Goal: Task Accomplishment & Management: Use online tool/utility

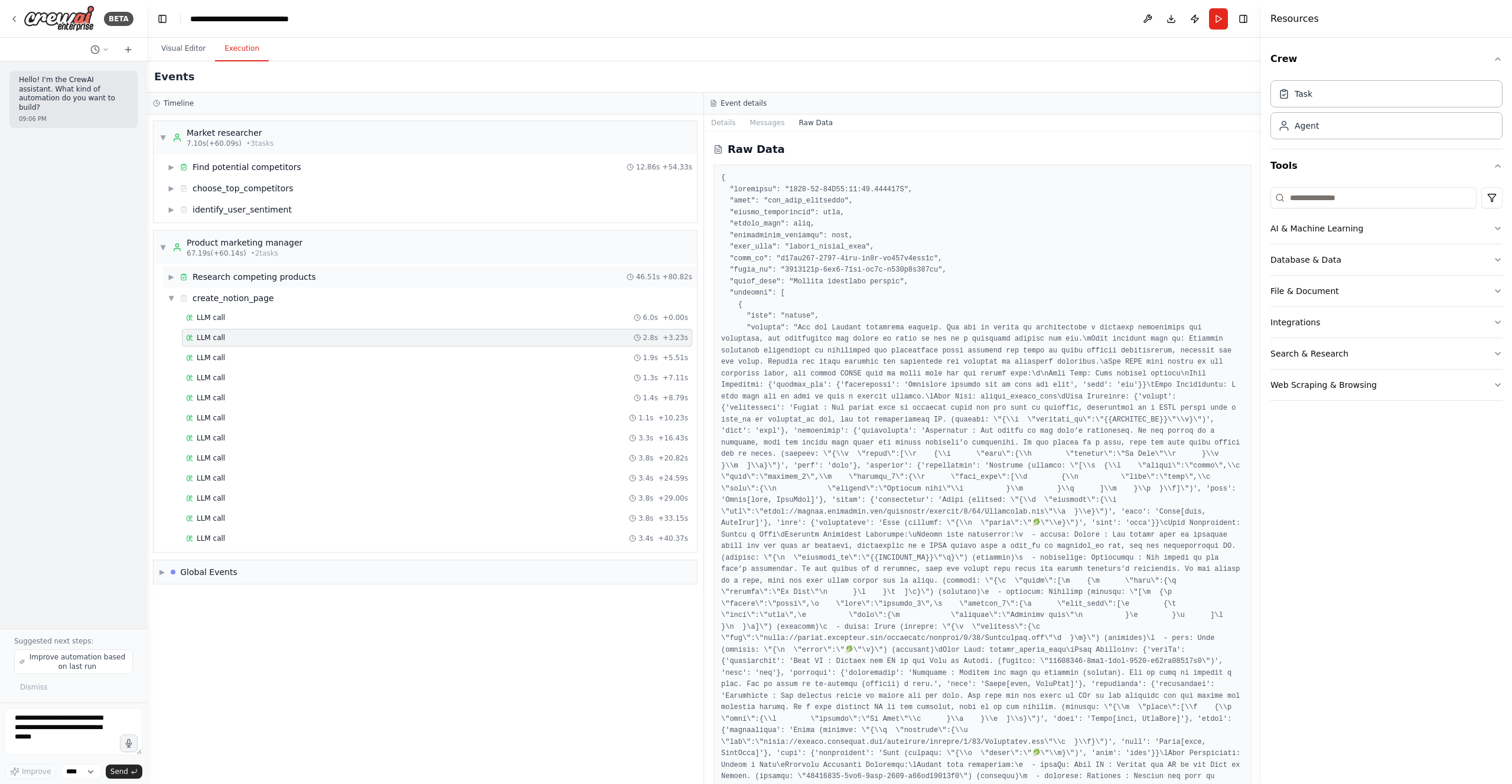
scroll to position [13456, 0]
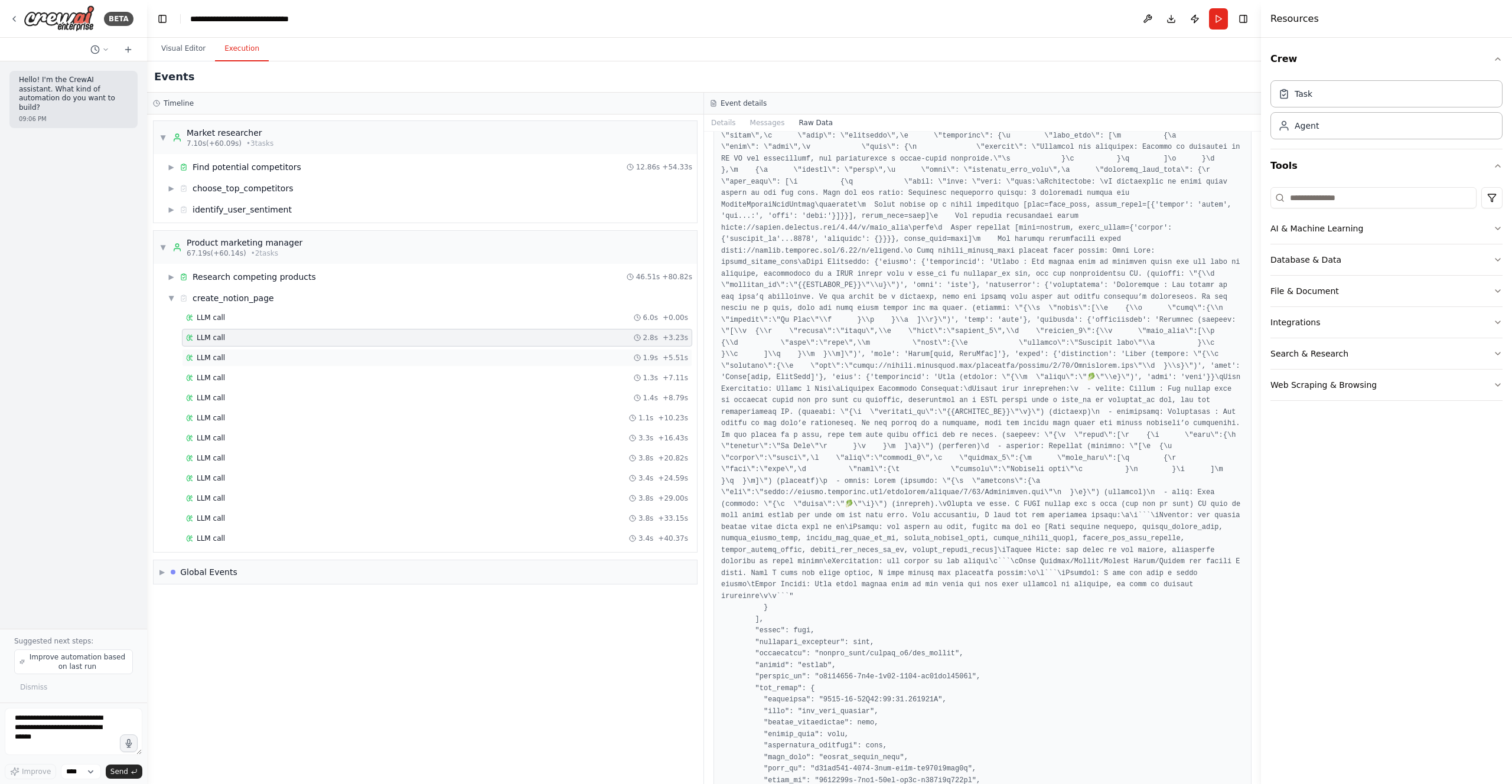
click at [238, 364] on div "LLM call 1.9s + 5.51s" at bounding box center [436, 357] width 510 height 18
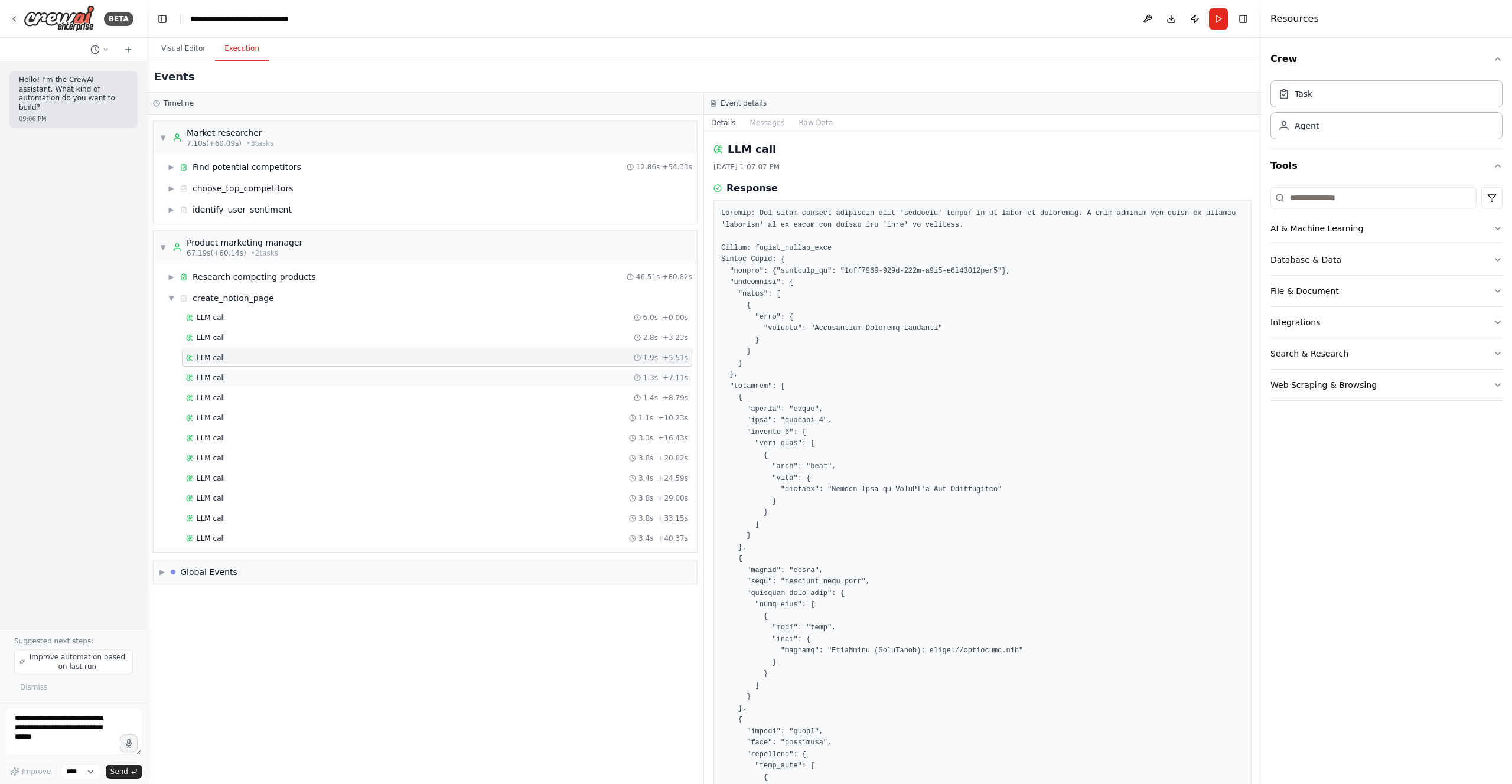
click at [261, 369] on div "LLM call 1.3s + 7.11s" at bounding box center [436, 377] width 510 height 18
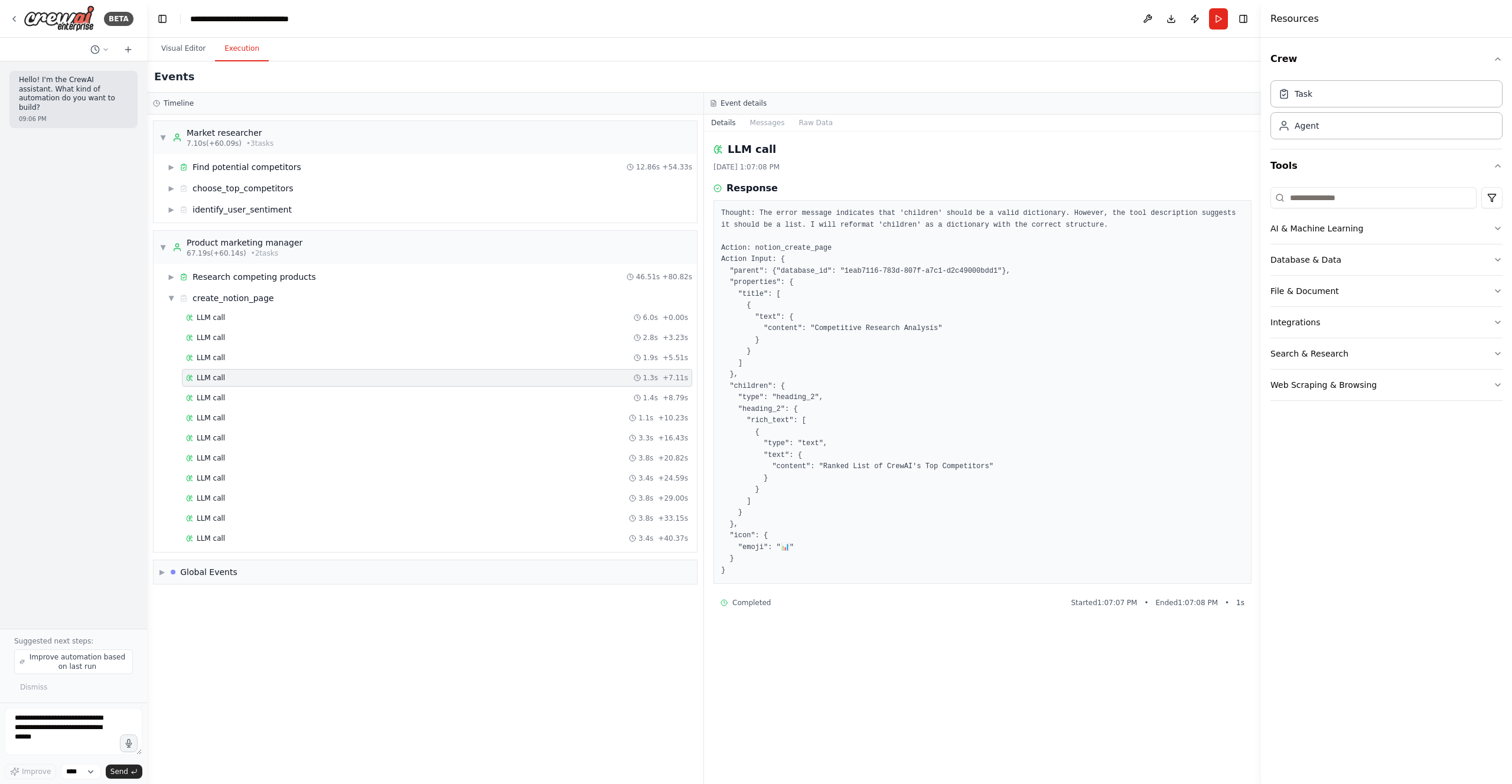
click at [266, 385] on div "LLM call 1.3s + 7.11s" at bounding box center [436, 377] width 510 height 18
click at [266, 391] on div "LLM call 1.4s + 8.79s" at bounding box center [436, 397] width 510 height 18
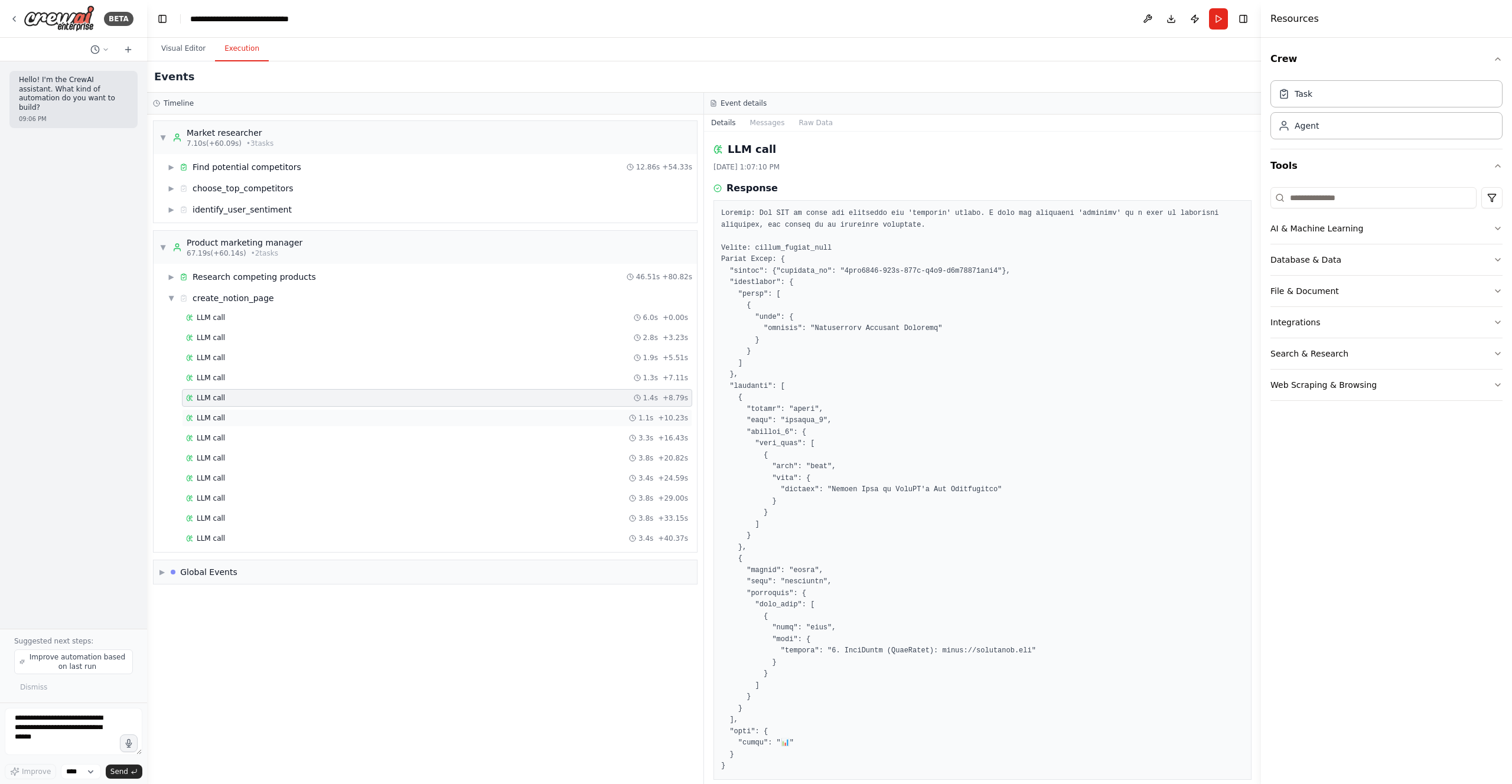
click at [266, 409] on div "LLM call 1.1s + 10.23s" at bounding box center [436, 418] width 510 height 18
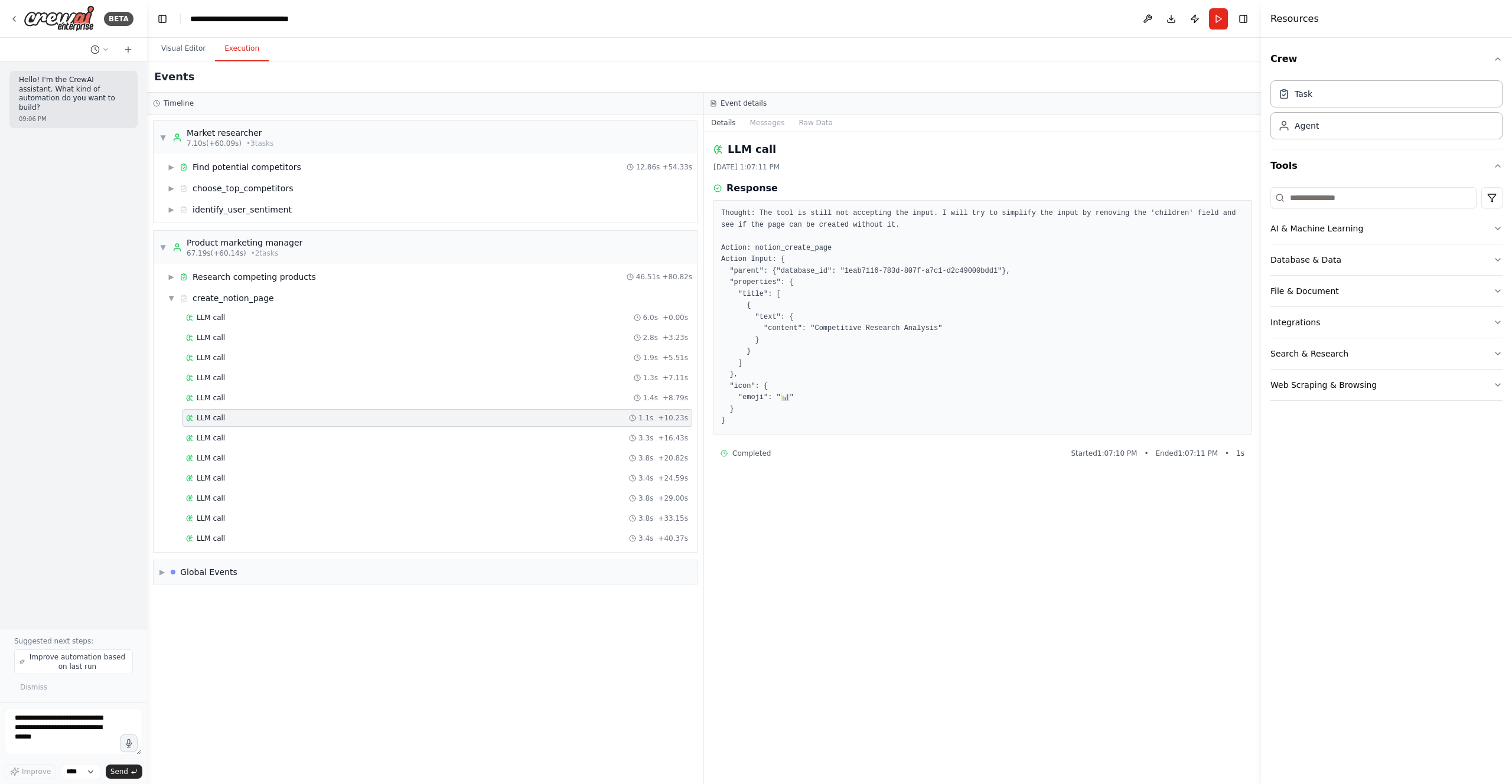
click at [277, 427] on div "LLM call 1.1s + 10.23s" at bounding box center [436, 418] width 510 height 18
click at [277, 433] on div "LLM call 3.3s + 16.43s" at bounding box center [437, 438] width 502 height 9
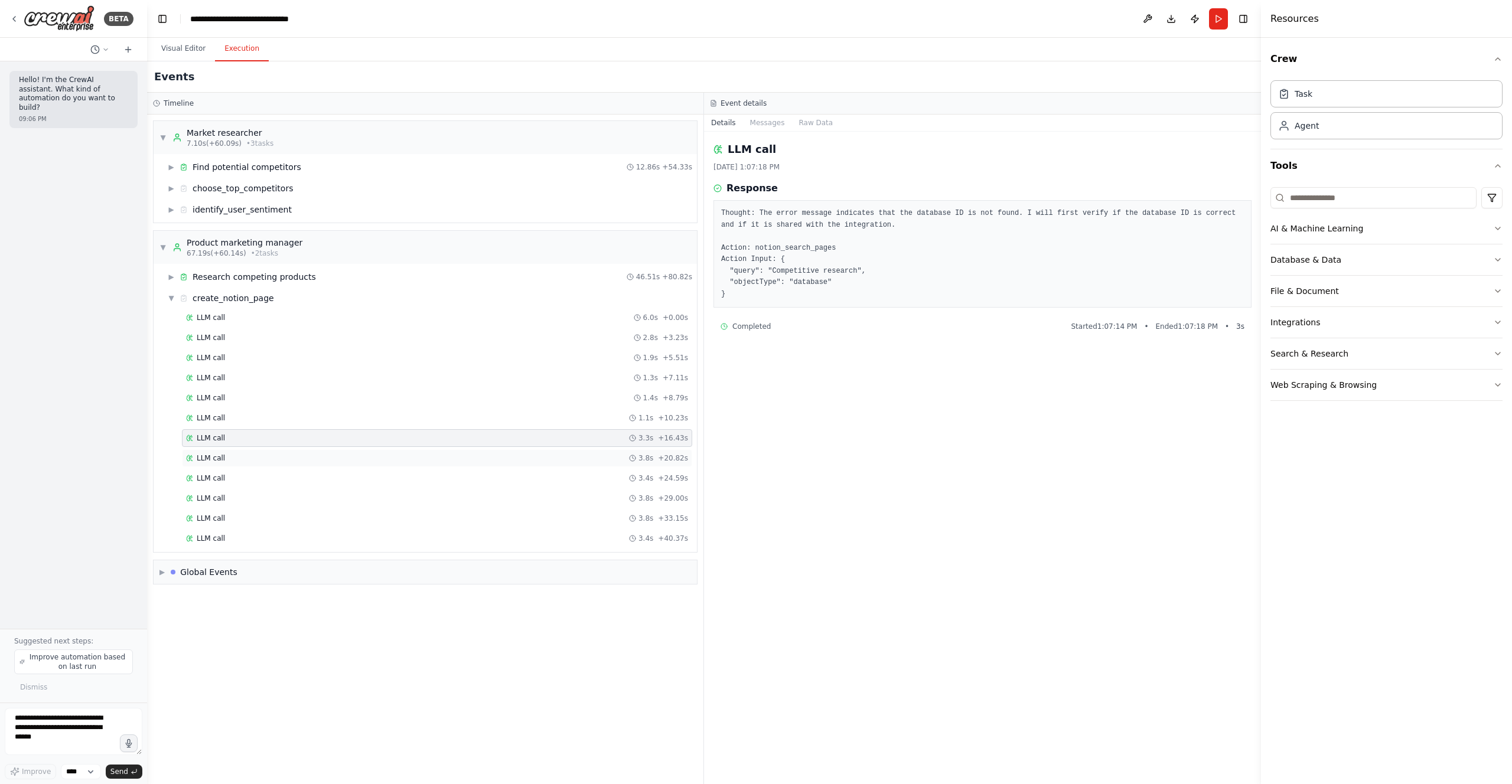
click at [282, 452] on div "LLM call 3.8s + 20.82s" at bounding box center [436, 458] width 510 height 18
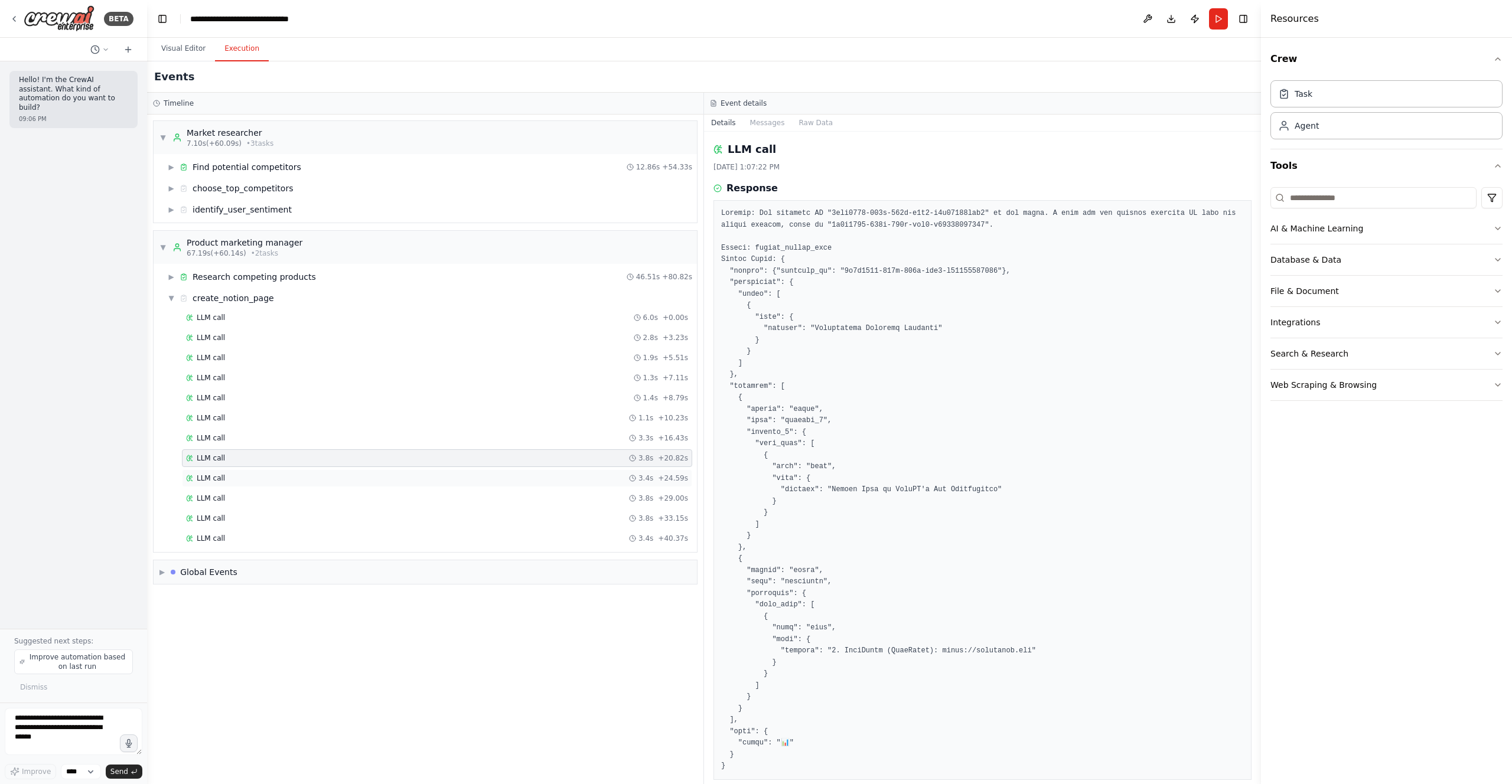
click at [286, 471] on div "LLM call 3.4s + 24.59s" at bounding box center [436, 478] width 510 height 18
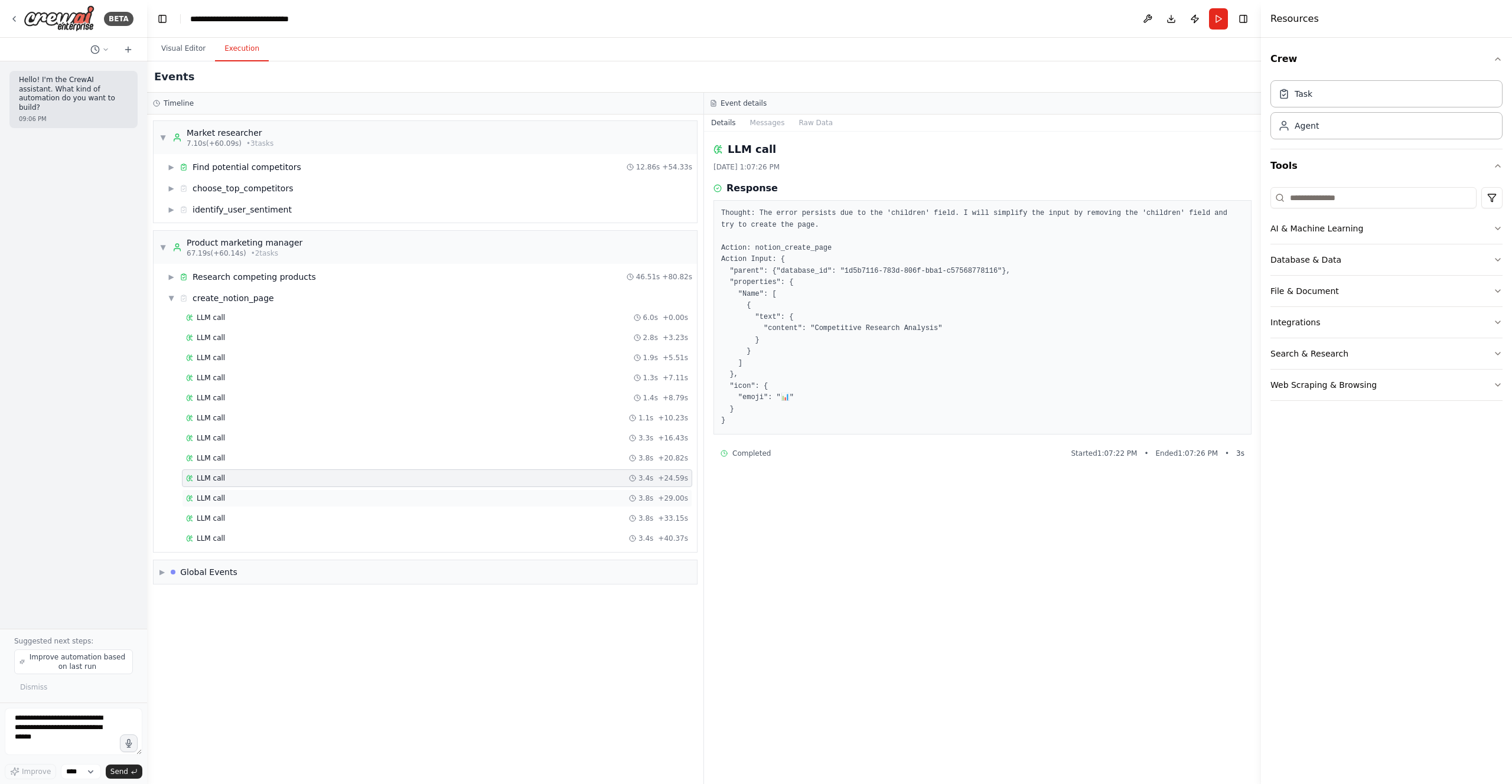
click at [351, 498] on div "LLM call 3.8s + 29.00s" at bounding box center [437, 498] width 502 height 9
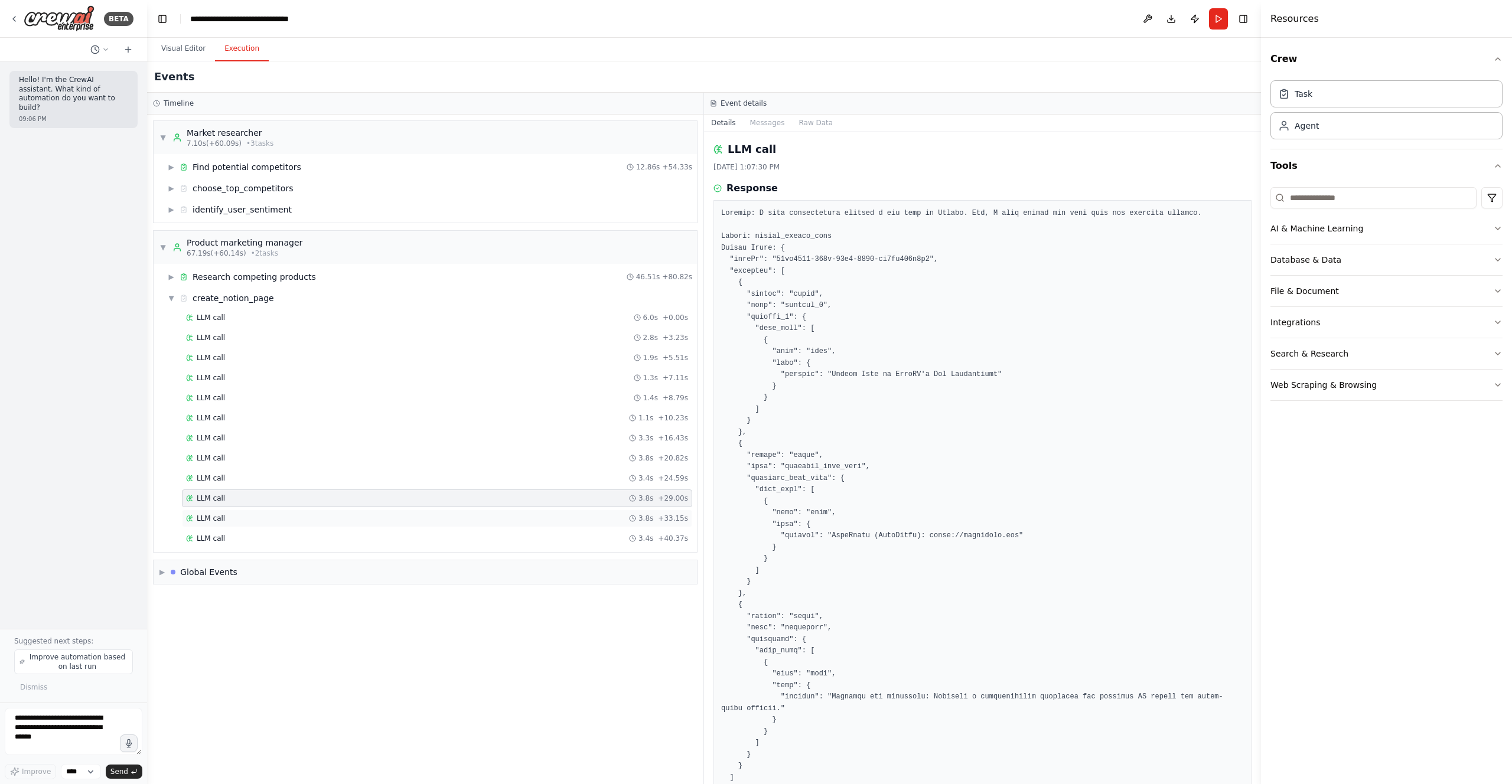
click at [356, 516] on div "LLM call 3.8s + 33.15s" at bounding box center [437, 518] width 502 height 9
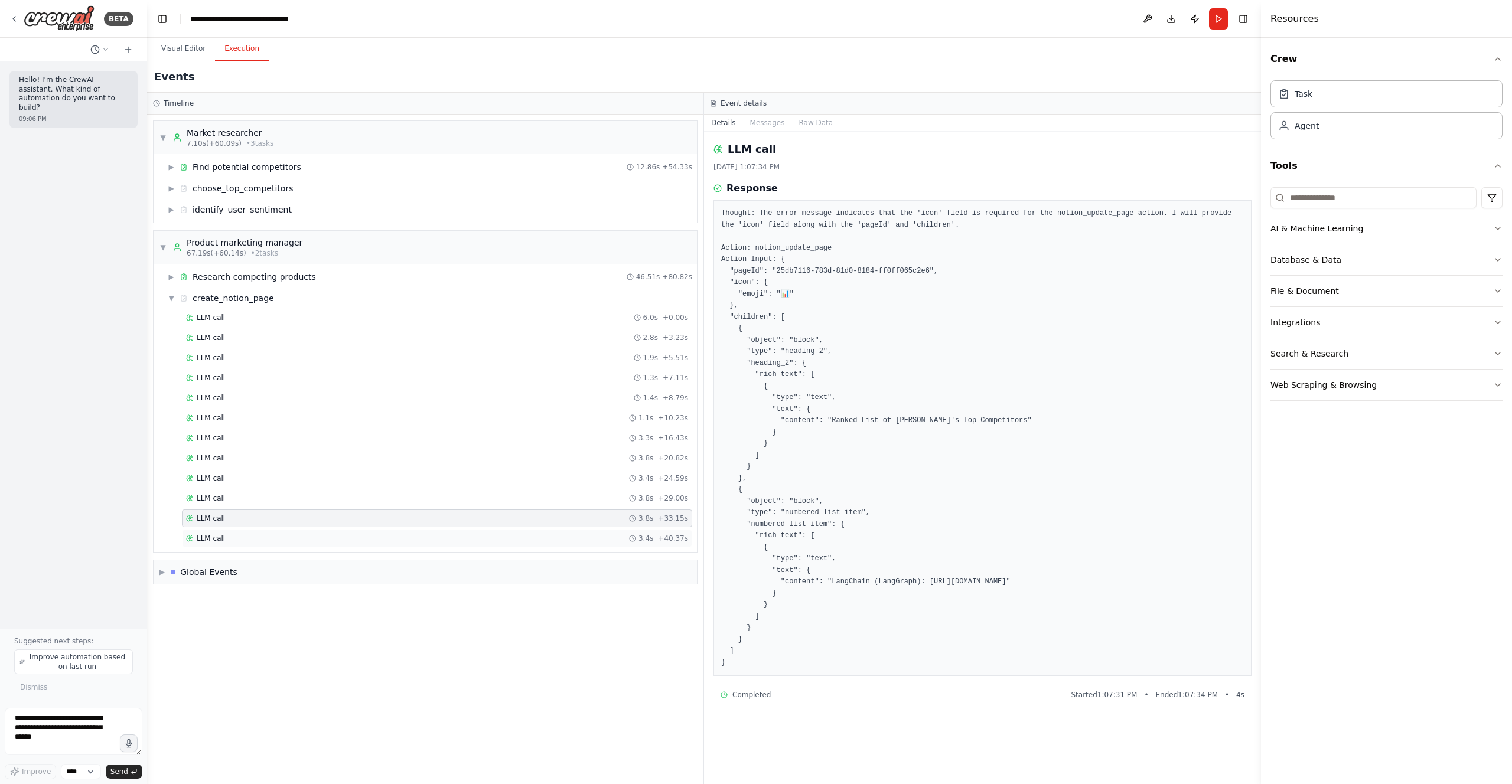
click at [356, 542] on div "LLM call 3.4s + 40.37s" at bounding box center [437, 538] width 502 height 9
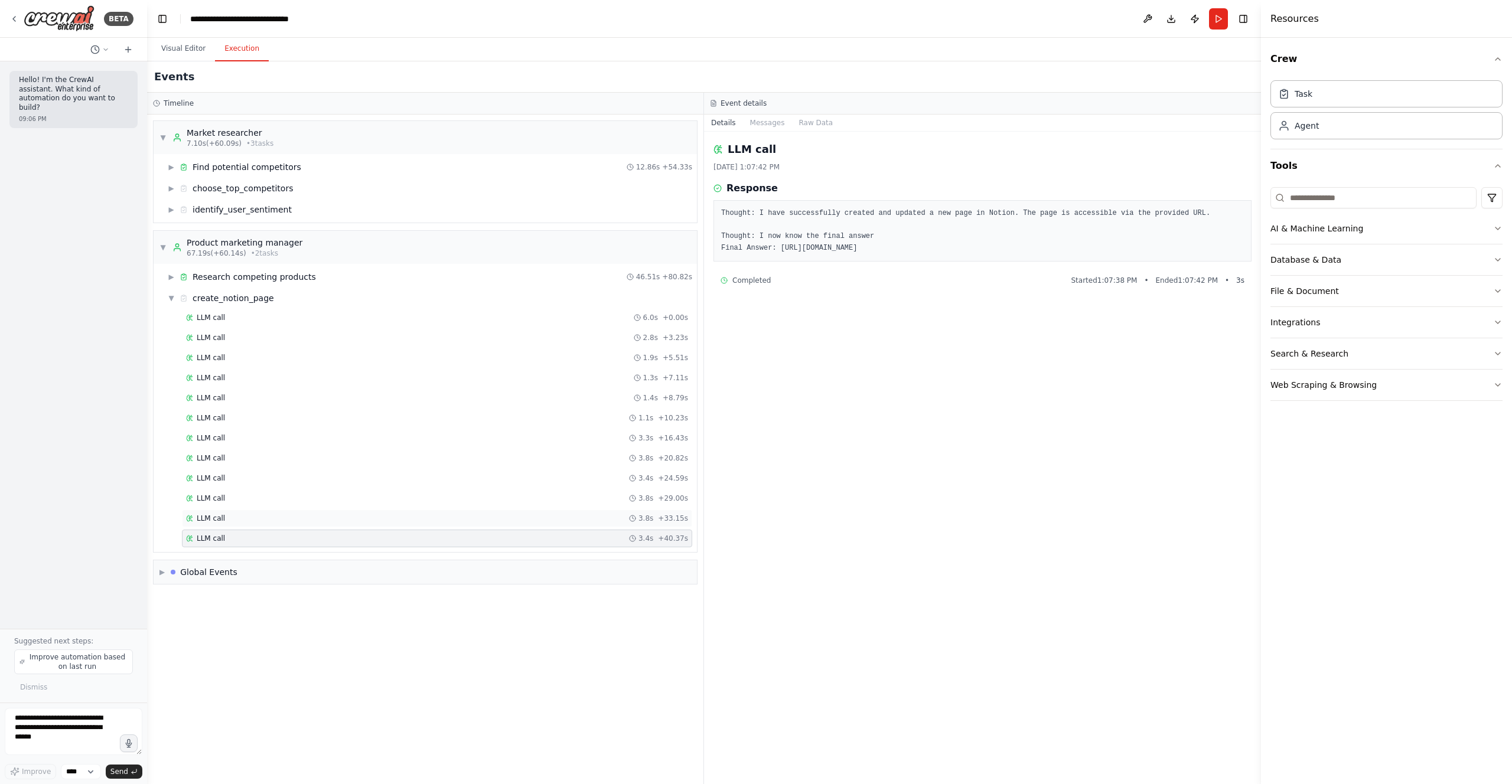
click at [244, 518] on div "LLM call 3.8s + 33.15s" at bounding box center [437, 518] width 502 height 9
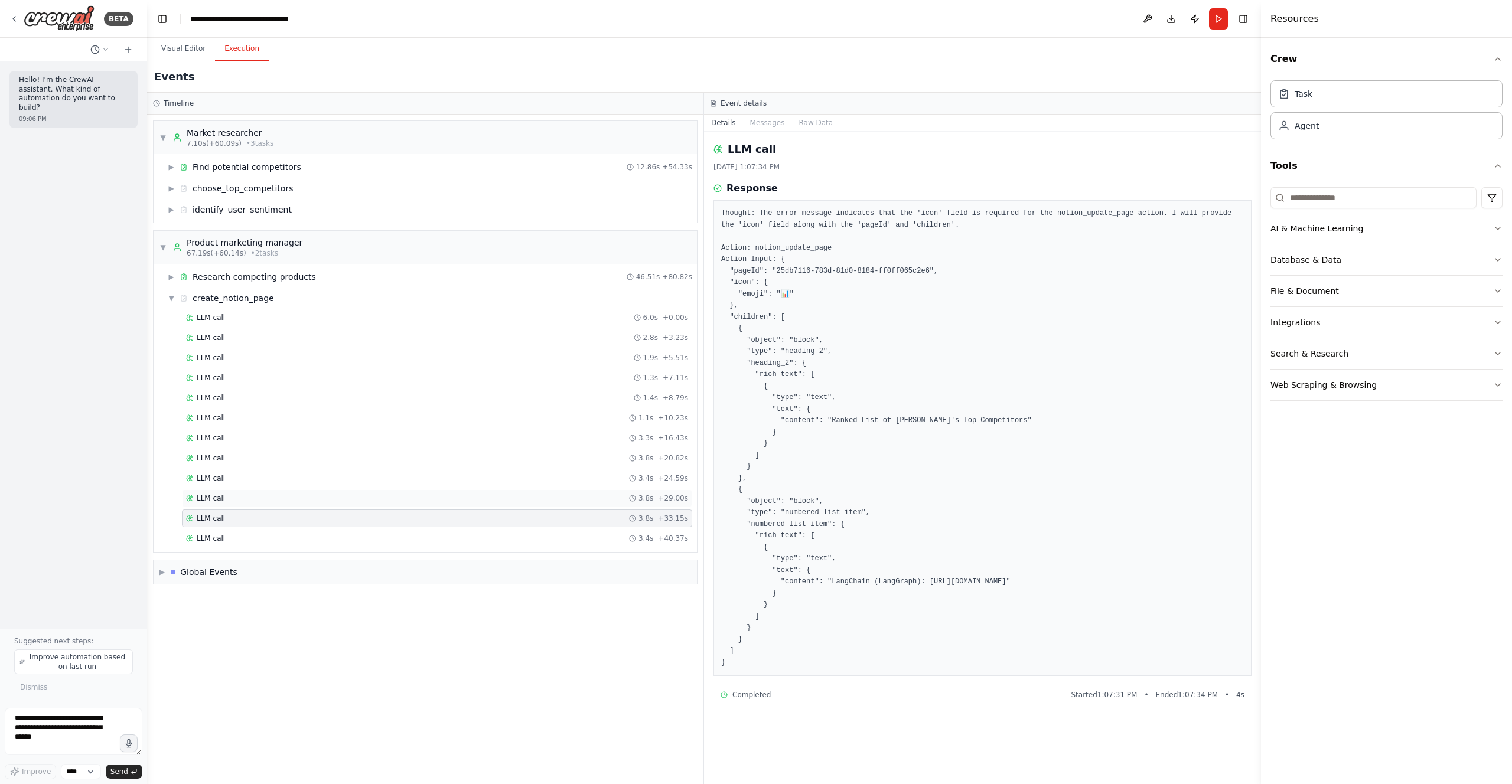
click at [255, 500] on div "LLM call 3.8s + 29.00s" at bounding box center [437, 498] width 502 height 9
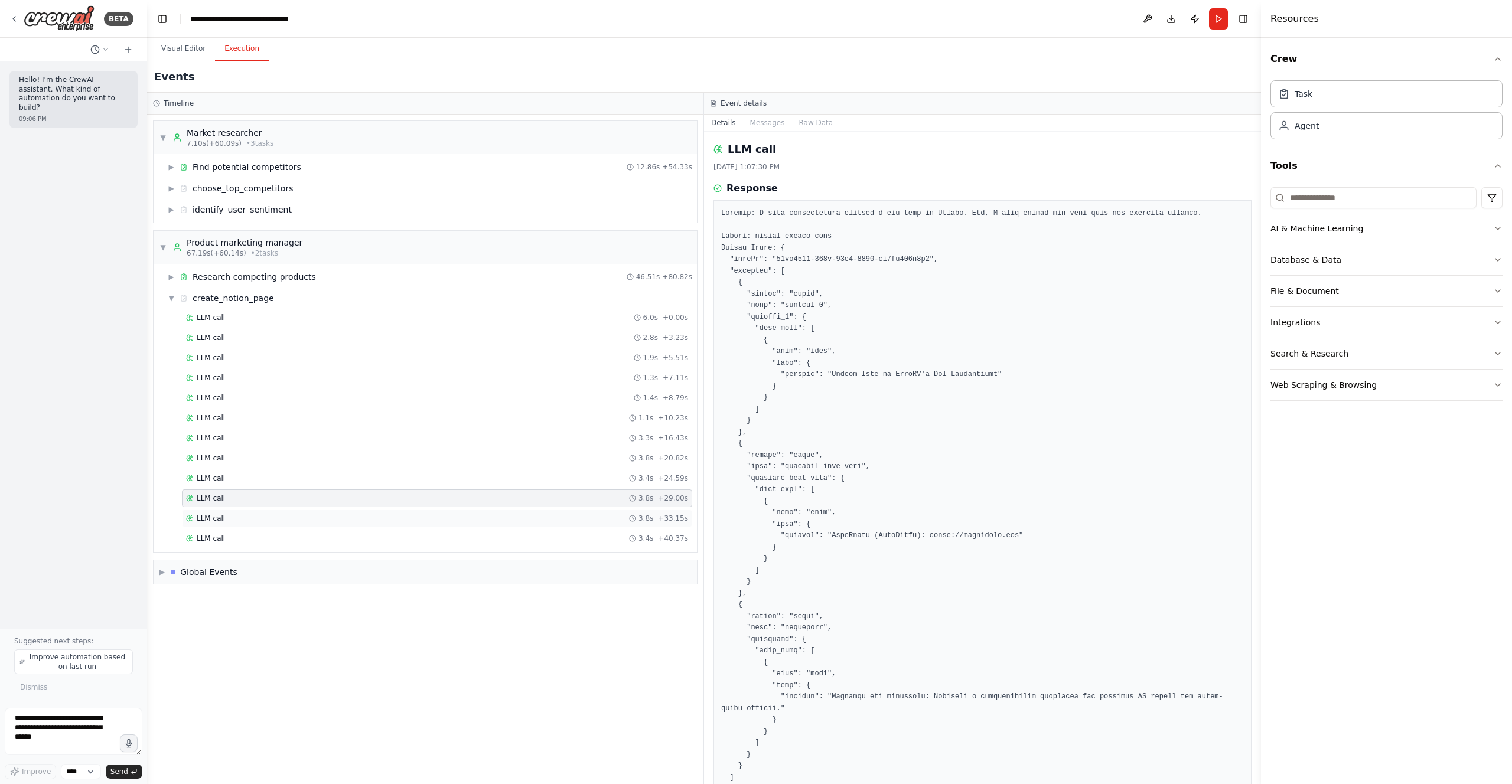
click at [249, 511] on div "LLM call 3.8s + 33.15s" at bounding box center [436, 518] width 510 height 18
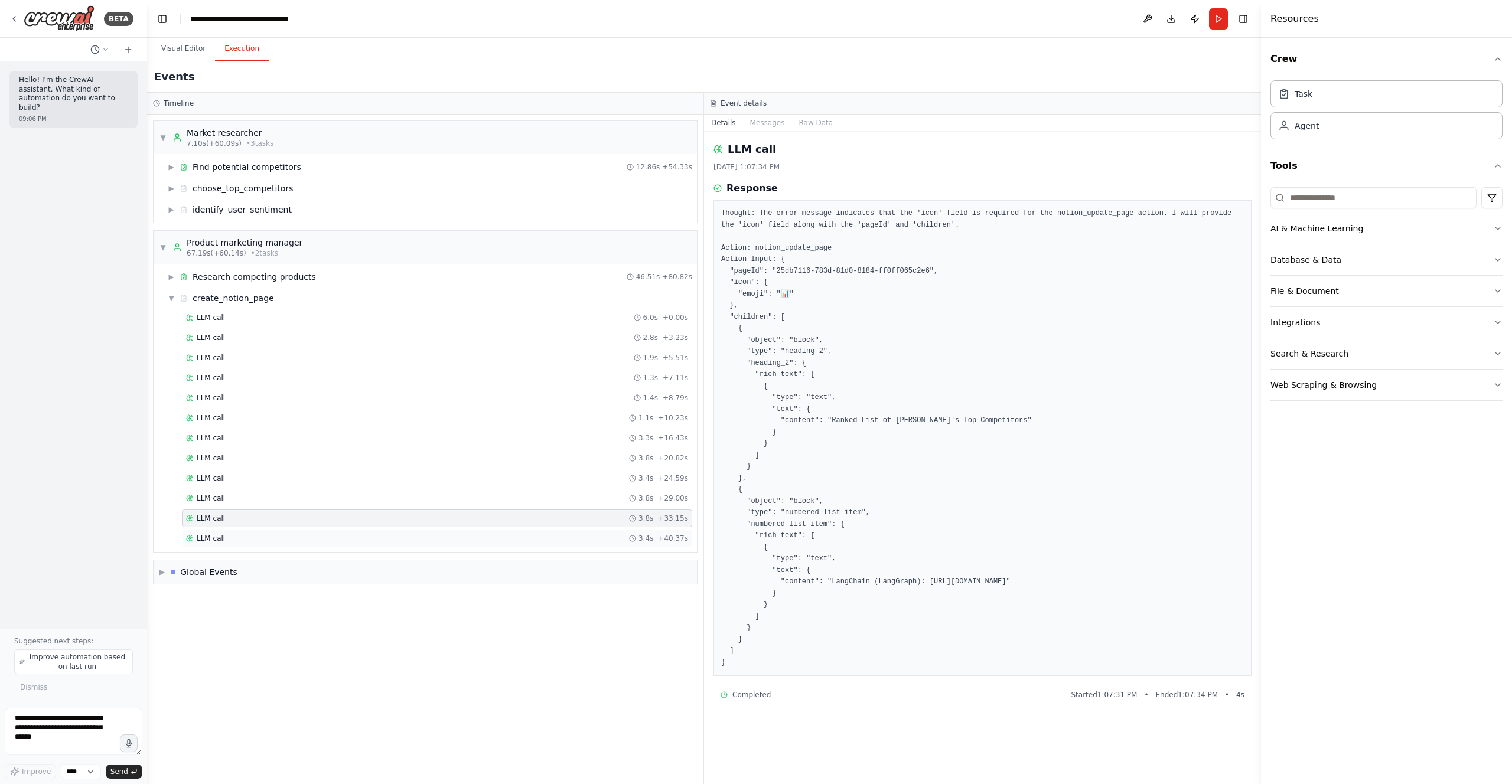
click at [244, 538] on div "LLM call 3.4s + 40.37s" at bounding box center [437, 538] width 502 height 9
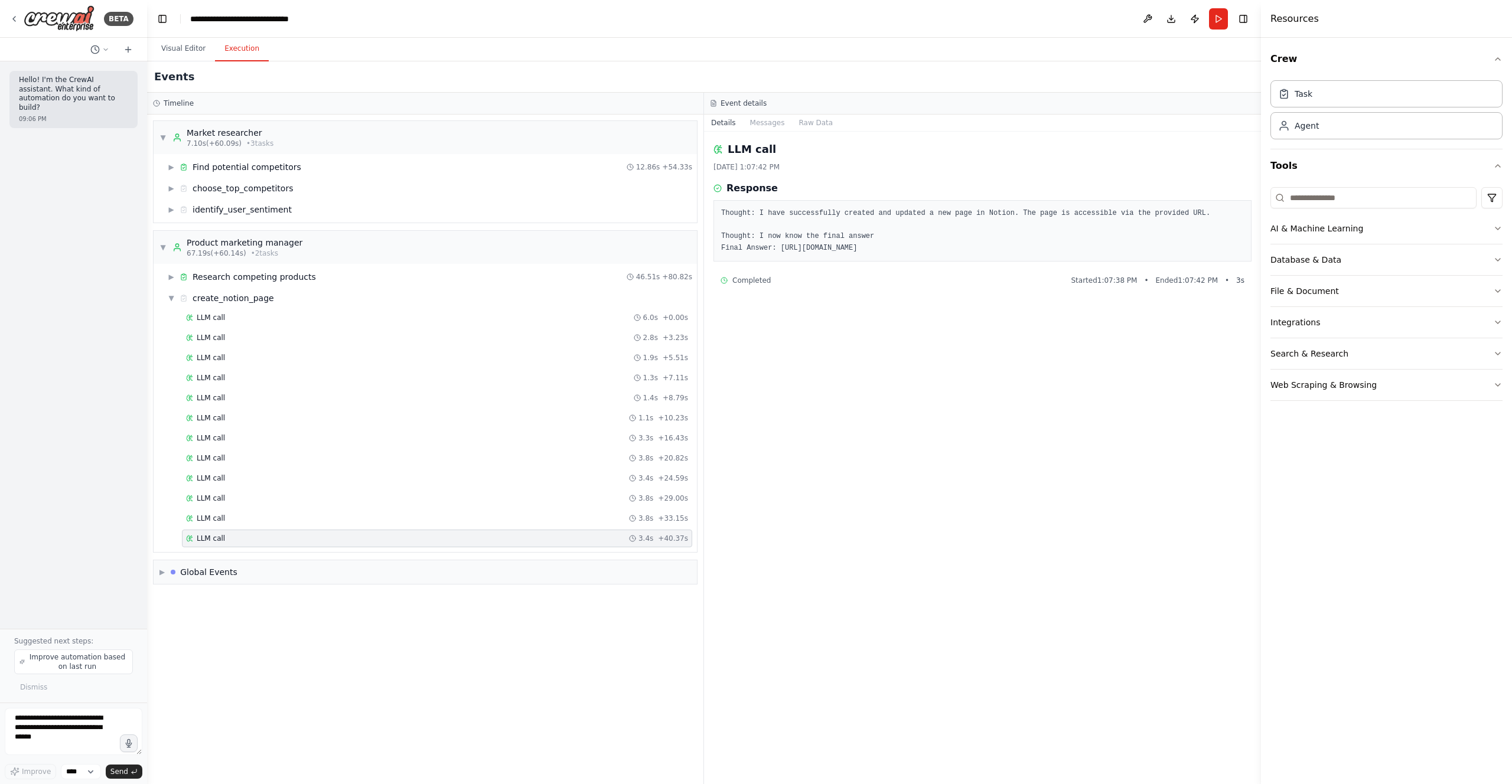
drag, startPoint x: 1153, startPoint y: 251, endPoint x: 782, endPoint y: 248, distance: 371.0
click at [782, 248] on pre "Thought: I have successfully created and updated a new page in Notion. The page…" at bounding box center [982, 231] width 523 height 46
copy pre "https://www.notion.so/Competitive-Research-Analysis-25db7116783d81d08184ff0ff06…"
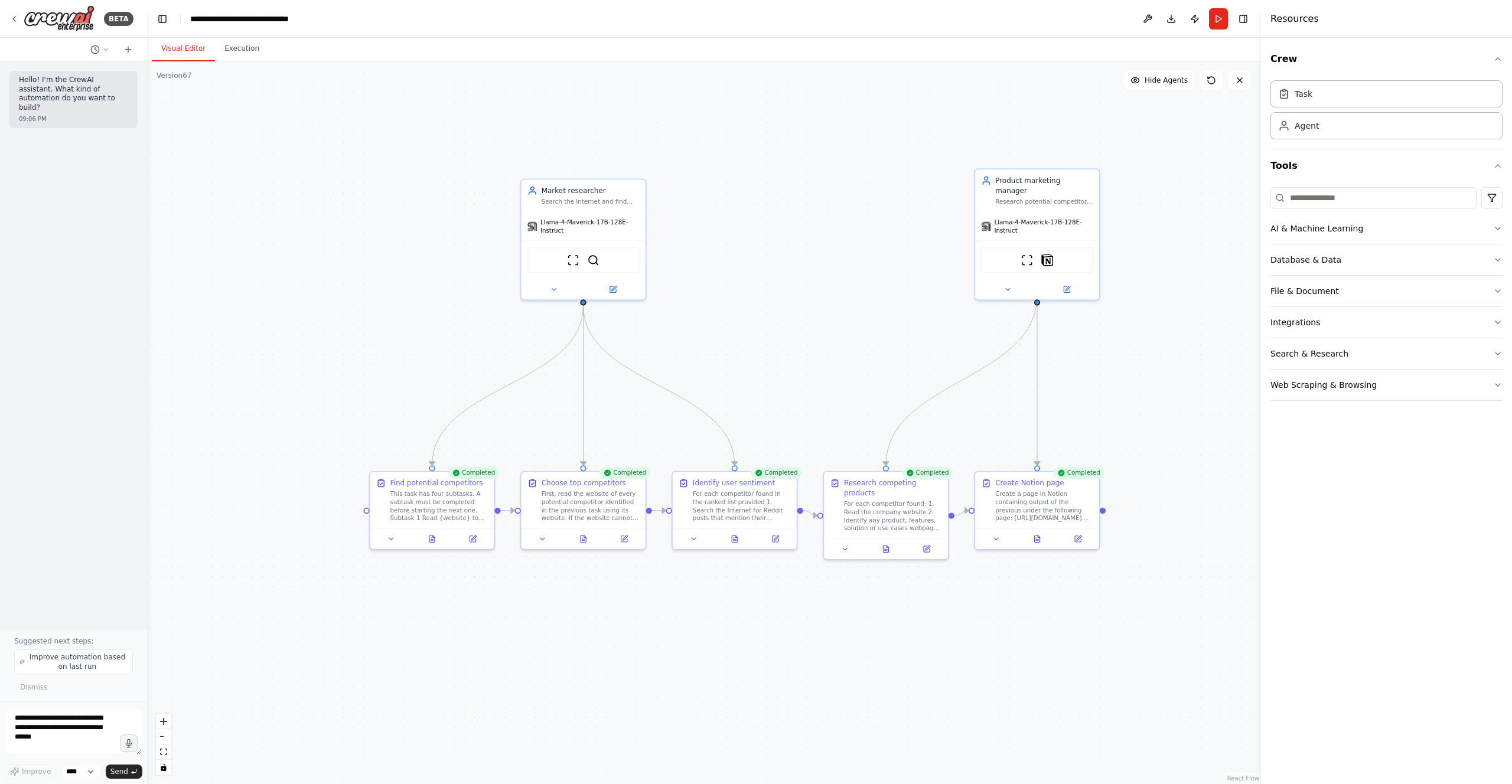
click at [196, 53] on button "Visual Editor" at bounding box center [183, 49] width 63 height 25
click at [1080, 540] on icon at bounding box center [1078, 537] width 9 height 9
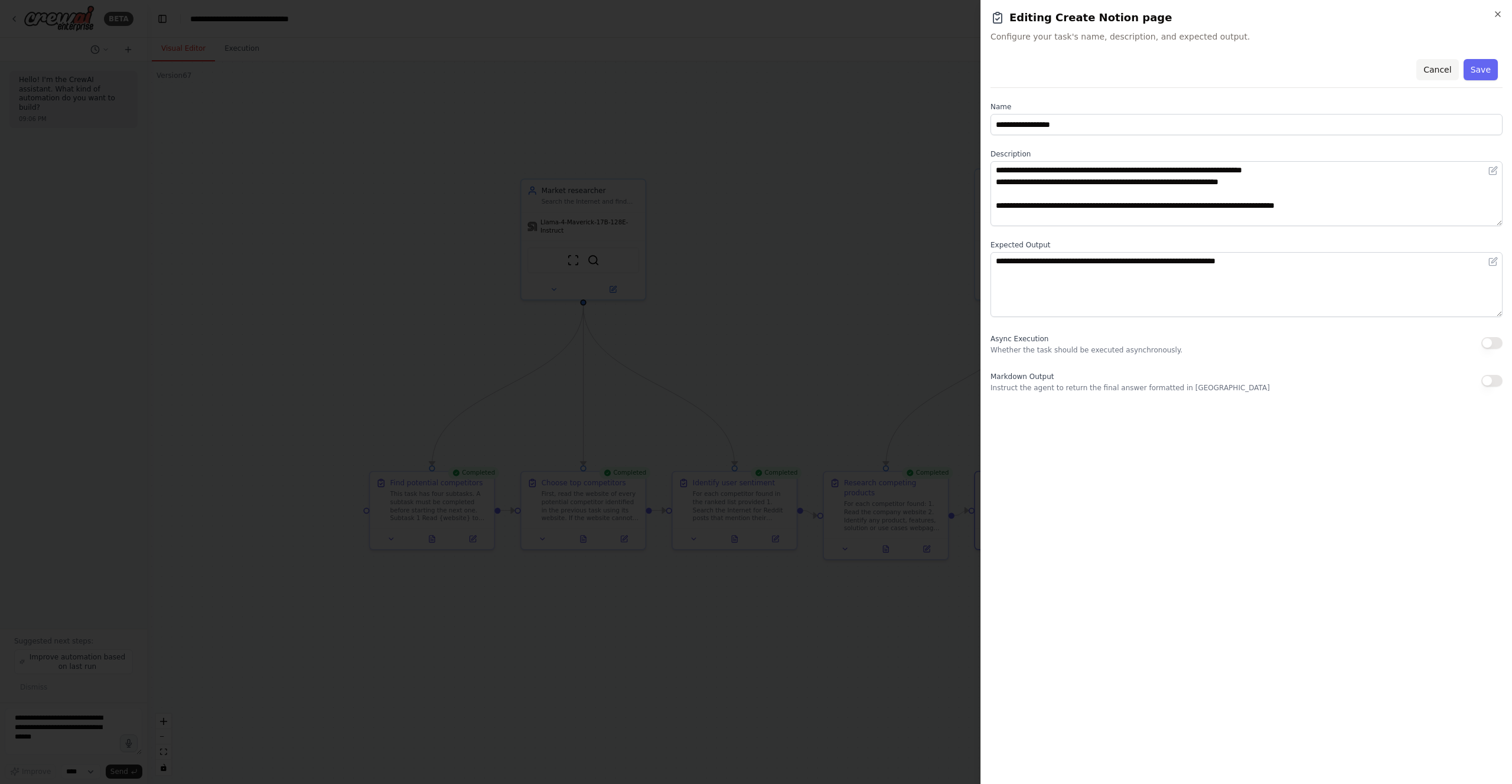
click at [1443, 64] on button "Cancel" at bounding box center [1437, 69] width 42 height 21
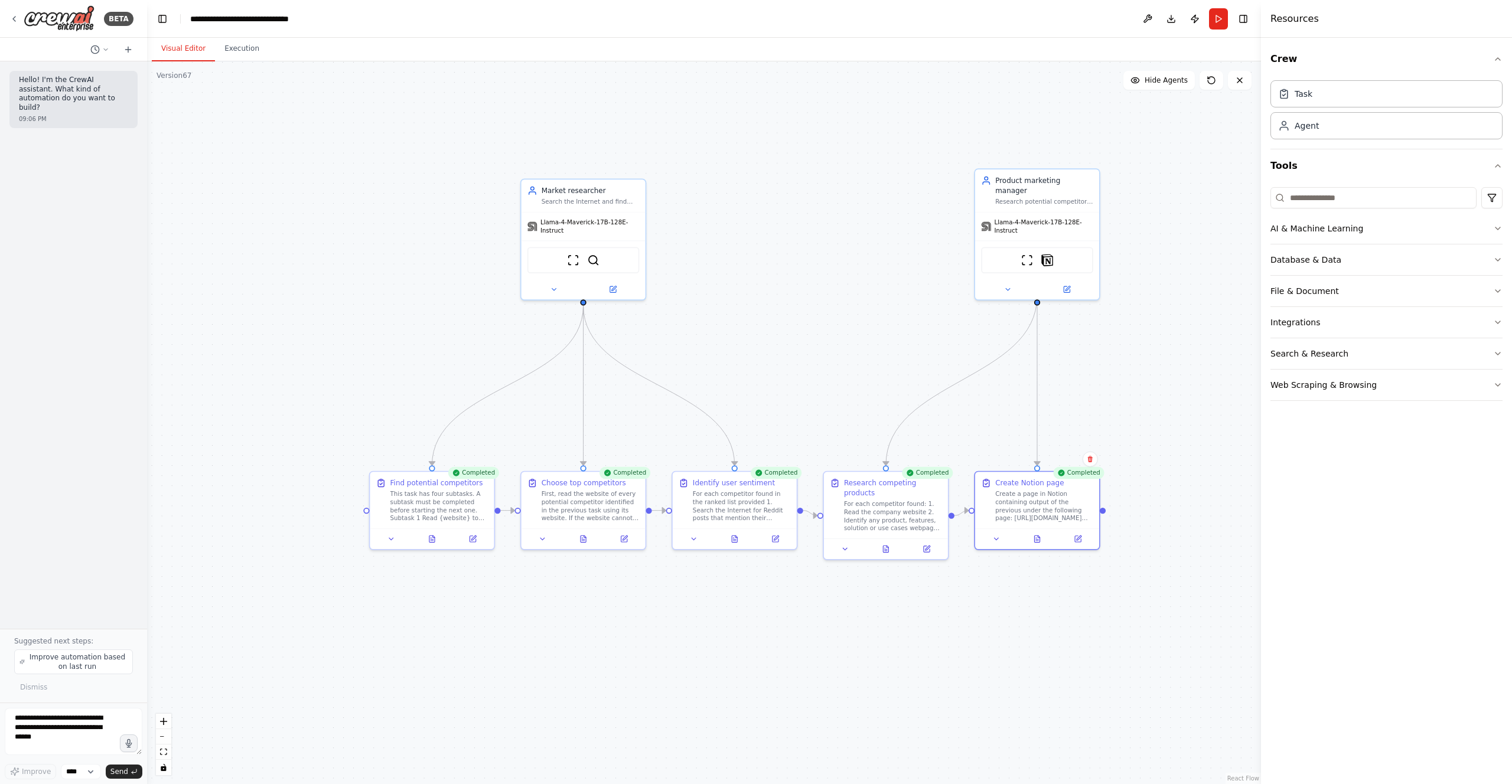
click at [1165, 366] on div ".deletable-edge-delete-btn { width: 20px; height: 20px; border: 0px solid #ffff…" at bounding box center [704, 423] width 1115 height 723
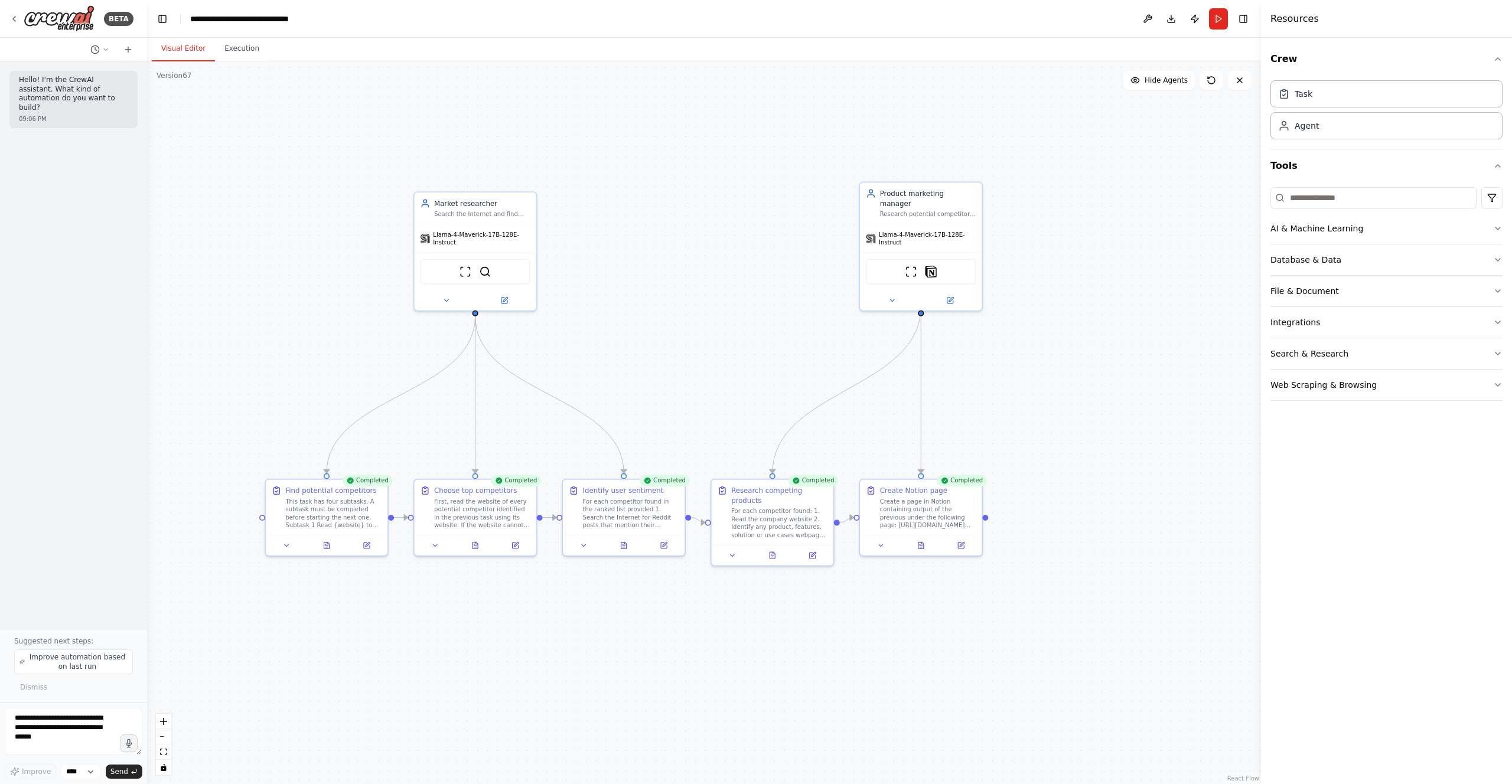
drag, startPoint x: 1177, startPoint y: 375, endPoint x: 1016, endPoint y: 387, distance: 161.4
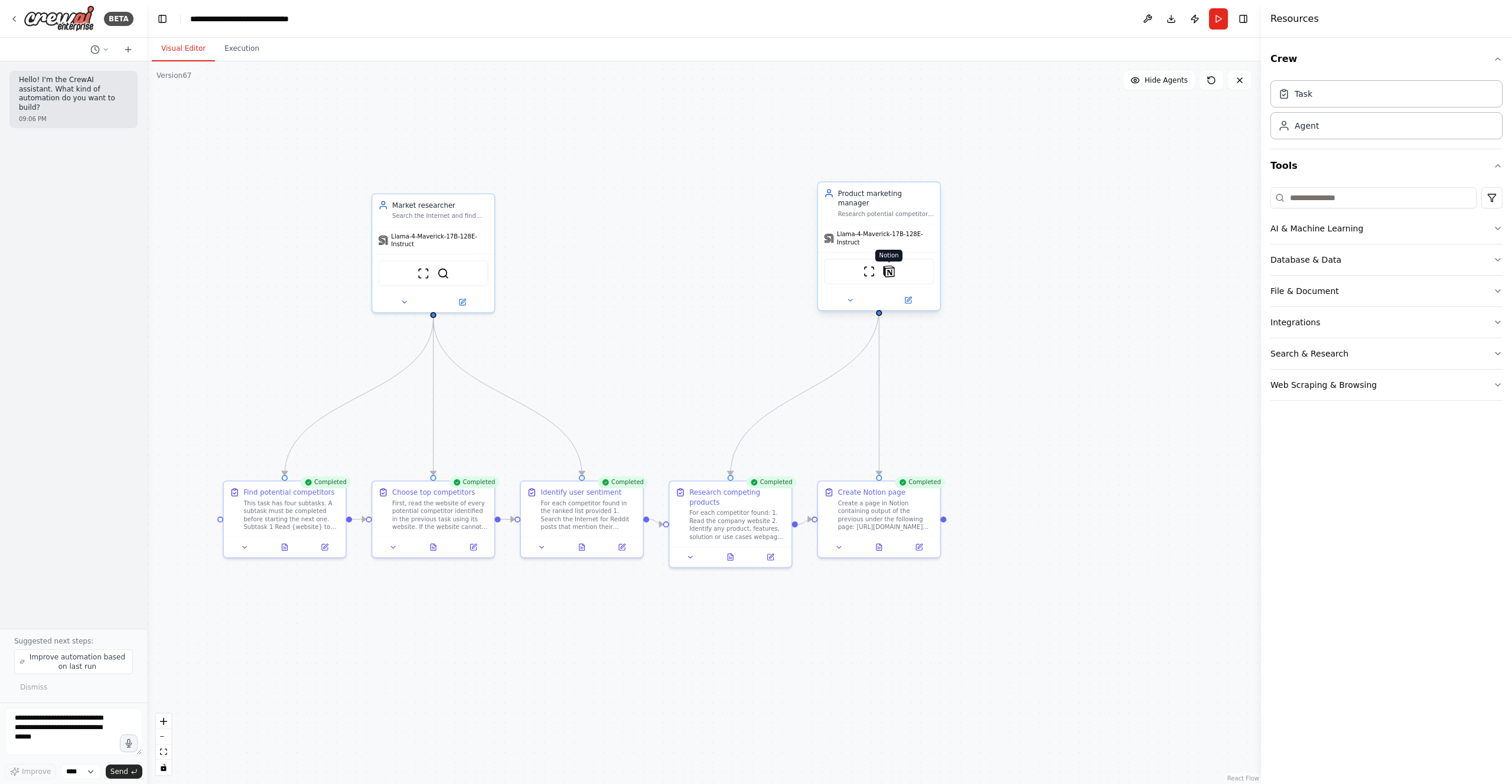
click at [889, 266] on img at bounding box center [888, 271] width 11 height 11
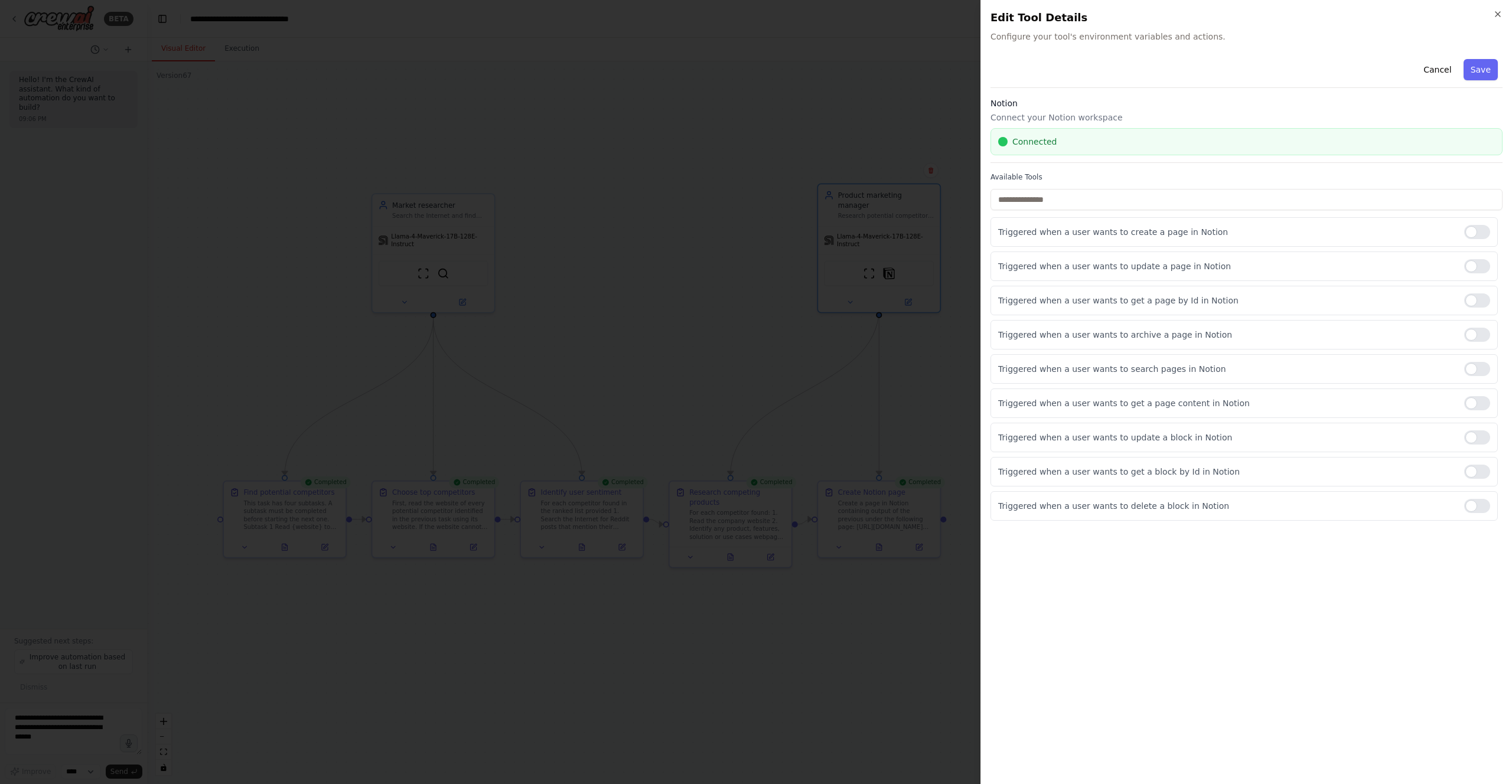
click at [923, 681] on div at bounding box center [756, 392] width 1512 height 784
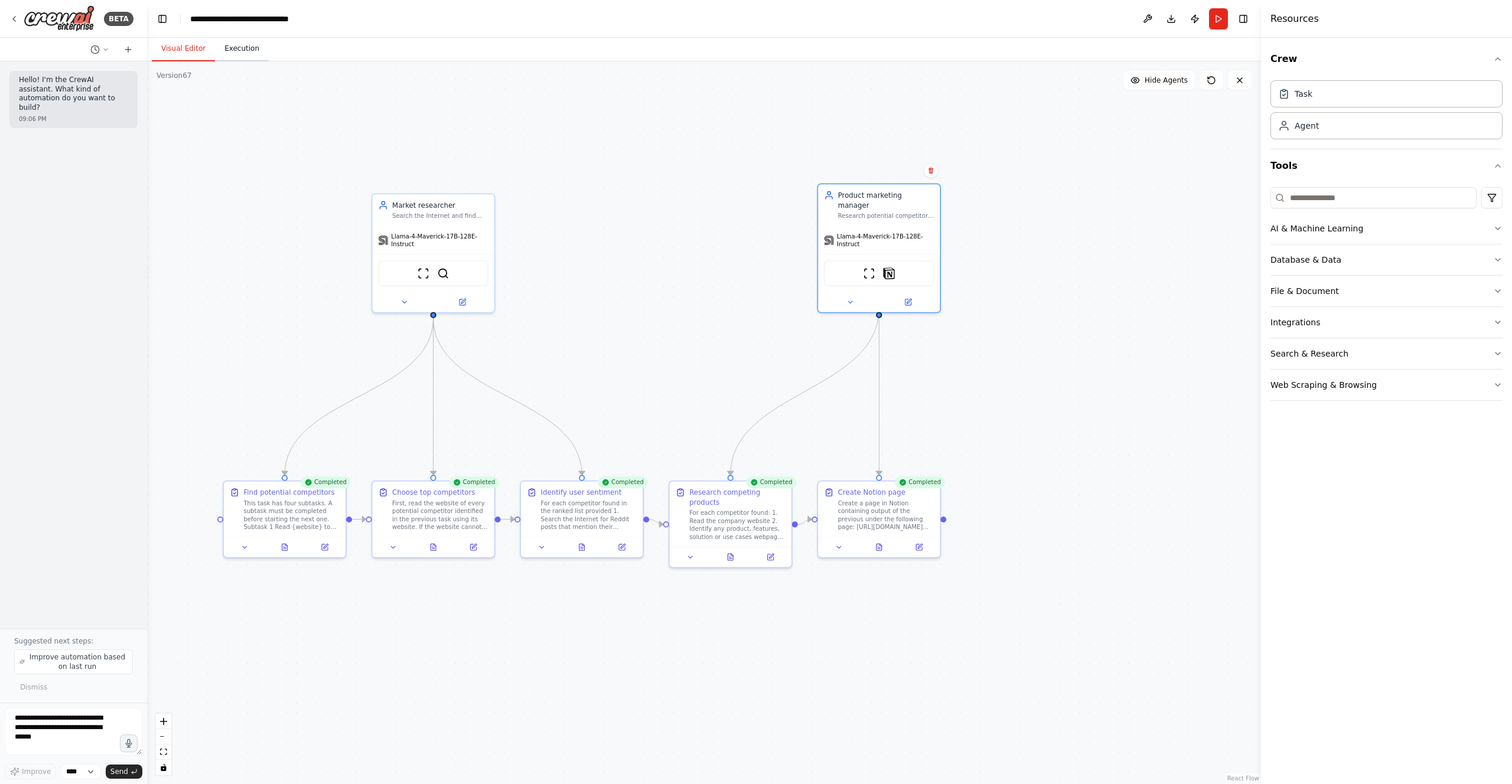
click at [246, 49] on button "Execution" at bounding box center [241, 49] width 54 height 25
click at [170, 49] on button "Visual Editor" at bounding box center [183, 49] width 63 height 25
click at [18, 19] on icon at bounding box center [14, 19] width 9 height 9
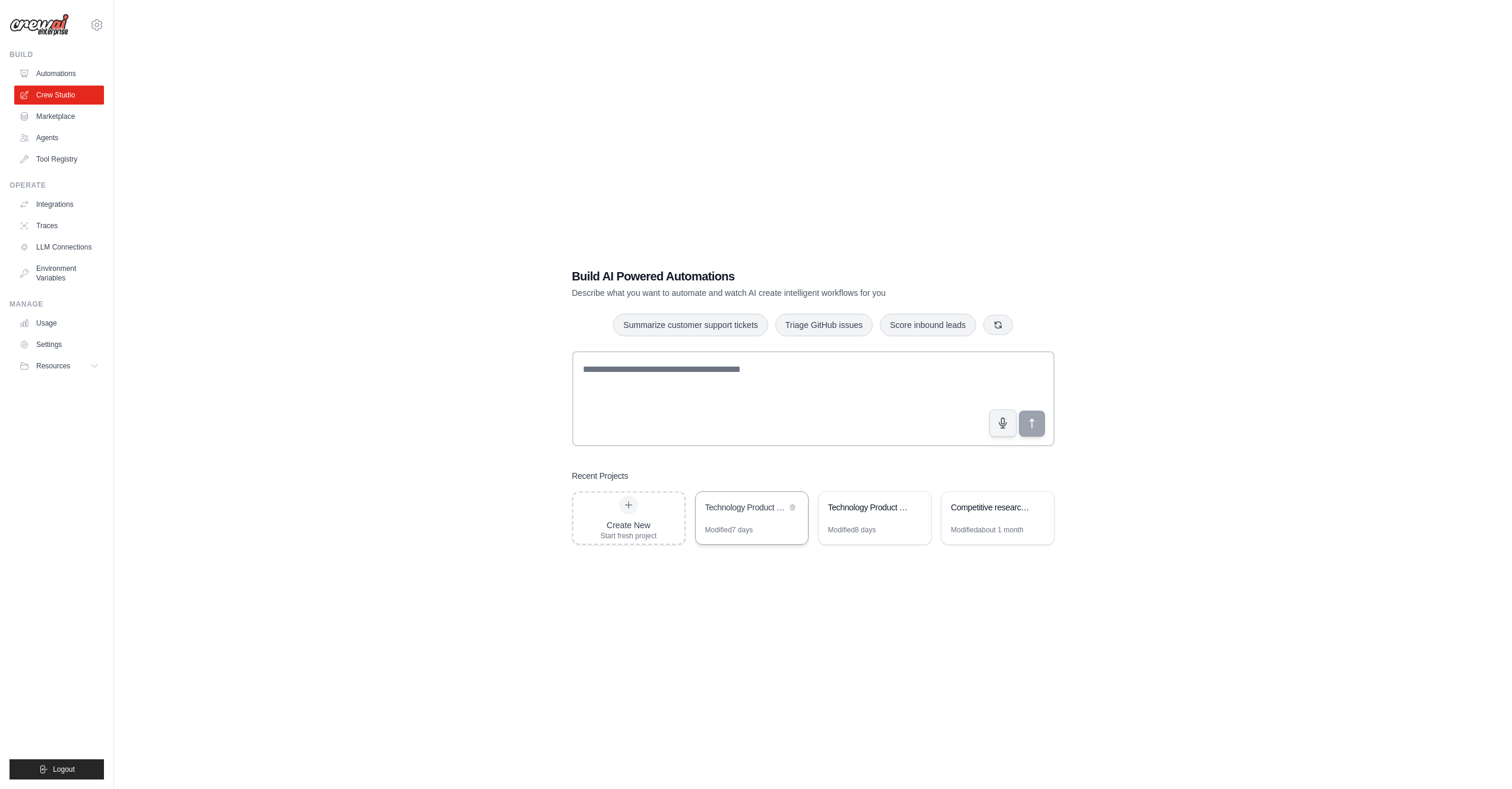
click at [773, 515] on div "Technology Product Research Automation" at bounding box center [746, 508] width 82 height 14
click at [896, 513] on div "Technology Product Research Automation" at bounding box center [869, 507] width 82 height 11
click at [637, 496] on div "Create New Start fresh project" at bounding box center [628, 518] width 56 height 45
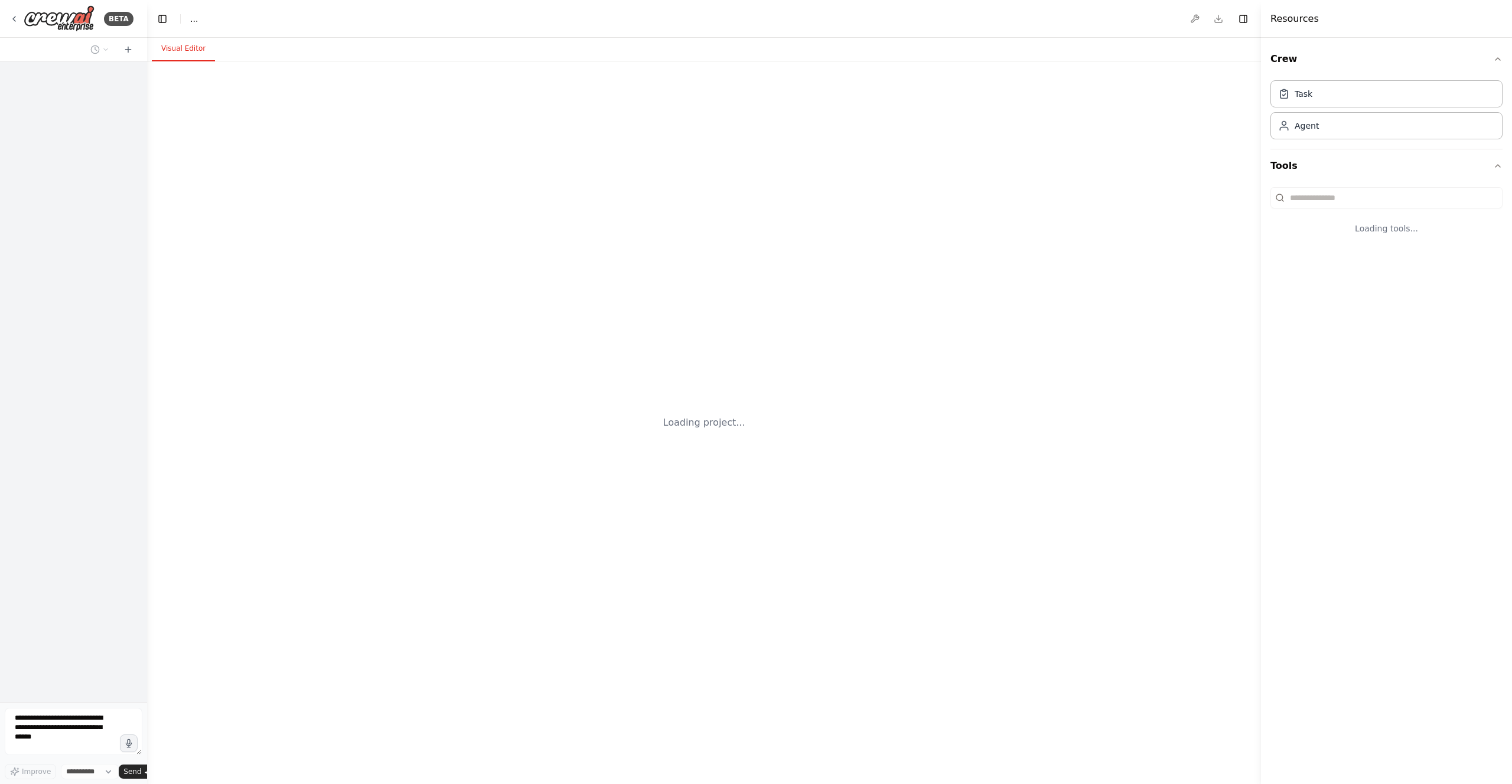
select select "****"
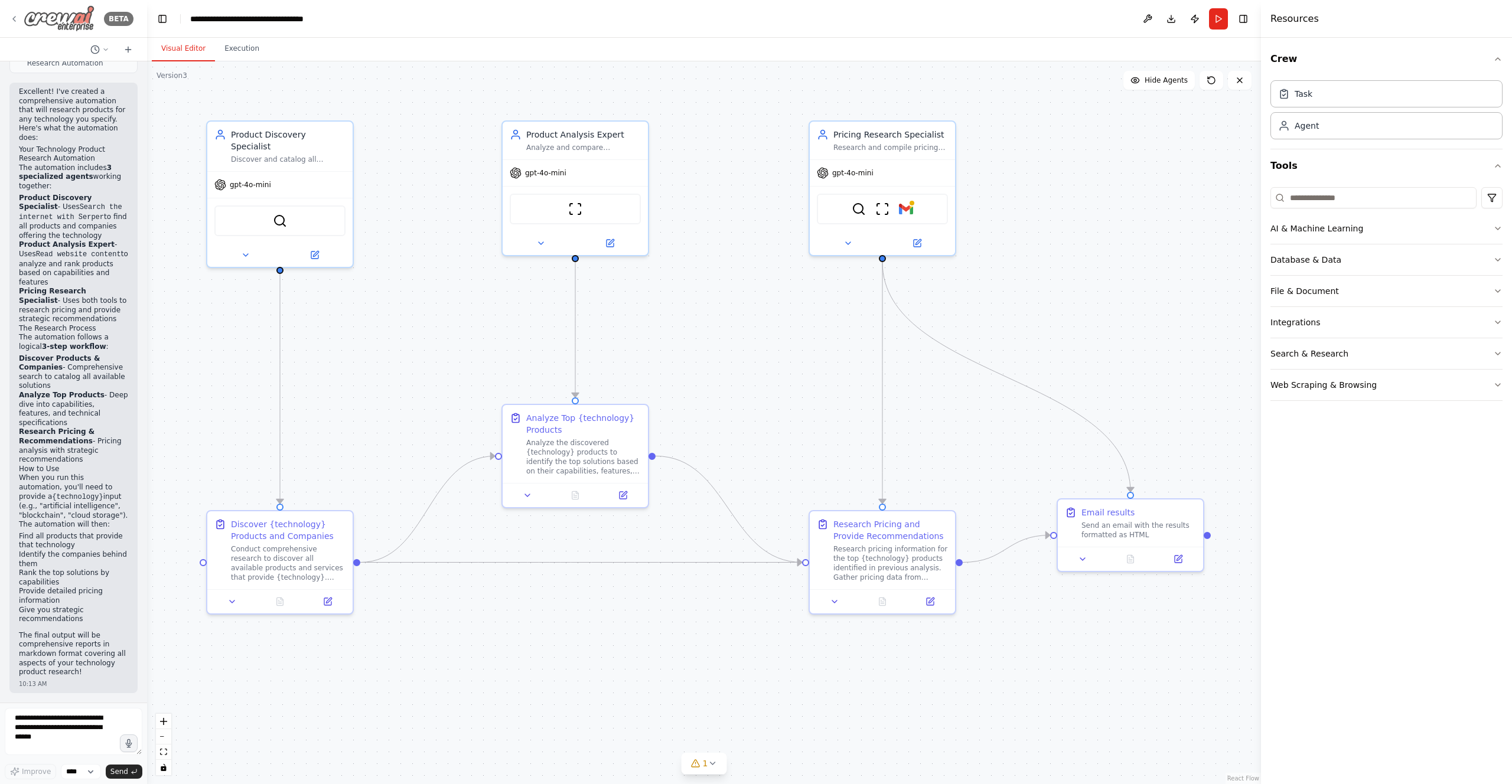
scroll to position [1034, 0]
click at [16, 15] on icon at bounding box center [14, 19] width 9 height 9
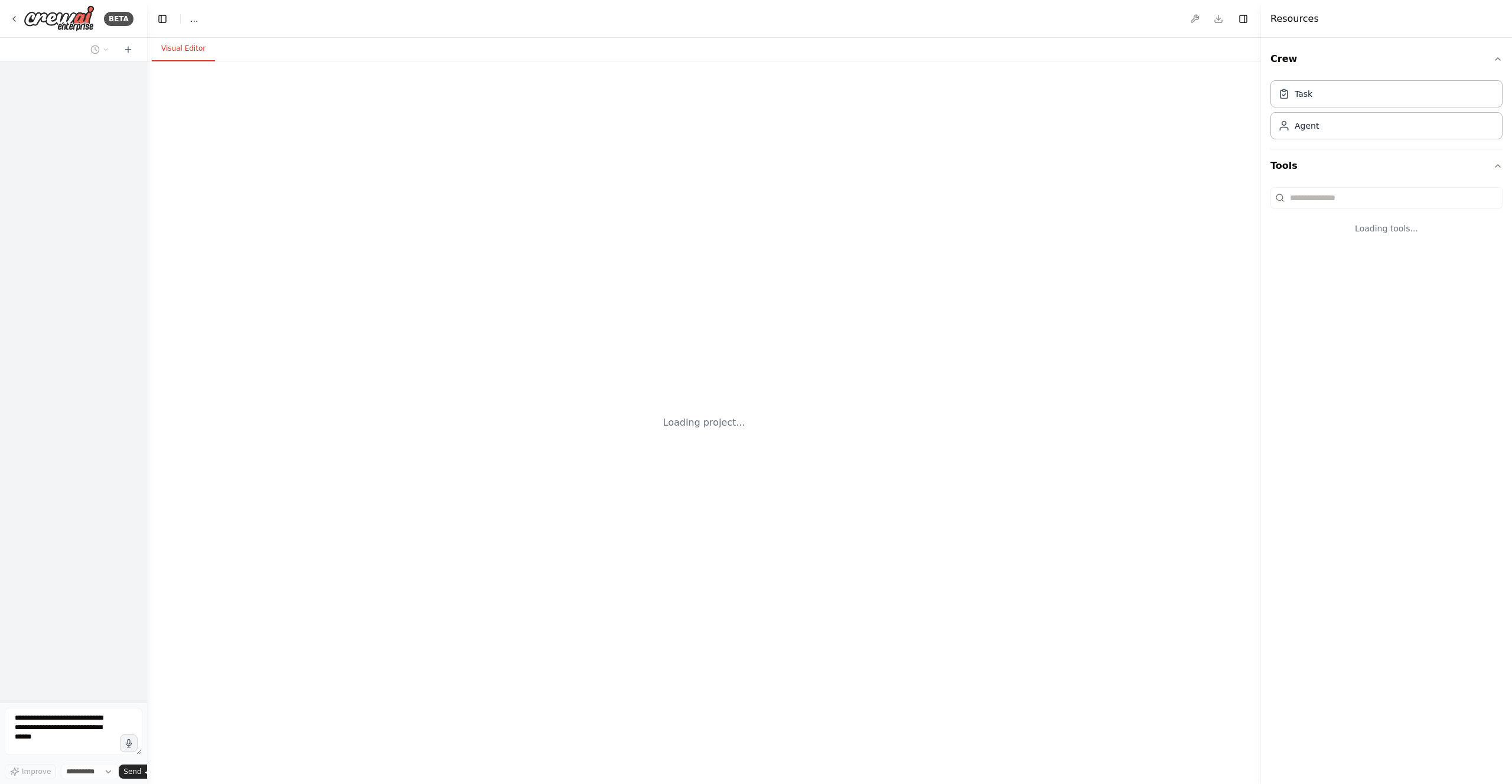
select select "****"
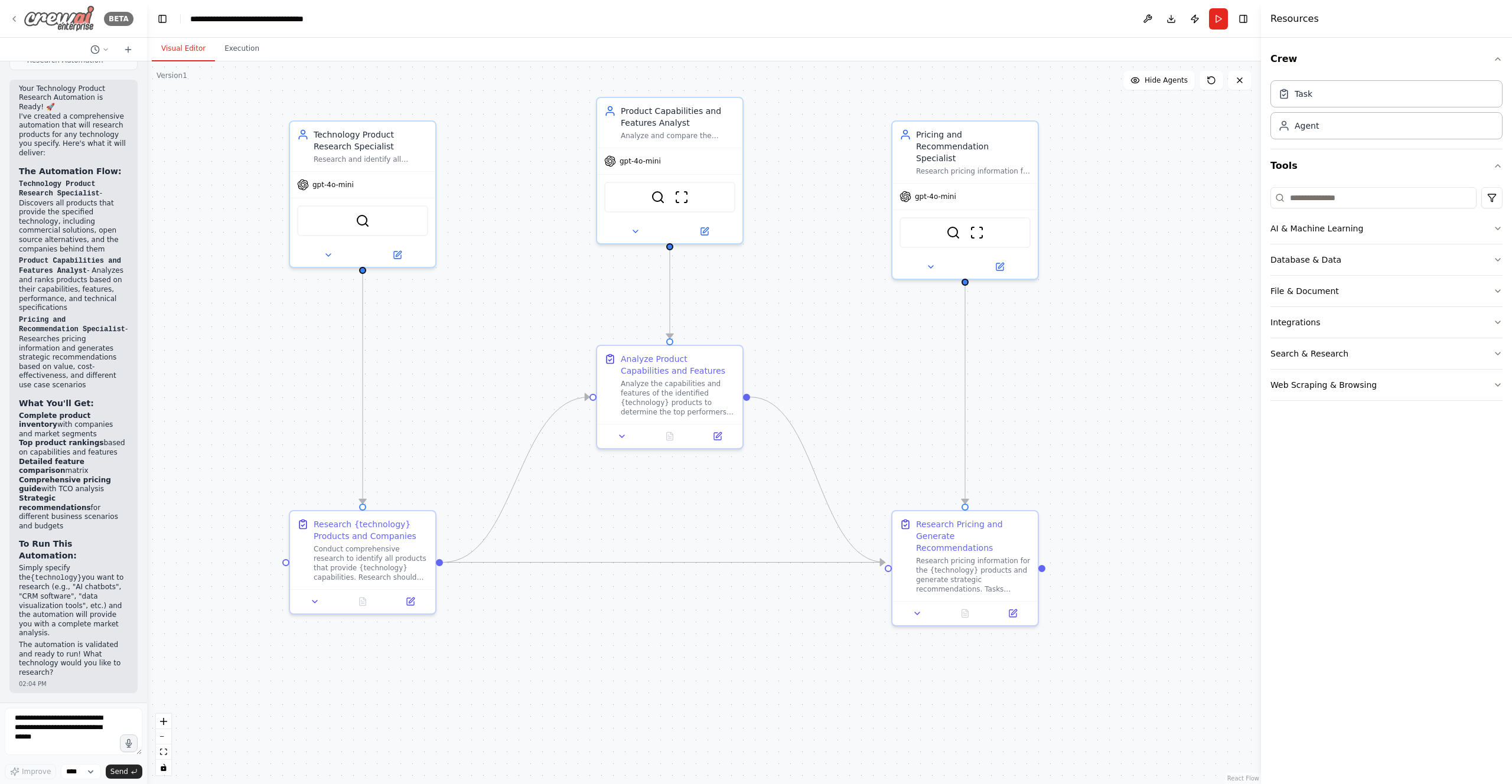
scroll to position [1114, 0]
click at [11, 16] on icon at bounding box center [14, 19] width 9 height 9
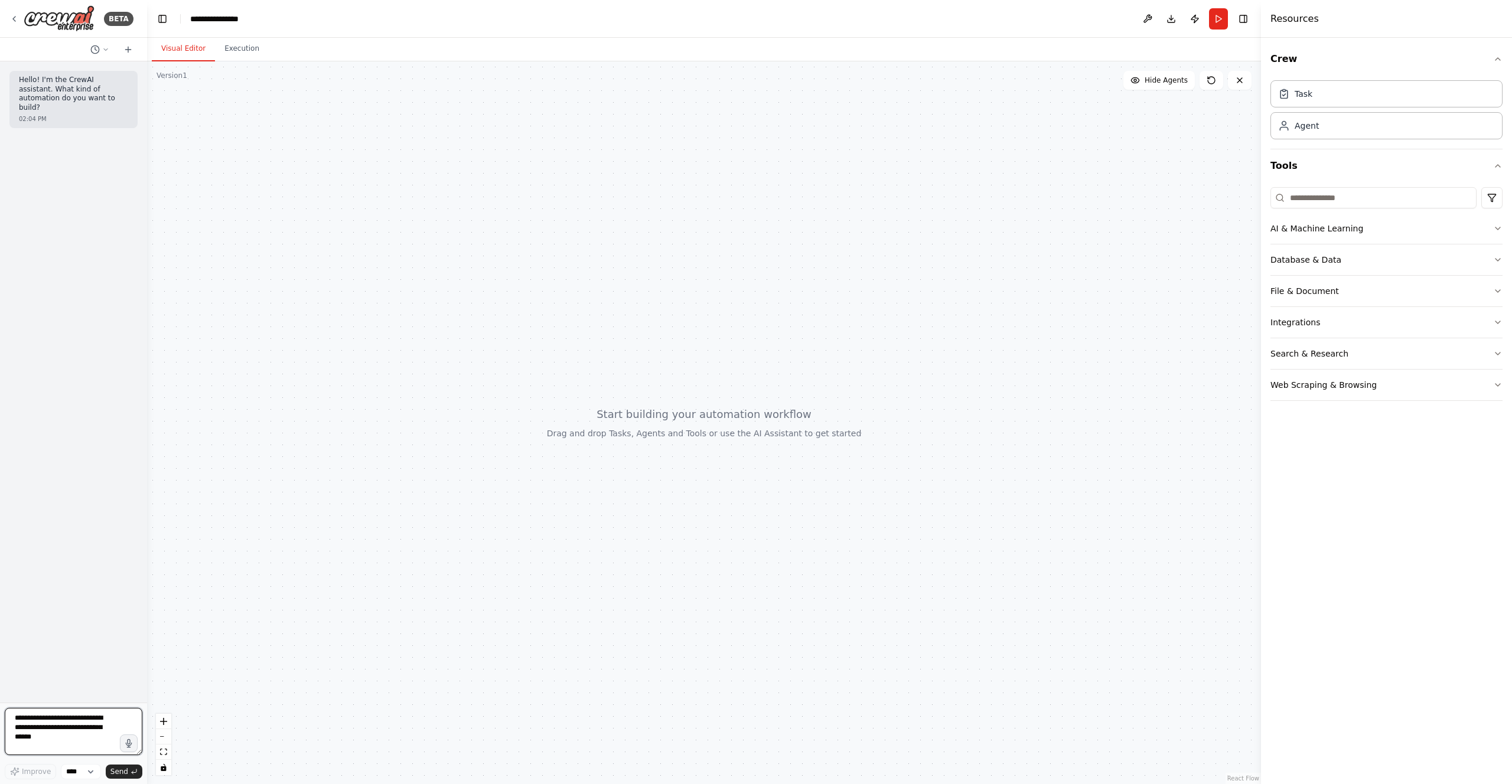
click at [60, 731] on textarea at bounding box center [73, 732] width 137 height 47
type textarea "**********"
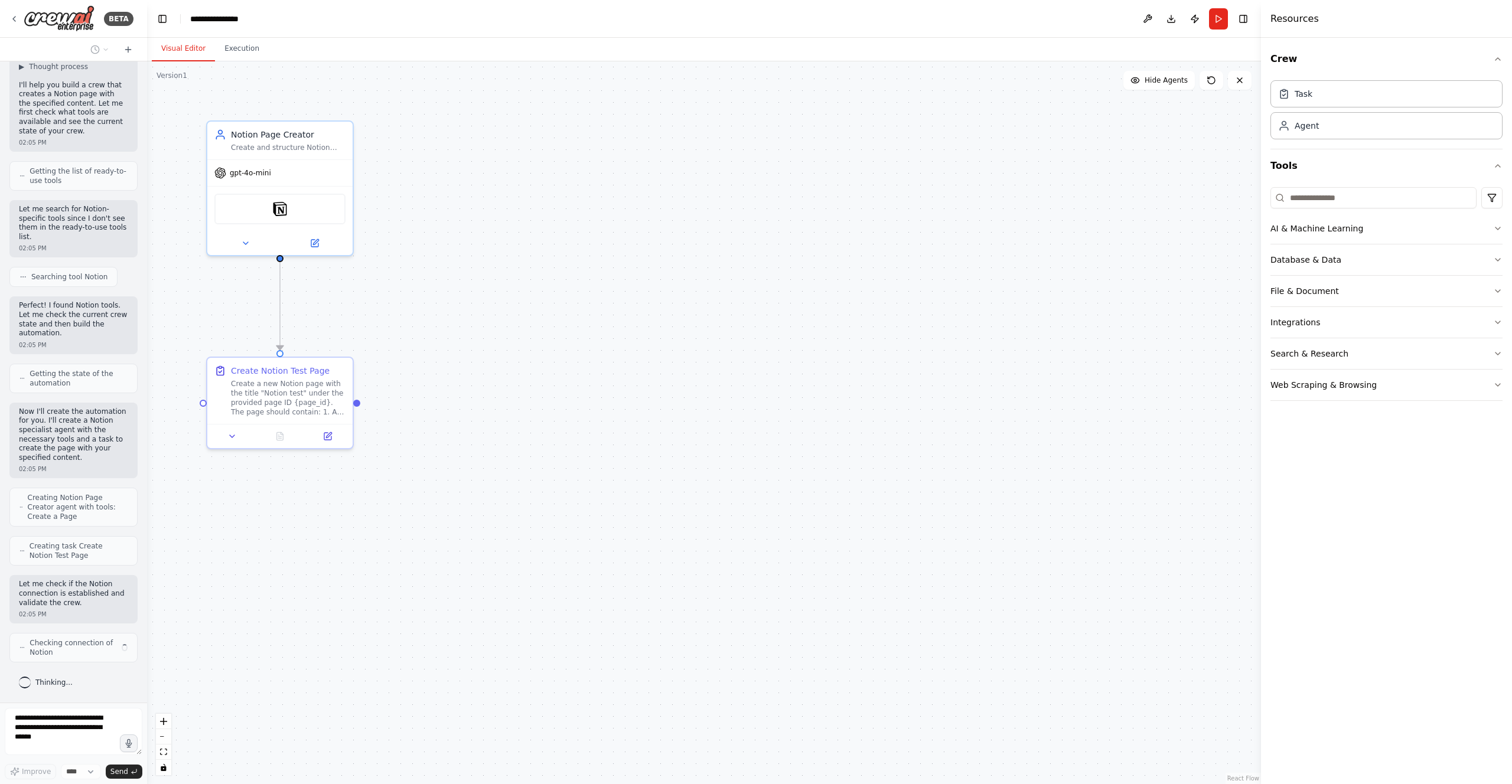
scroll to position [186, 0]
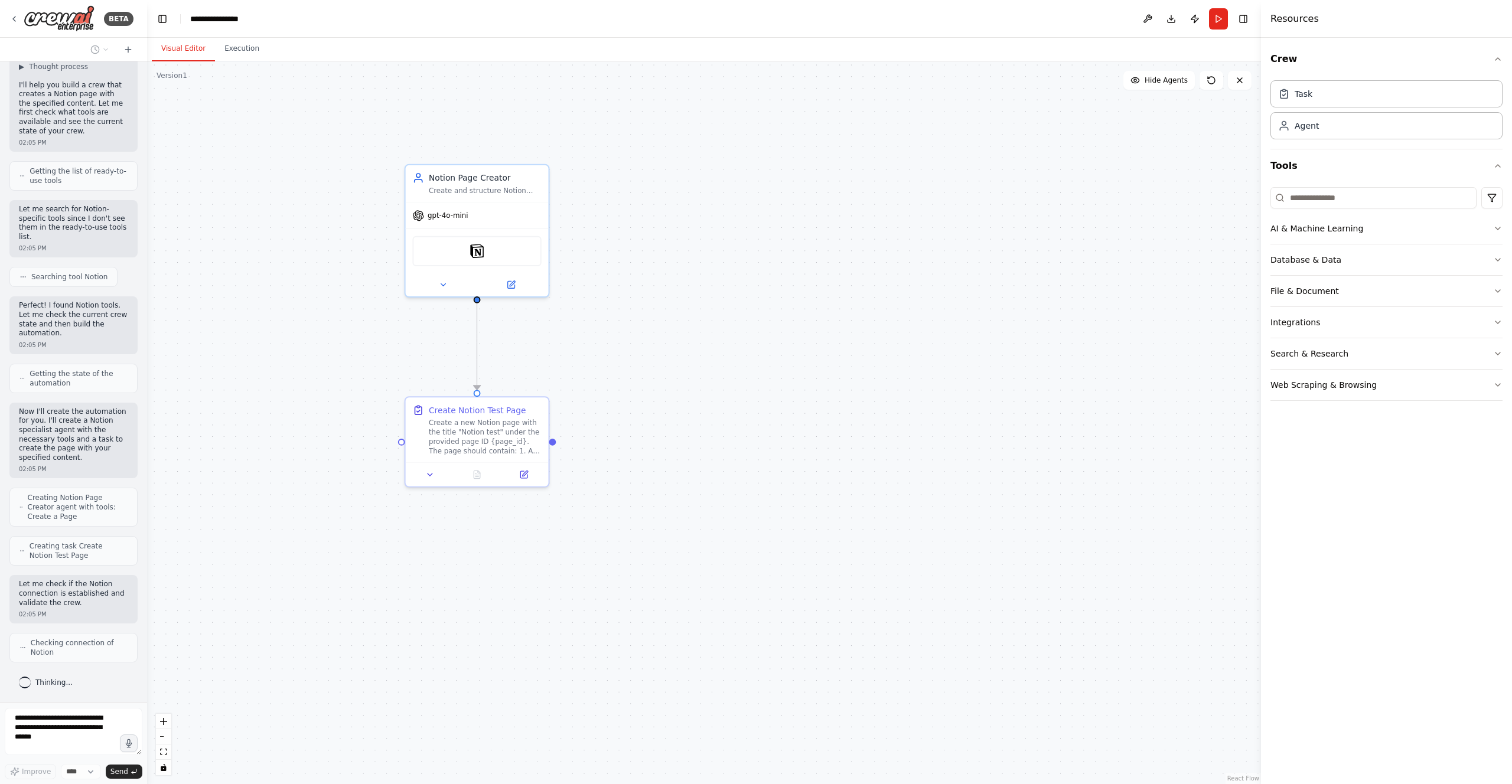
drag, startPoint x: 482, startPoint y: 365, endPoint x: 674, endPoint y: 403, distance: 195.7
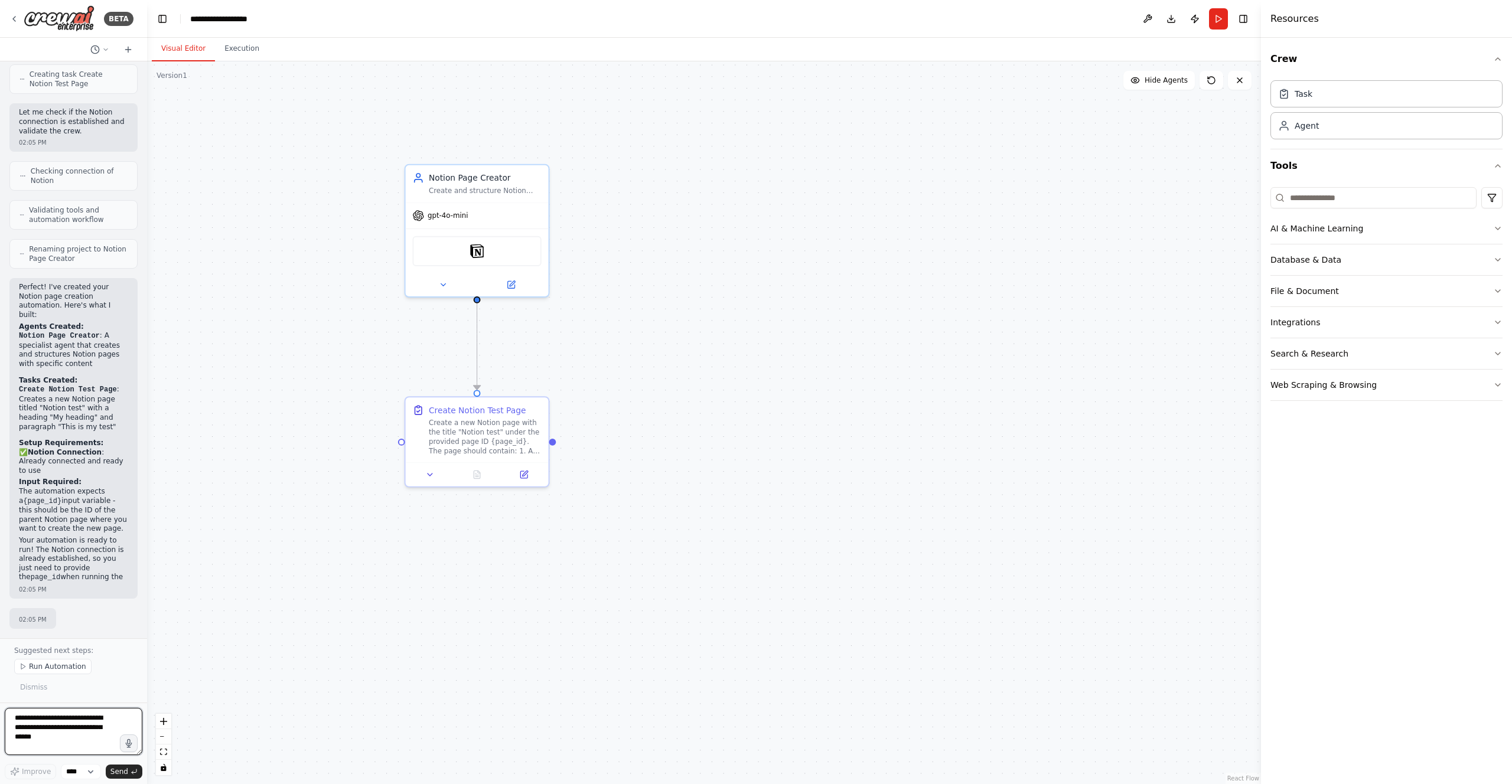
scroll to position [656, 0]
click at [531, 477] on button at bounding box center [524, 472] width 40 height 14
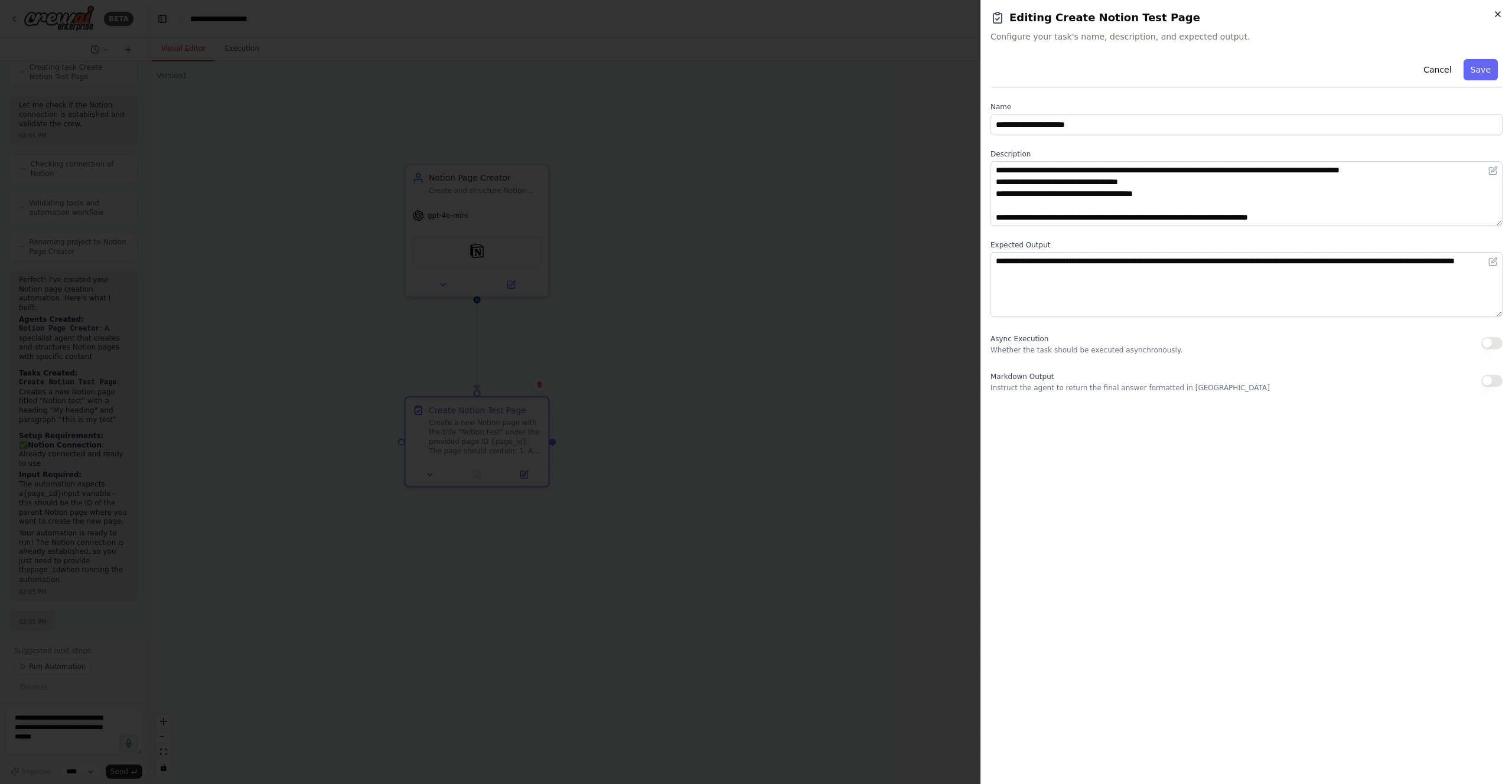
click at [1497, 13] on icon "button" at bounding box center [1498, 13] width 5 height 5
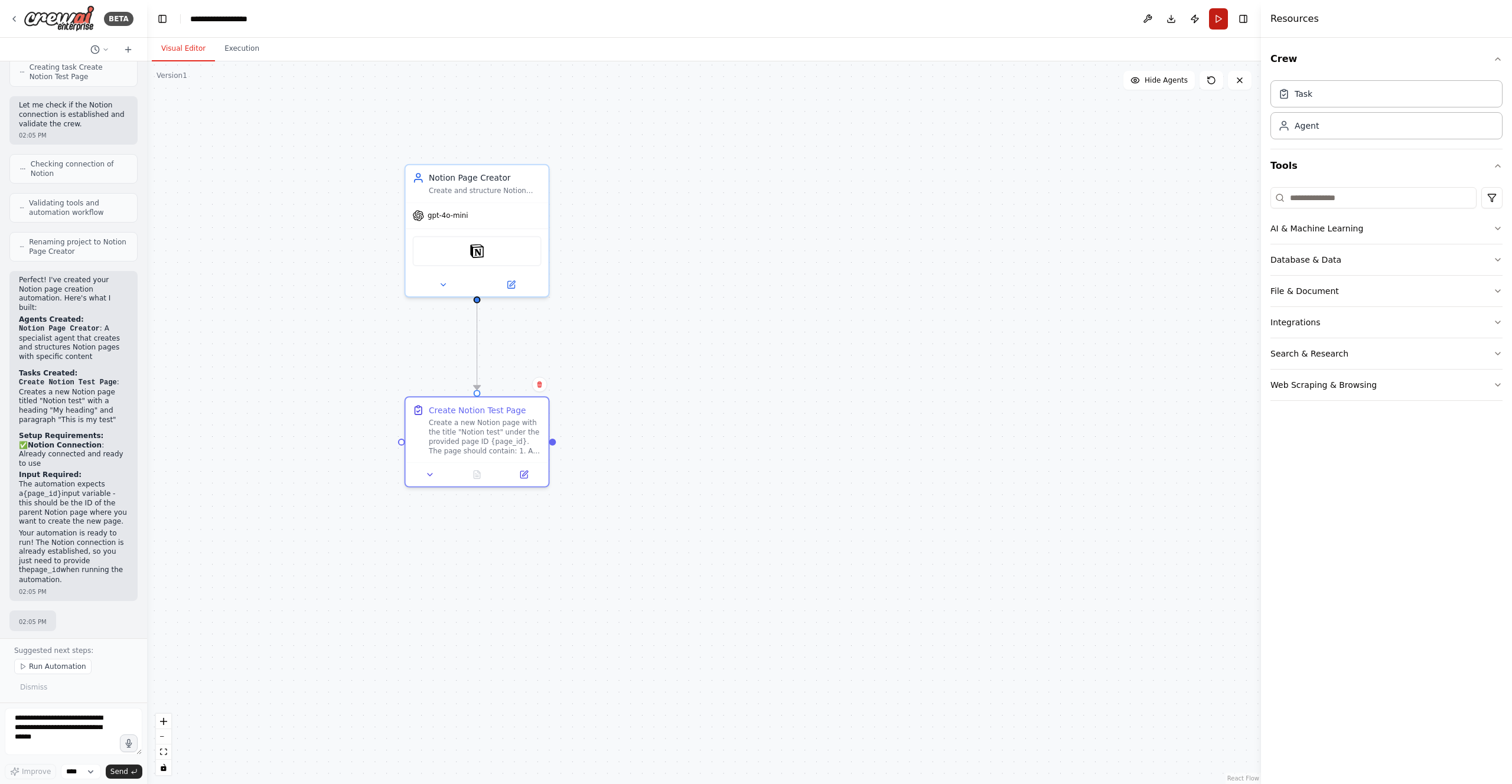
click at [1218, 20] on button "Run" at bounding box center [1219, 19] width 19 height 21
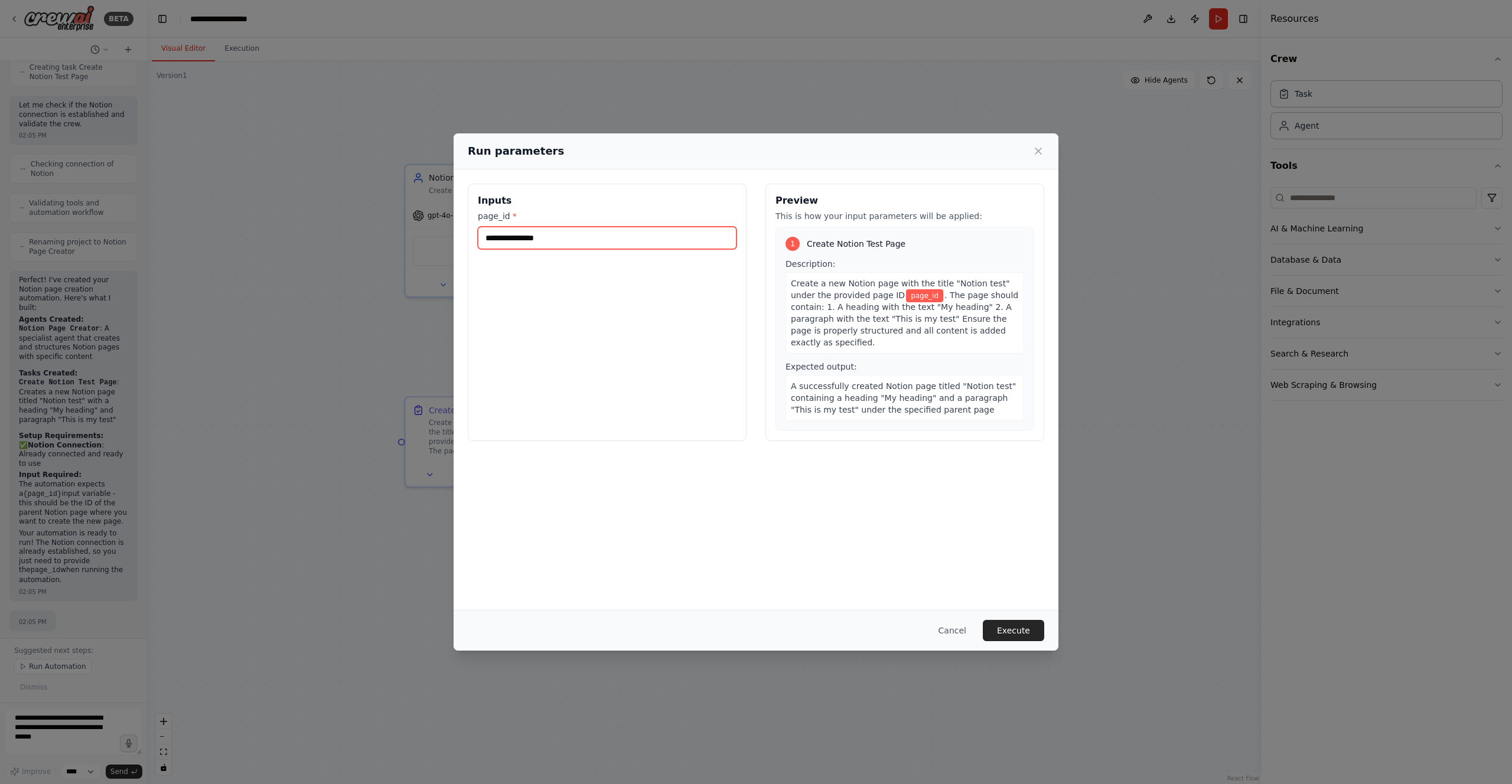
click at [626, 245] on input "page_id *" at bounding box center [607, 238] width 258 height 23
paste input "**********"
type input "**********"
click at [1010, 628] on button "Execute" at bounding box center [1013, 631] width 62 height 21
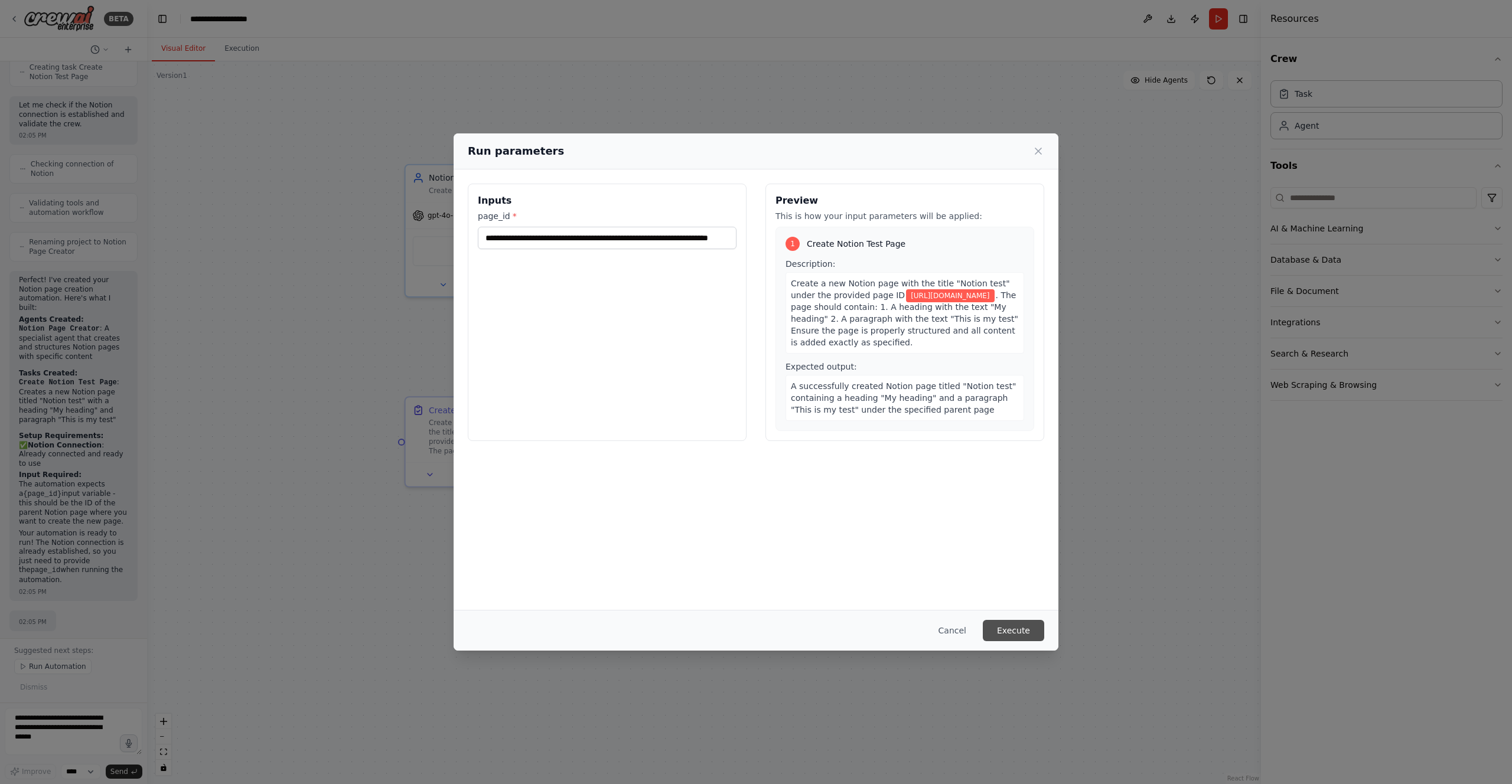
scroll to position [0, 0]
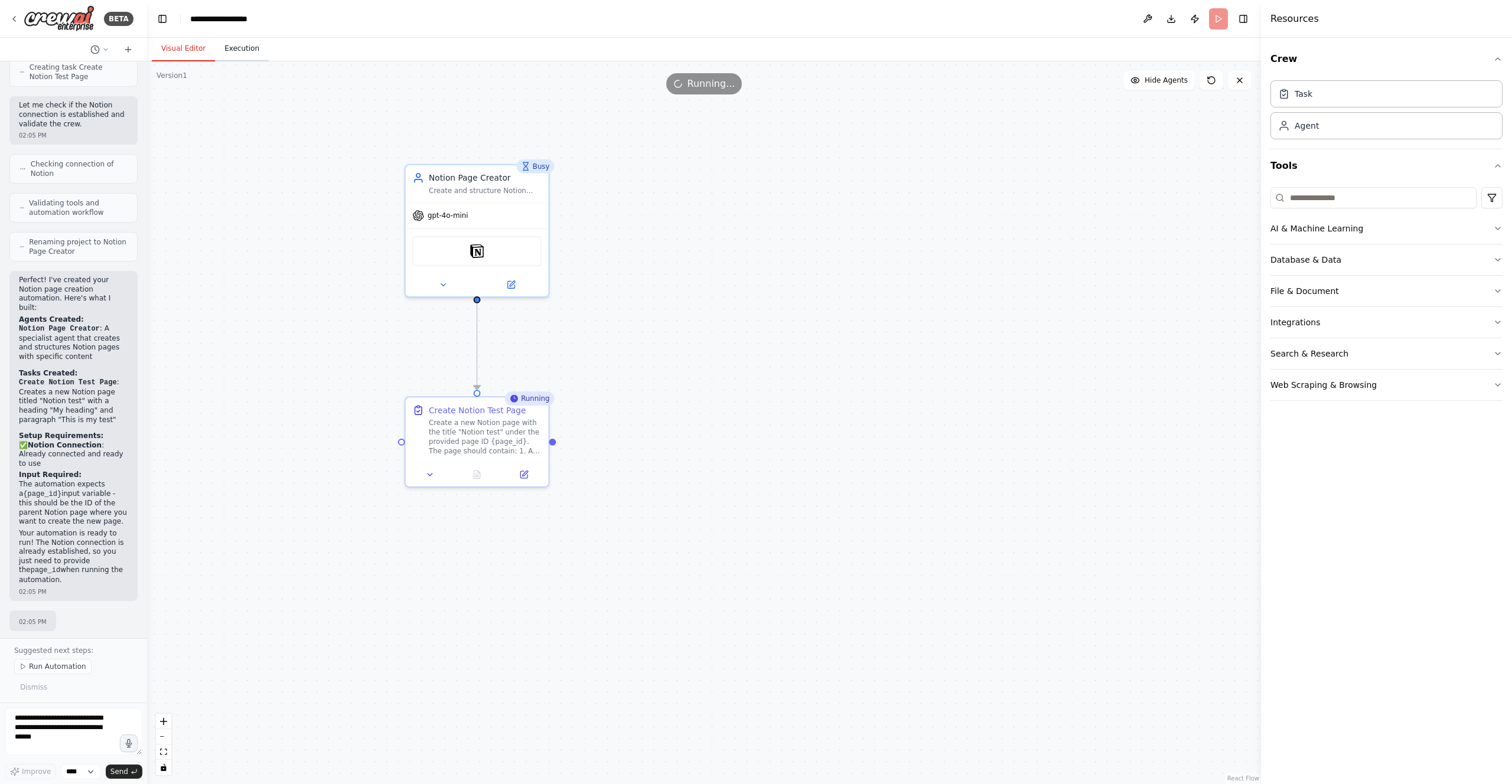
click at [244, 48] on button "Execution" at bounding box center [241, 49] width 54 height 25
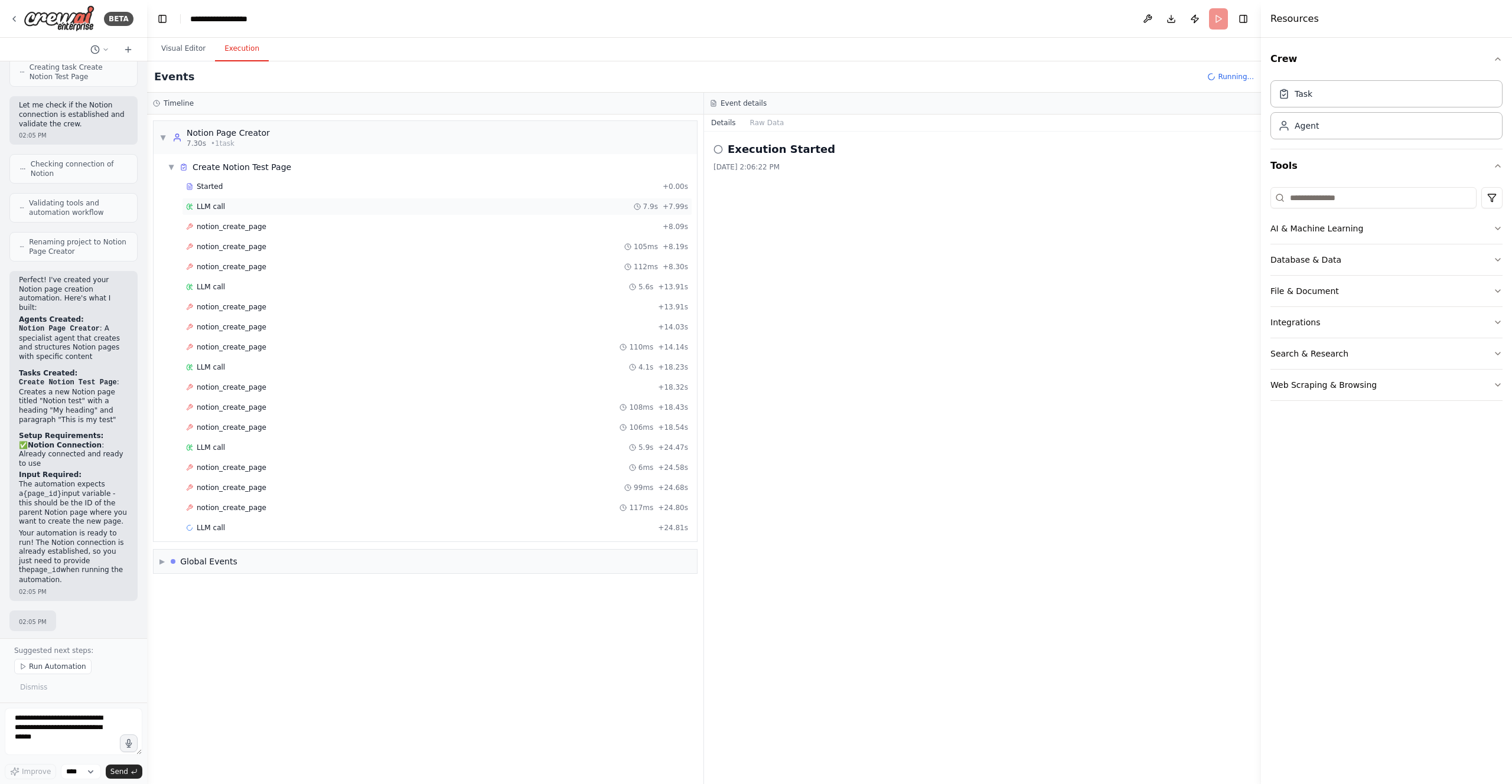
click at [262, 210] on div "LLM call 7.9s + 7.99s" at bounding box center [437, 207] width 502 height 9
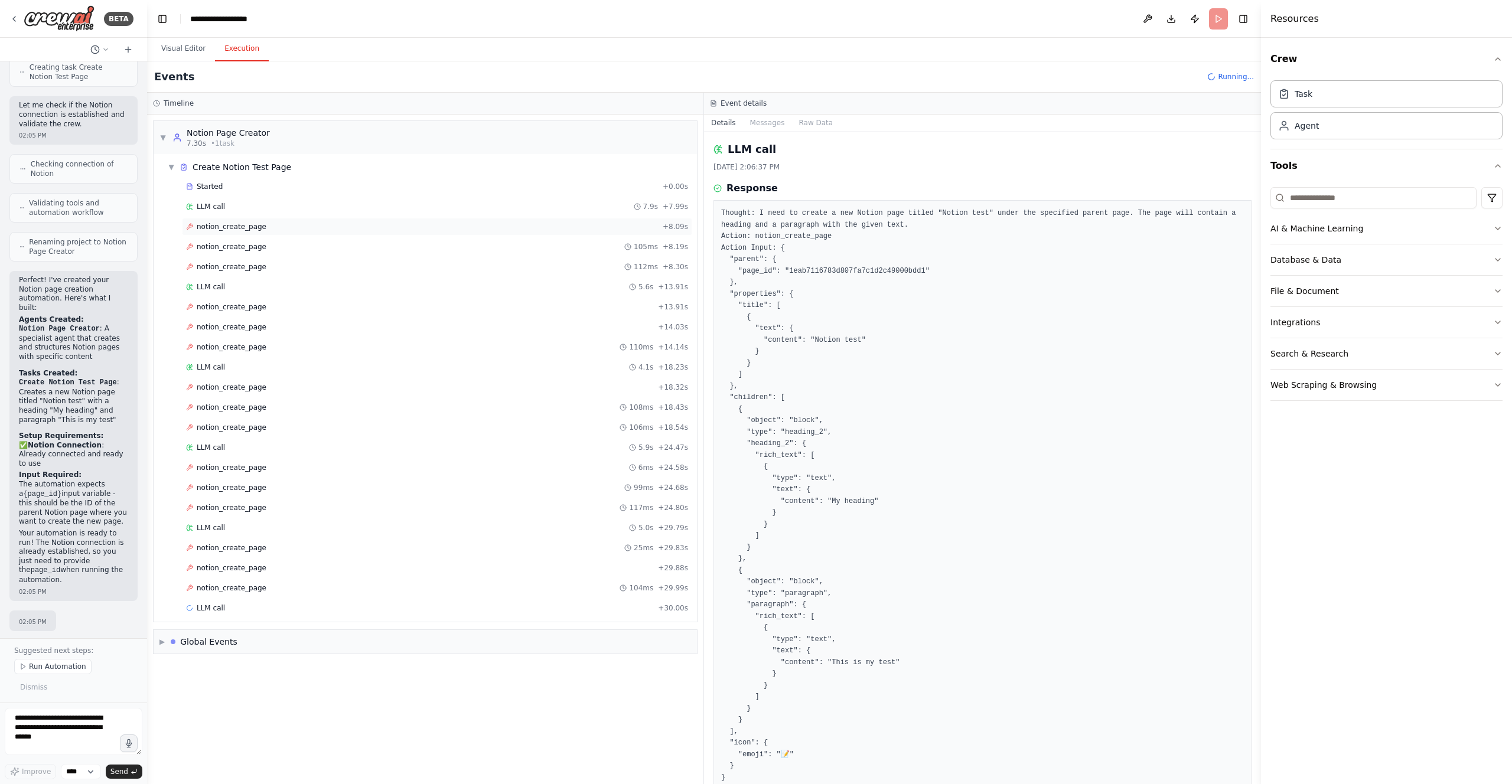
click at [296, 230] on div "notion_create_page + 8.09s" at bounding box center [437, 227] width 502 height 9
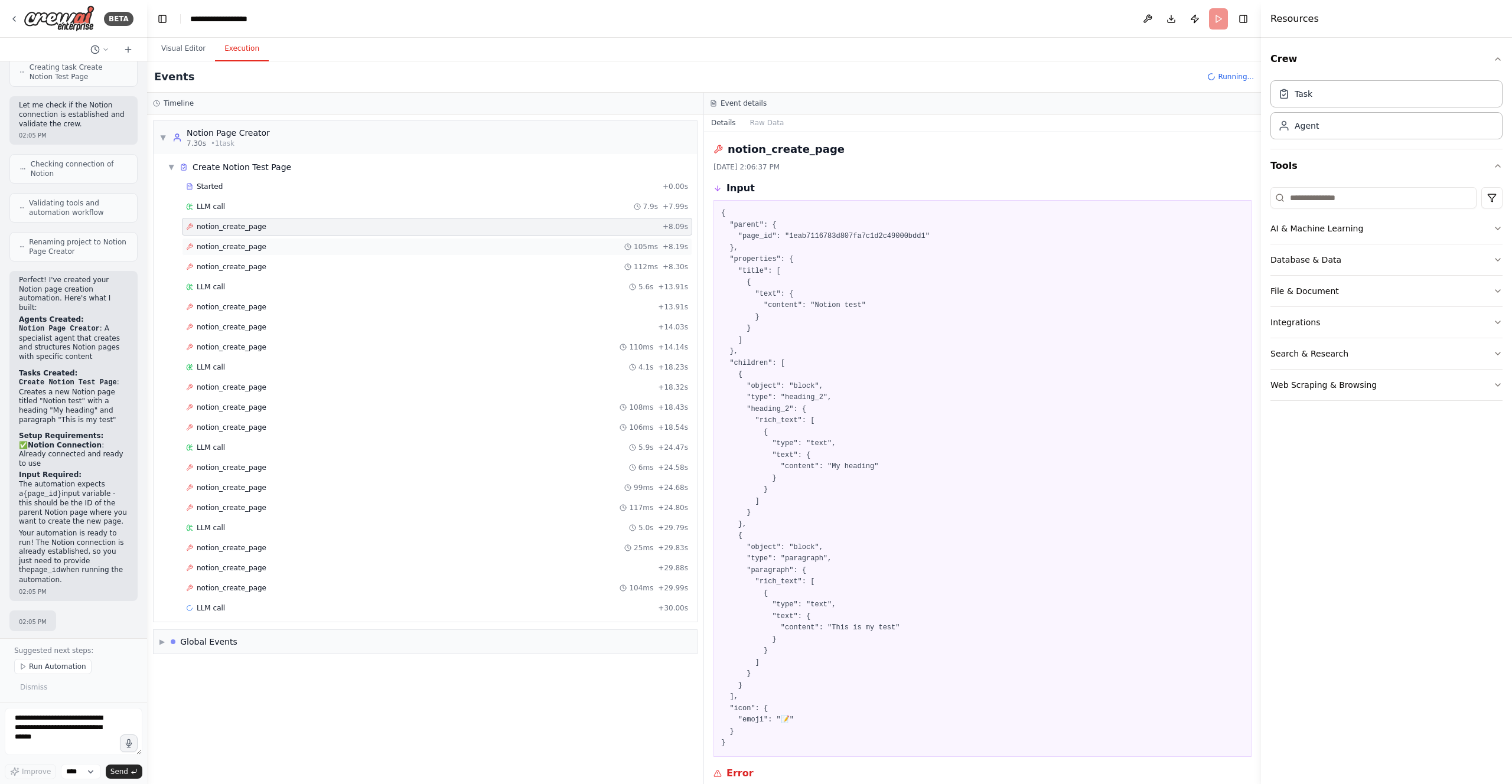
click at [299, 253] on div "notion_create_page 105ms + 8.19s" at bounding box center [436, 247] width 510 height 18
click at [301, 262] on div "notion_create_page 112ms + 8.30s" at bounding box center [437, 267] width 502 height 9
click at [302, 279] on div "LLM call 5.6s + 13.91s" at bounding box center [436, 287] width 510 height 18
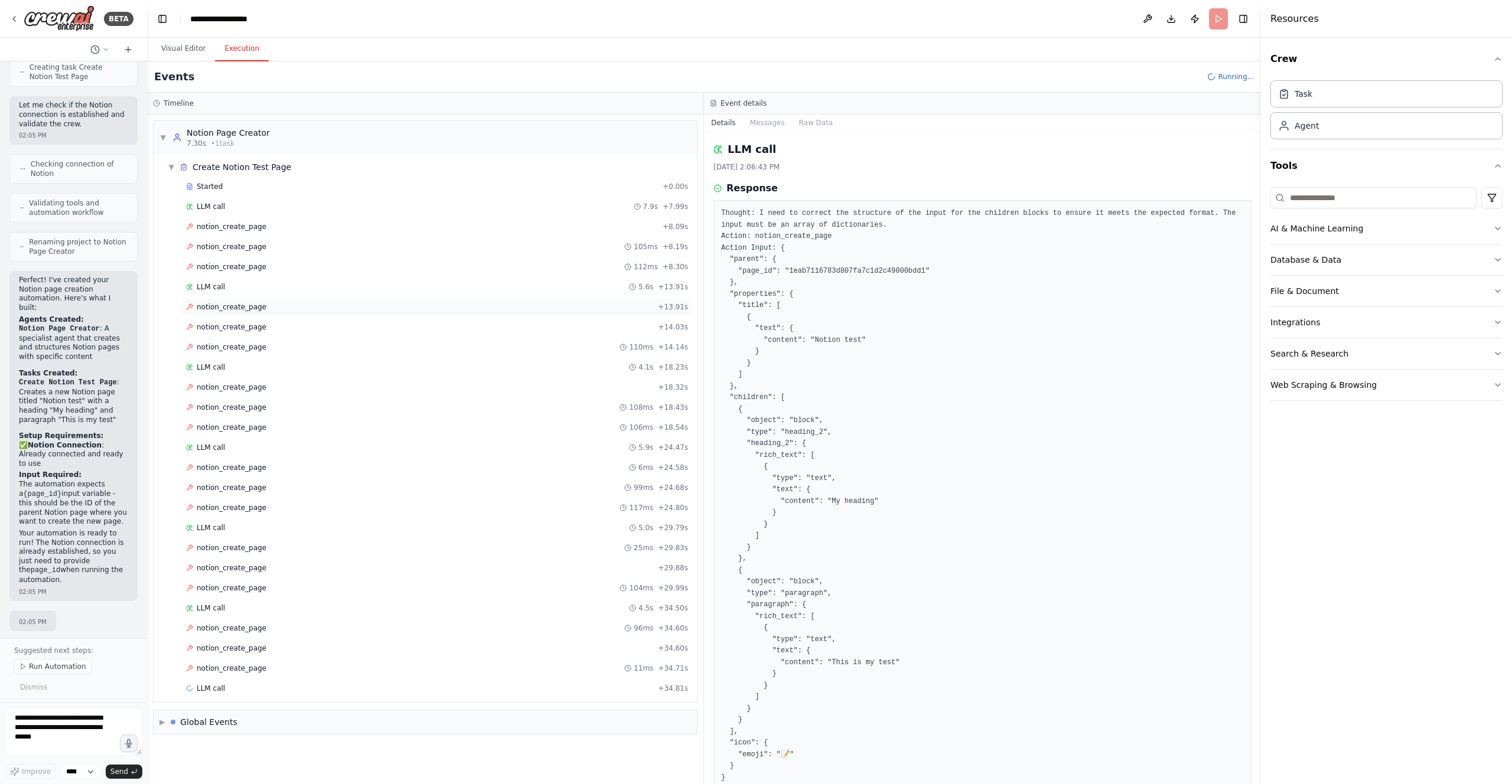
click at [290, 314] on div "notion_create_page + 13.91s" at bounding box center [436, 306] width 510 height 18
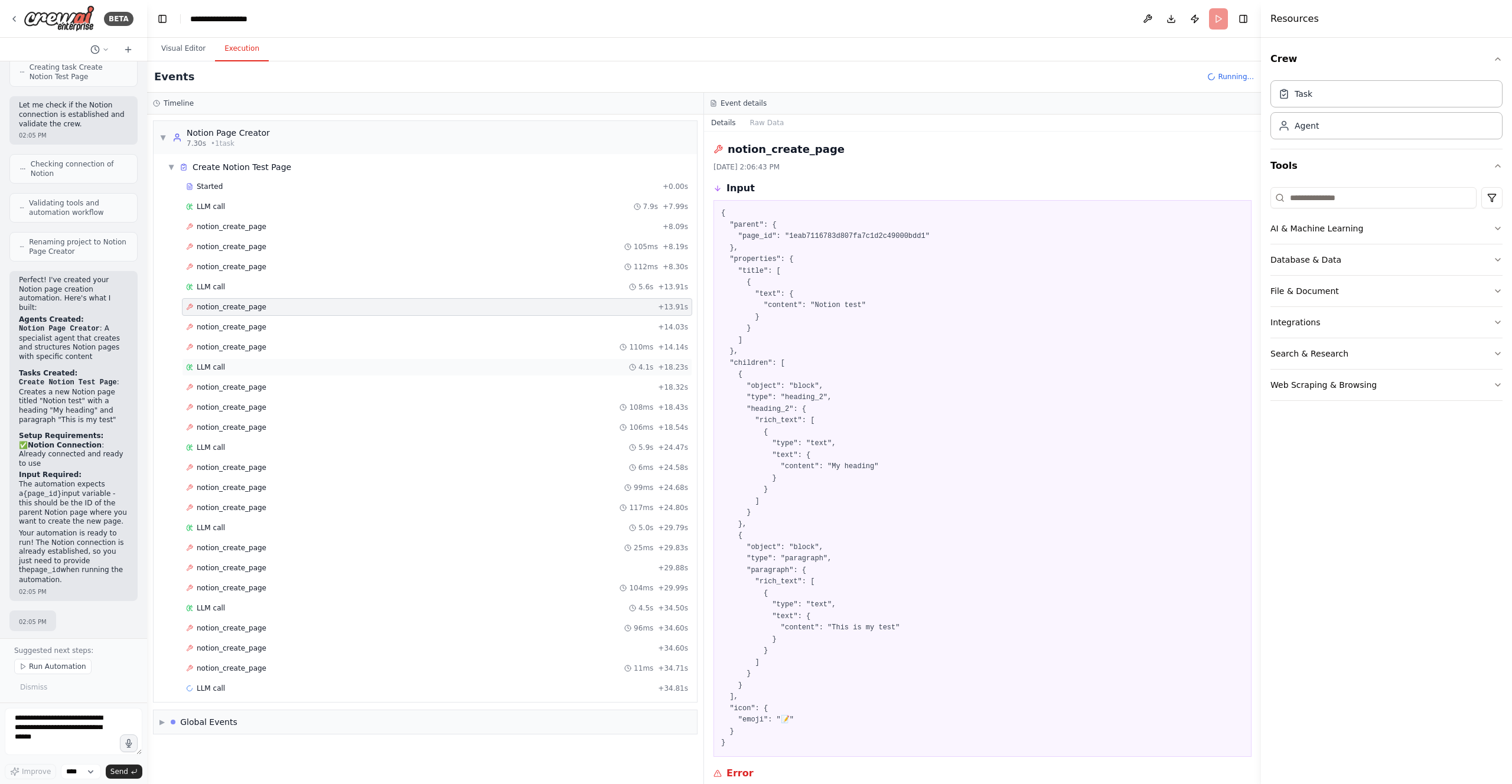
click at [277, 370] on div "LLM call 4.1s + 18.23s" at bounding box center [437, 367] width 502 height 9
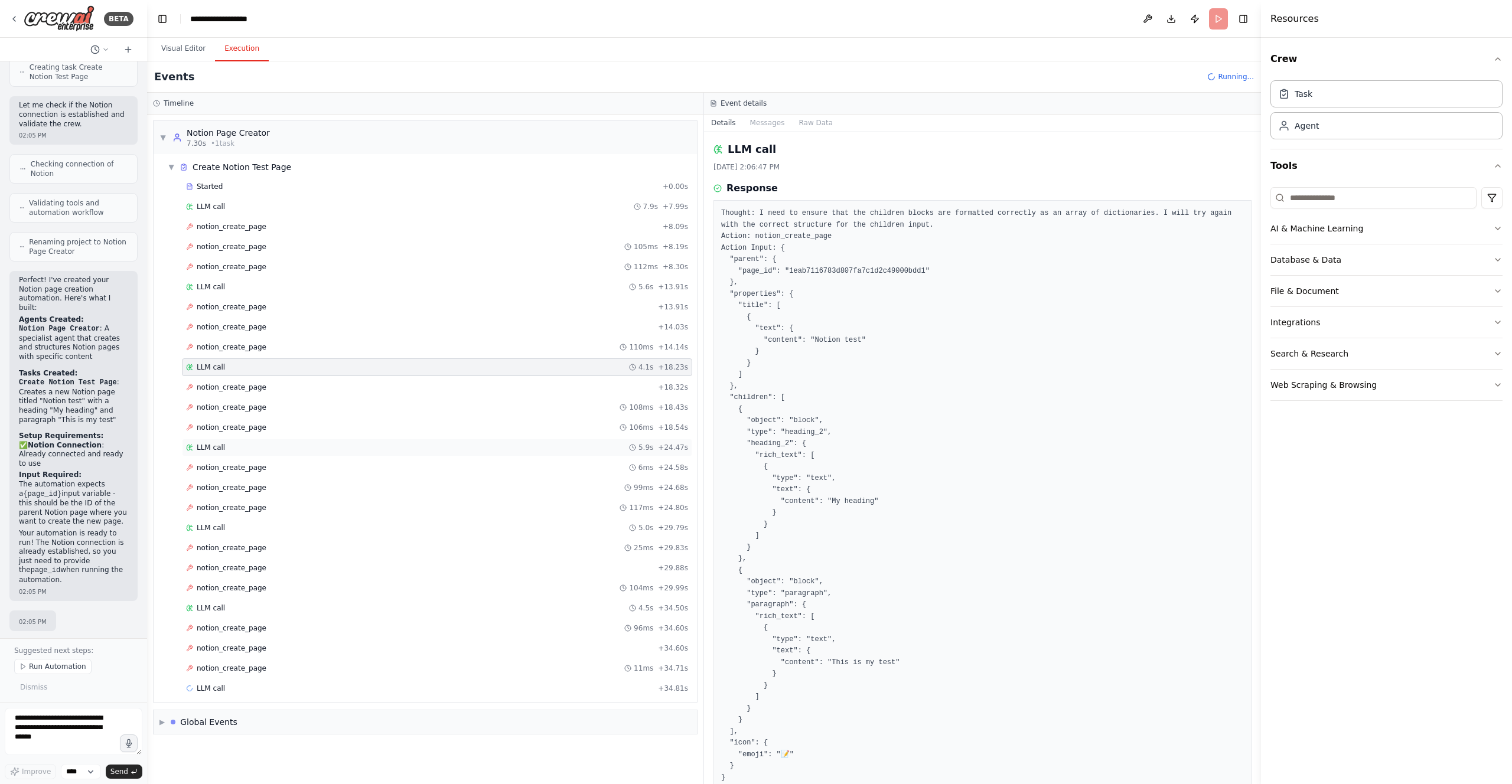
click at [332, 447] on div "LLM call 5.9s + 24.47s" at bounding box center [437, 447] width 502 height 9
click at [320, 521] on div "LLM call 5.0s + 29.79s" at bounding box center [436, 528] width 510 height 18
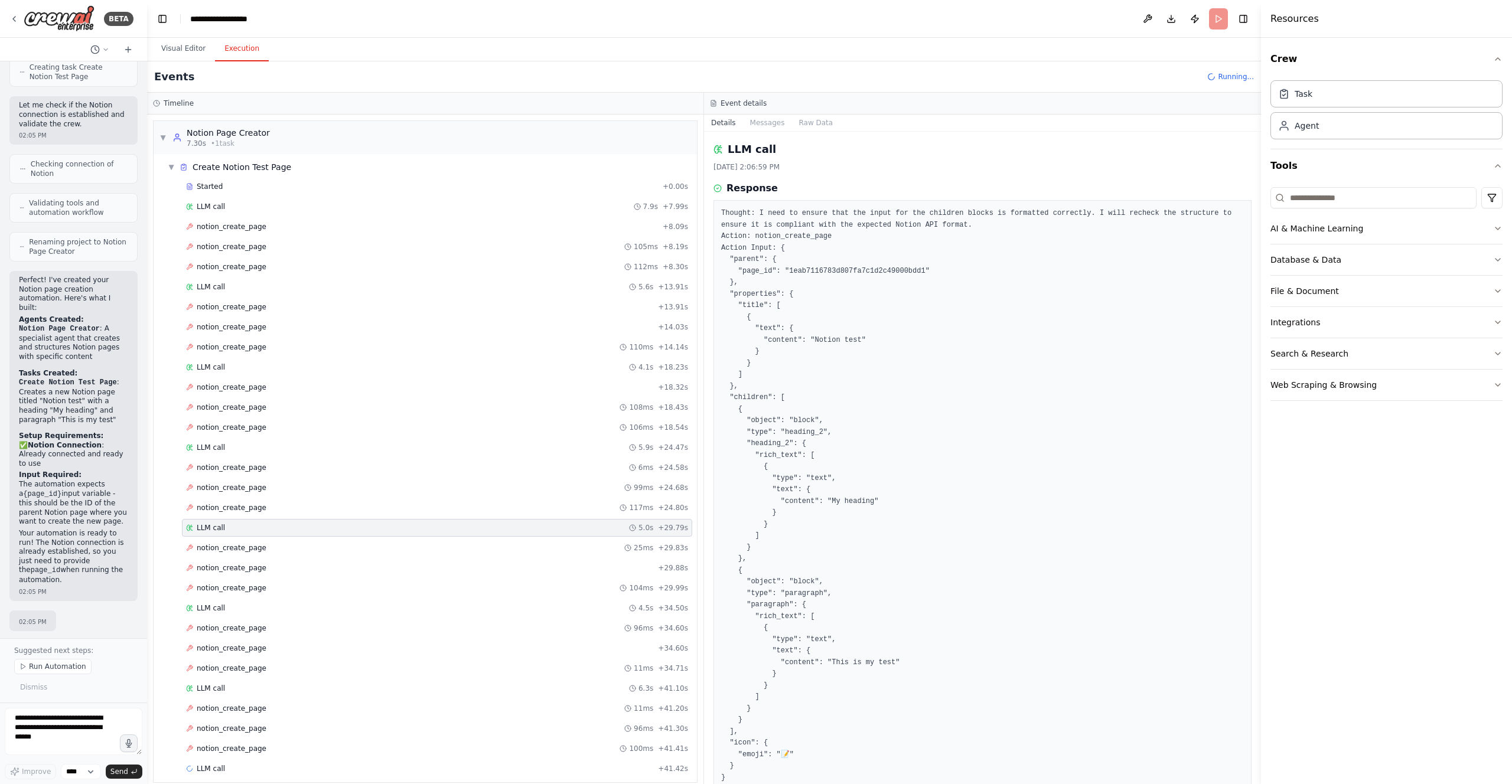
scroll to position [44, 0]
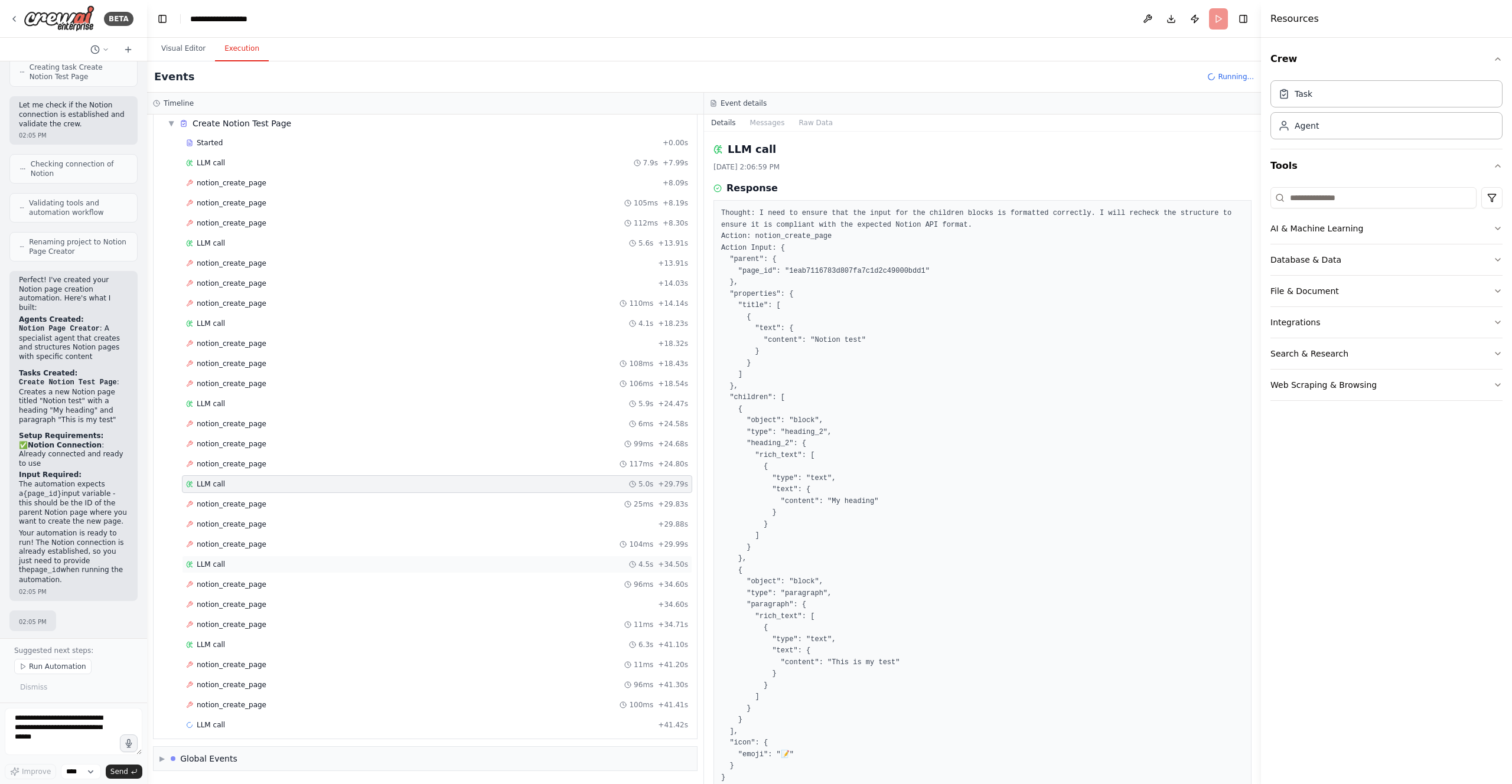
click at [298, 558] on div "LLM call 4.5s + 34.50s" at bounding box center [436, 565] width 510 height 18
click at [291, 643] on div "LLM call 6.3s + 41.10s" at bounding box center [437, 645] width 502 height 9
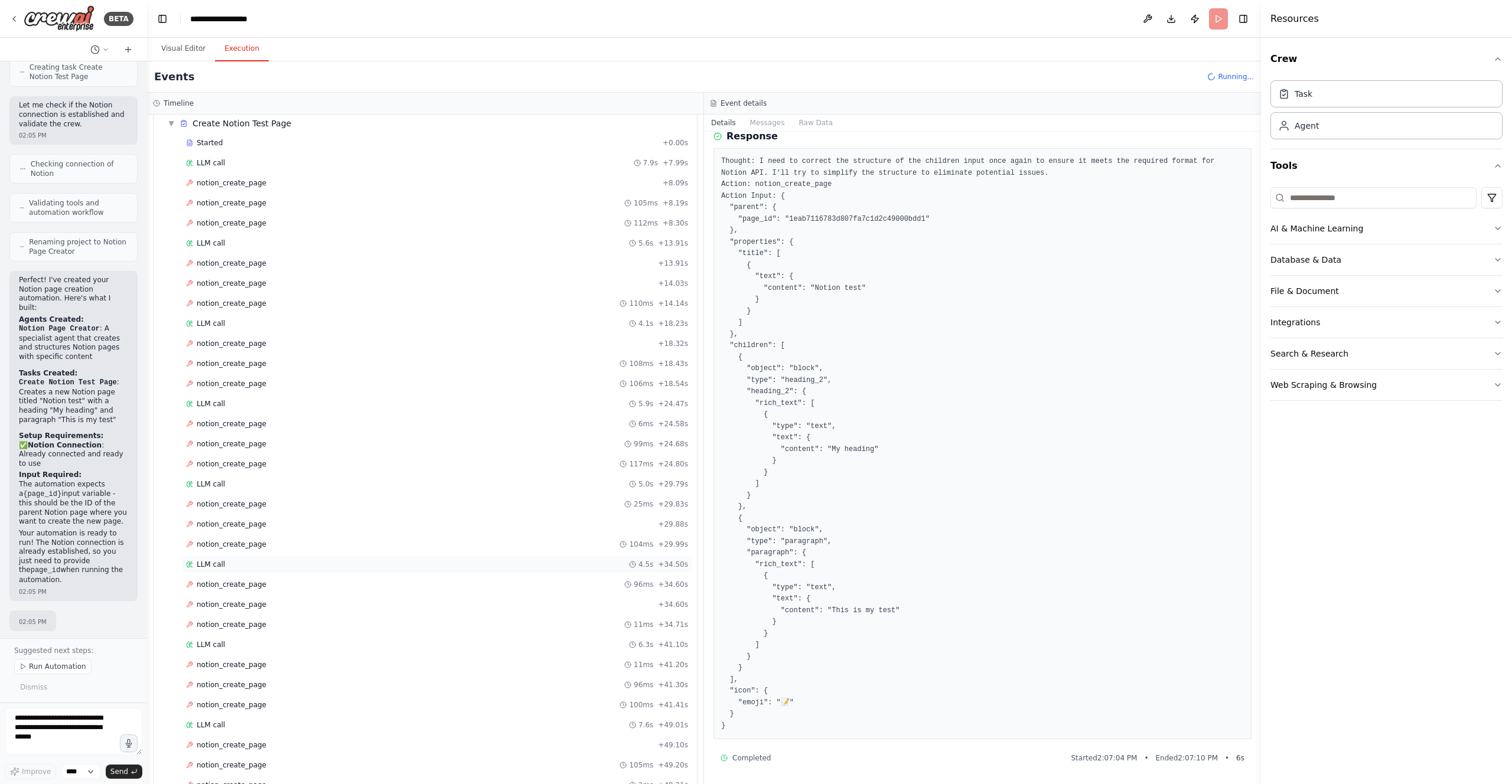
scroll to position [124, 0]
click at [366, 640] on div "LLM call 7.6s + 49.01s" at bounding box center [437, 645] width 502 height 9
click at [357, 558] on div "LLM call 6.3s + 41.10s" at bounding box center [436, 565] width 510 height 18
click at [326, 723] on div "LLM call 13.1s + 62.44s" at bounding box center [437, 725] width 502 height 9
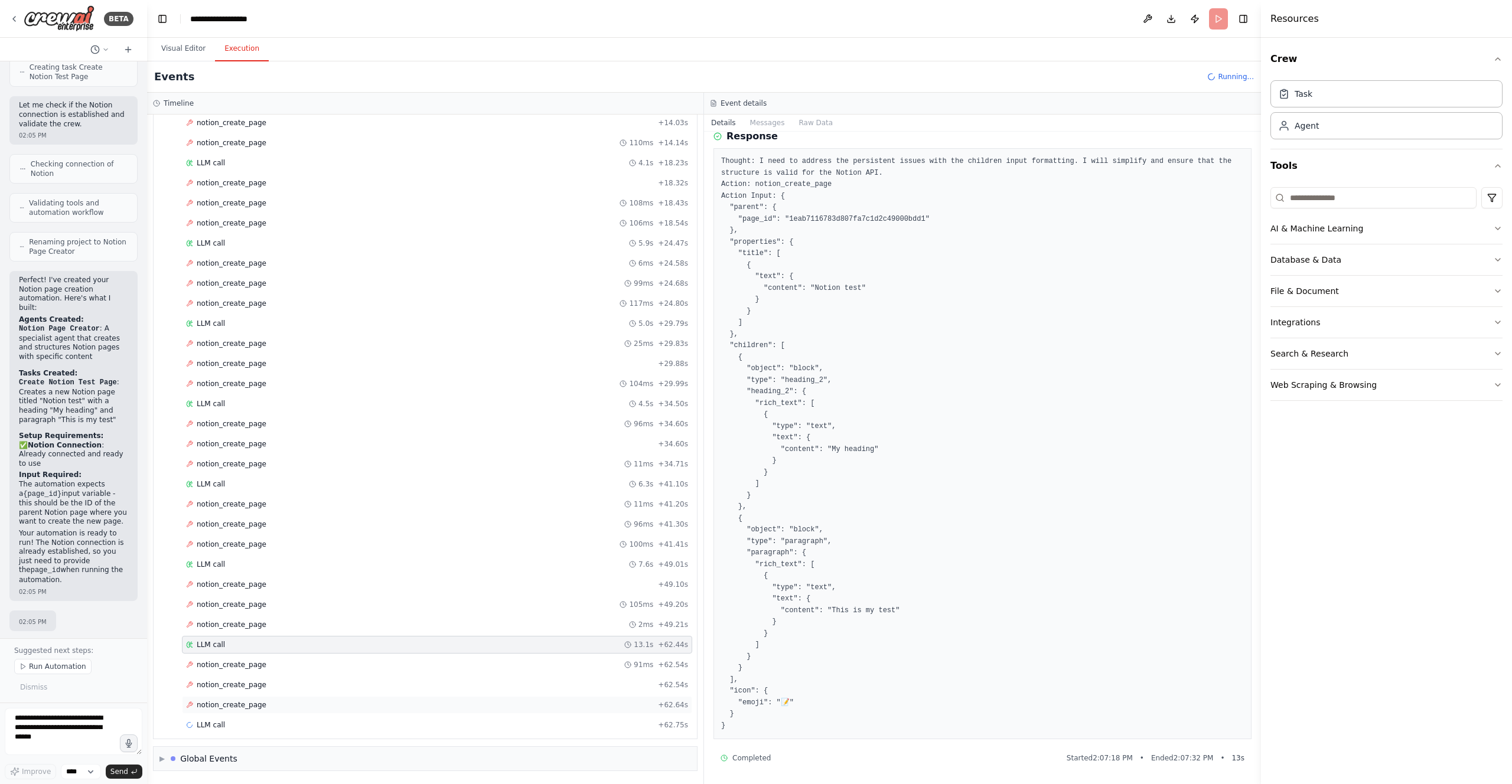
click at [349, 703] on div "notion_create_page + 62.64s" at bounding box center [437, 705] width 502 height 9
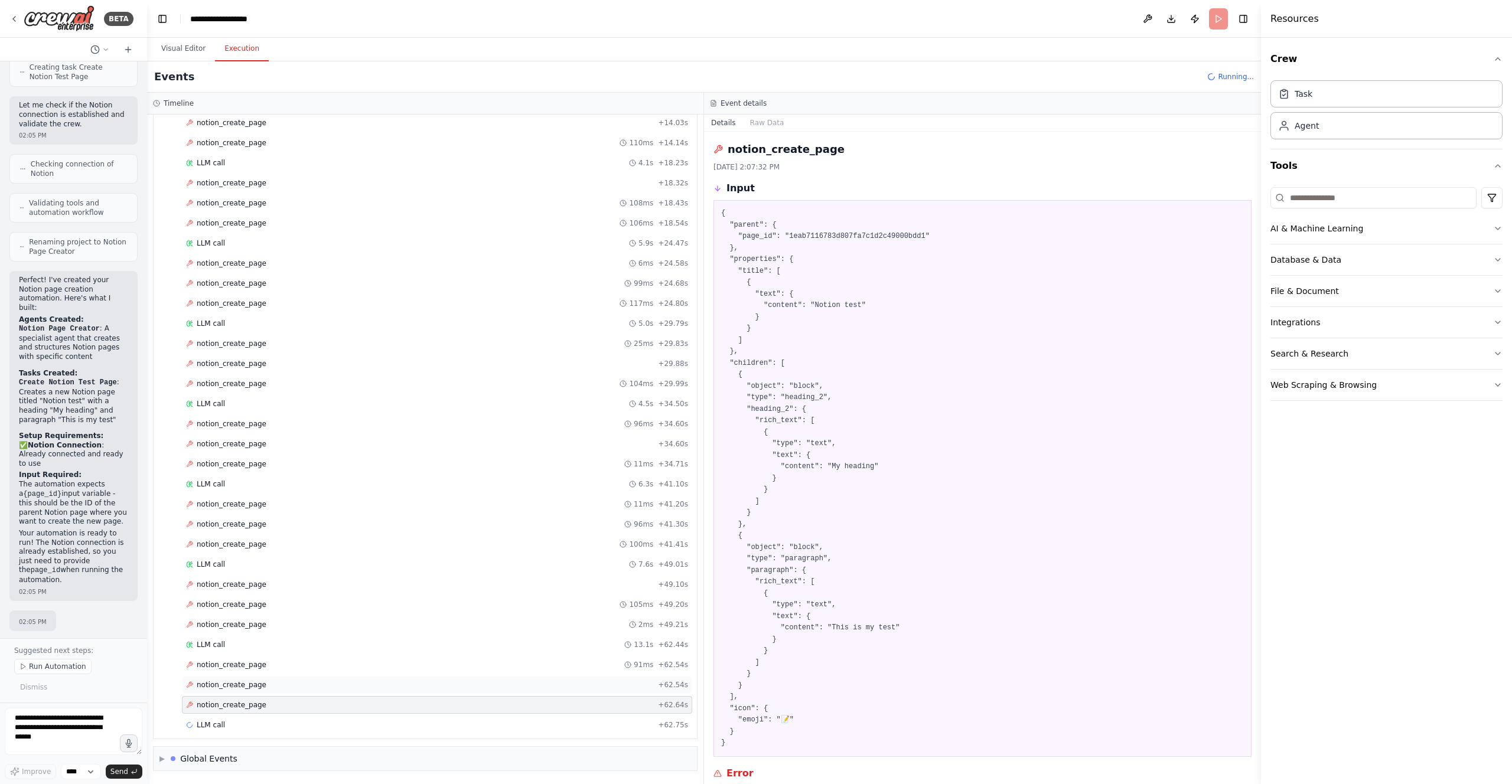
click at [359, 684] on div "notion_create_page + 62.54s" at bounding box center [437, 685] width 502 height 9
click at [364, 664] on div "notion_create_page 91ms + 62.54s" at bounding box center [437, 665] width 502 height 9
click at [369, 643] on div "LLM call 13.1s + 62.44s" at bounding box center [437, 645] width 502 height 9
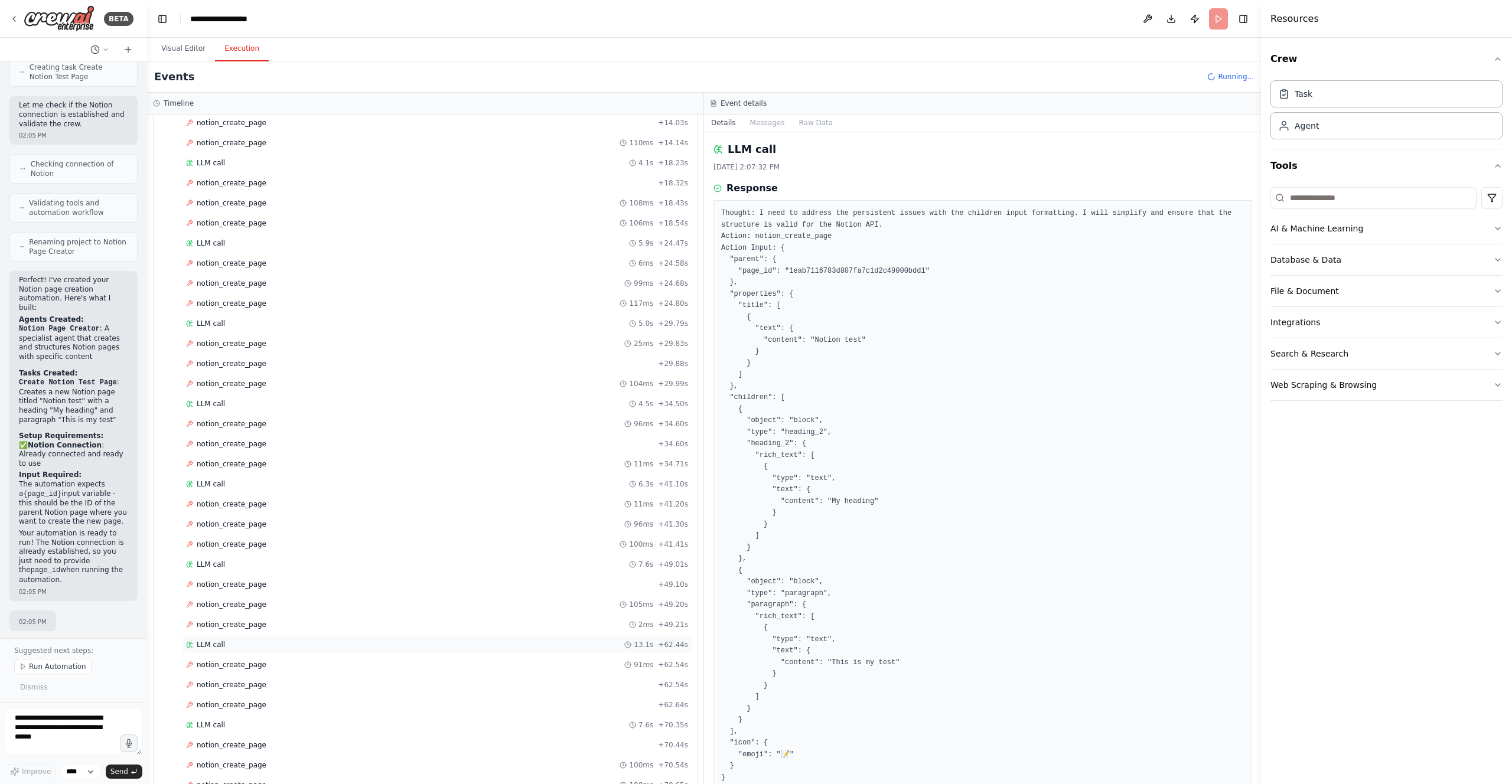
scroll to position [285, 0]
click at [320, 719] on div "LLM call + 70.66s" at bounding box center [436, 724] width 510 height 18
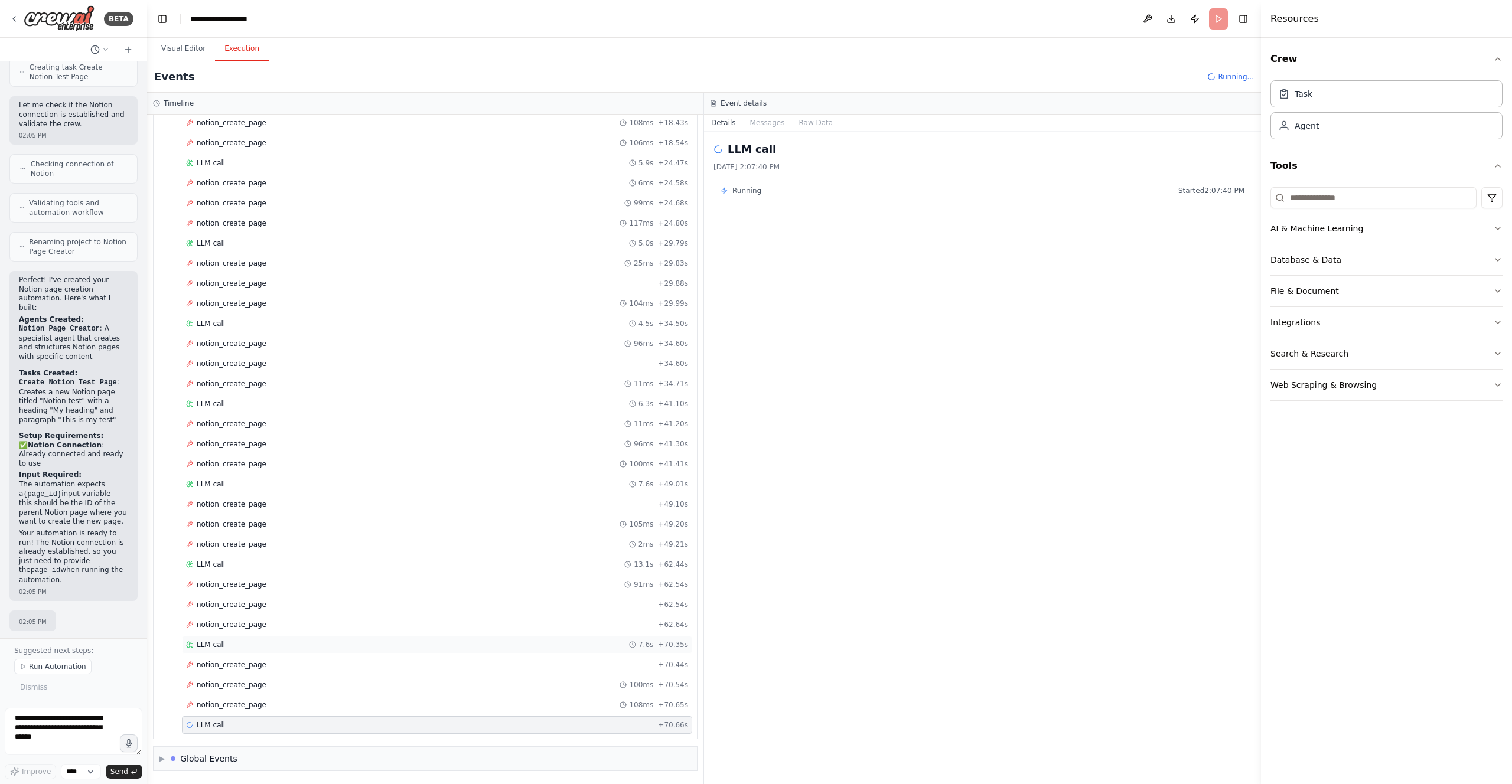
click at [329, 649] on div "LLM call 7.6s + 70.35s" at bounding box center [437, 645] width 502 height 9
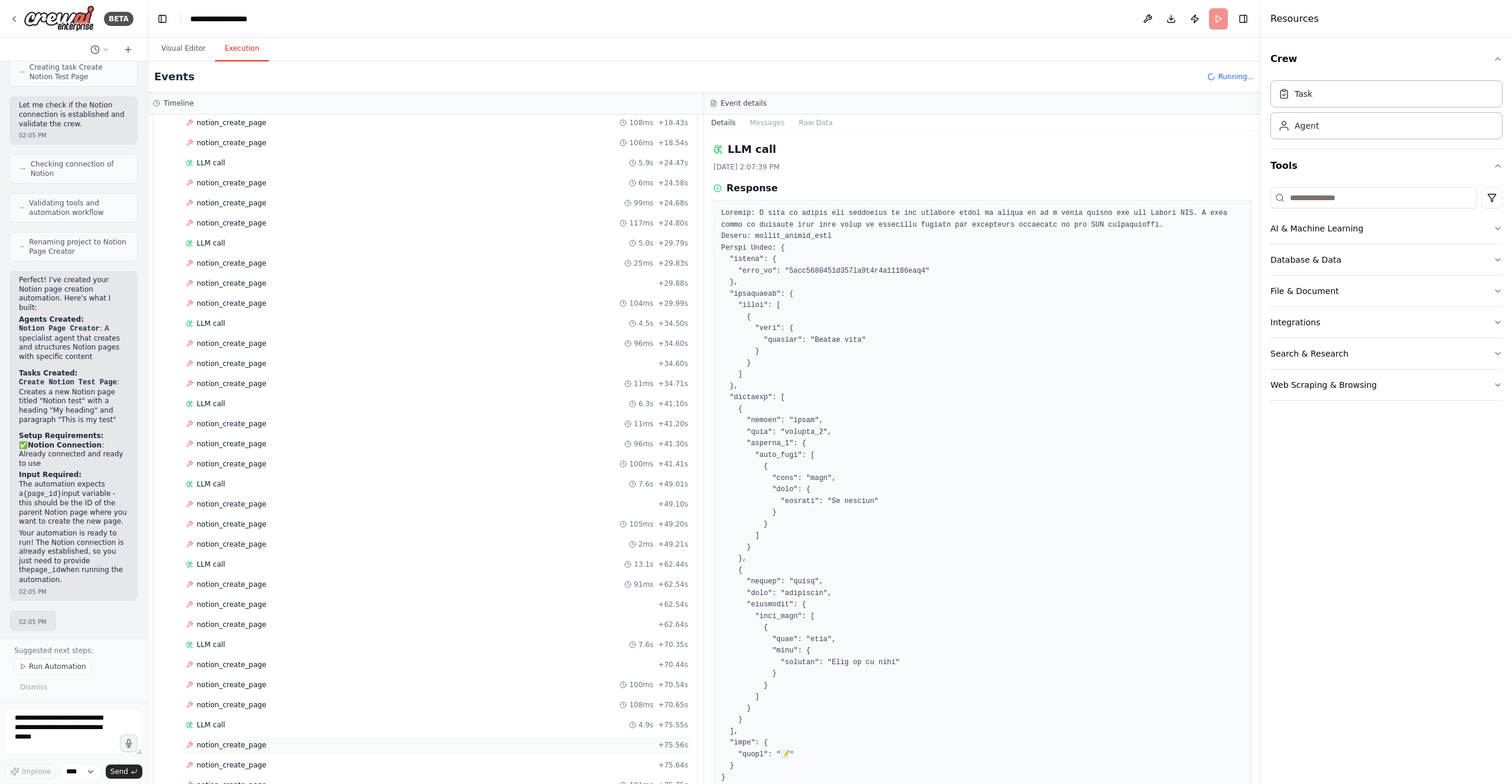
scroll to position [365, 0]
click at [328, 647] on div "LLM call 4.9s + 75.55s" at bounding box center [437, 645] width 502 height 9
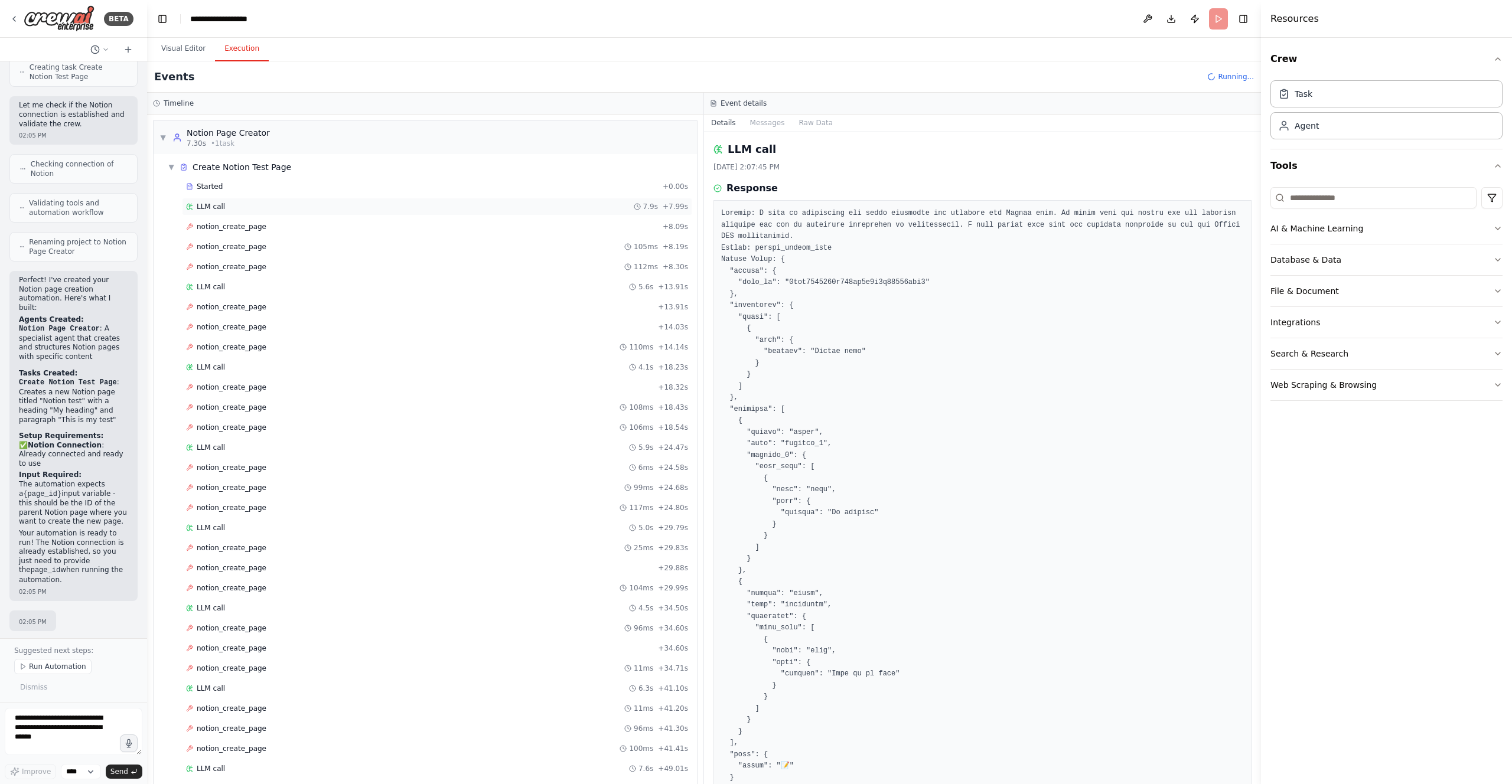
click at [345, 204] on div "LLM call 7.9s + 7.99s" at bounding box center [437, 207] width 502 height 9
click at [1219, 20] on header "**********" at bounding box center [704, 19] width 1115 height 38
click at [172, 44] on button "Visual Editor" at bounding box center [183, 49] width 63 height 25
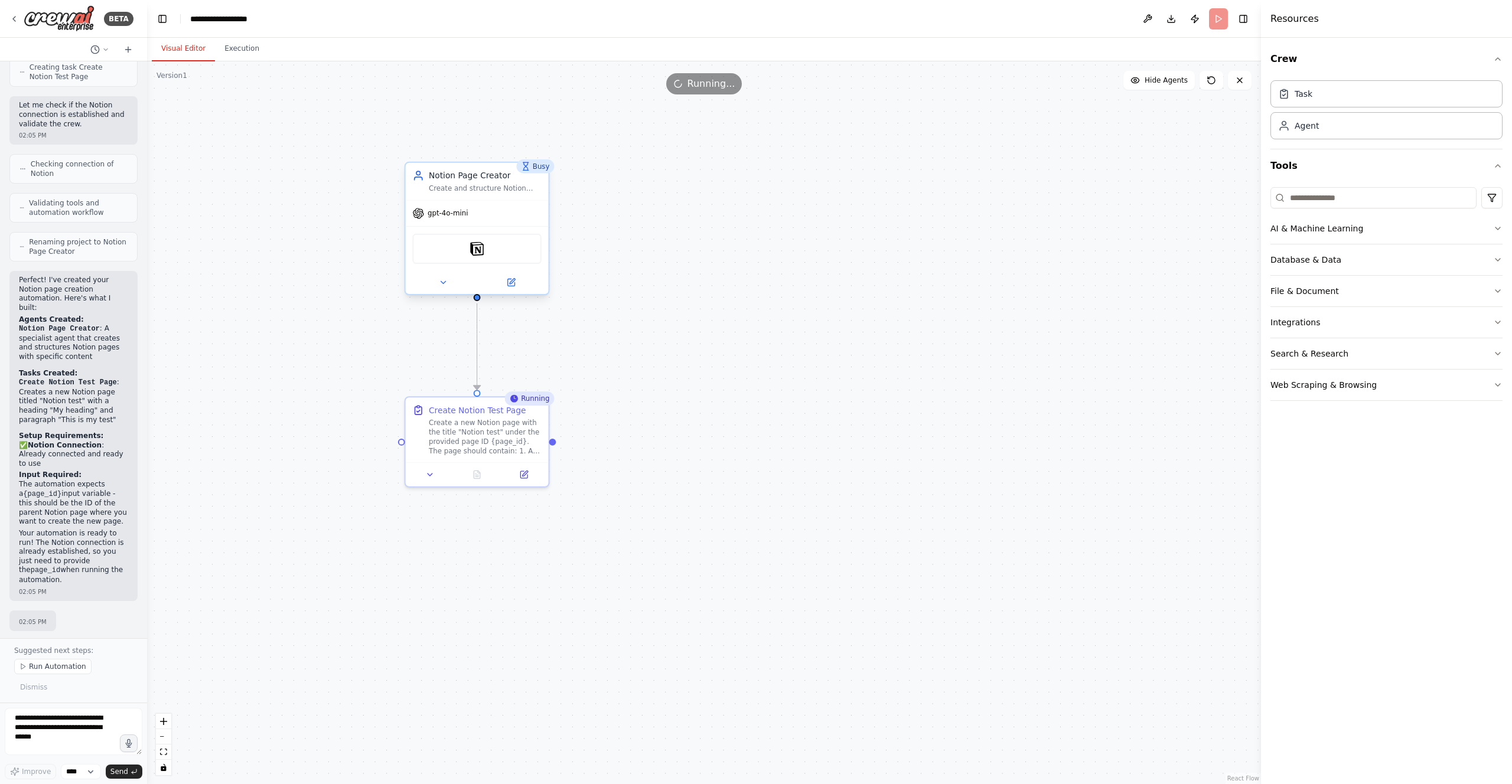
click at [495, 219] on div "gpt-4o-mini" at bounding box center [477, 213] width 143 height 26
click at [465, 209] on span "gpt-4o-mini" at bounding box center [448, 214] width 41 height 9
click at [511, 287] on button at bounding box center [511, 283] width 65 height 14
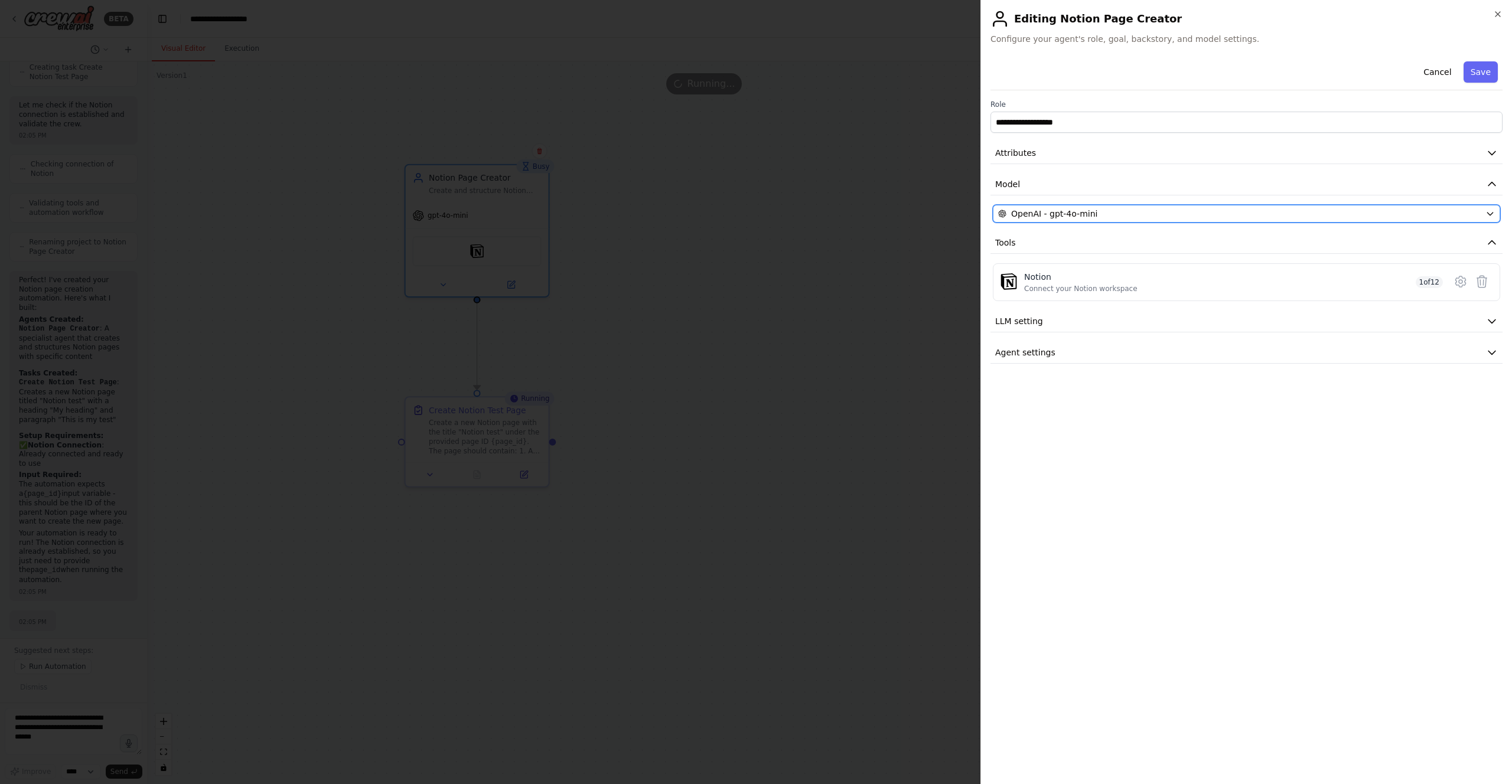
click at [1167, 212] on div "OpenAI - gpt-4o-mini" at bounding box center [1239, 214] width 483 height 11
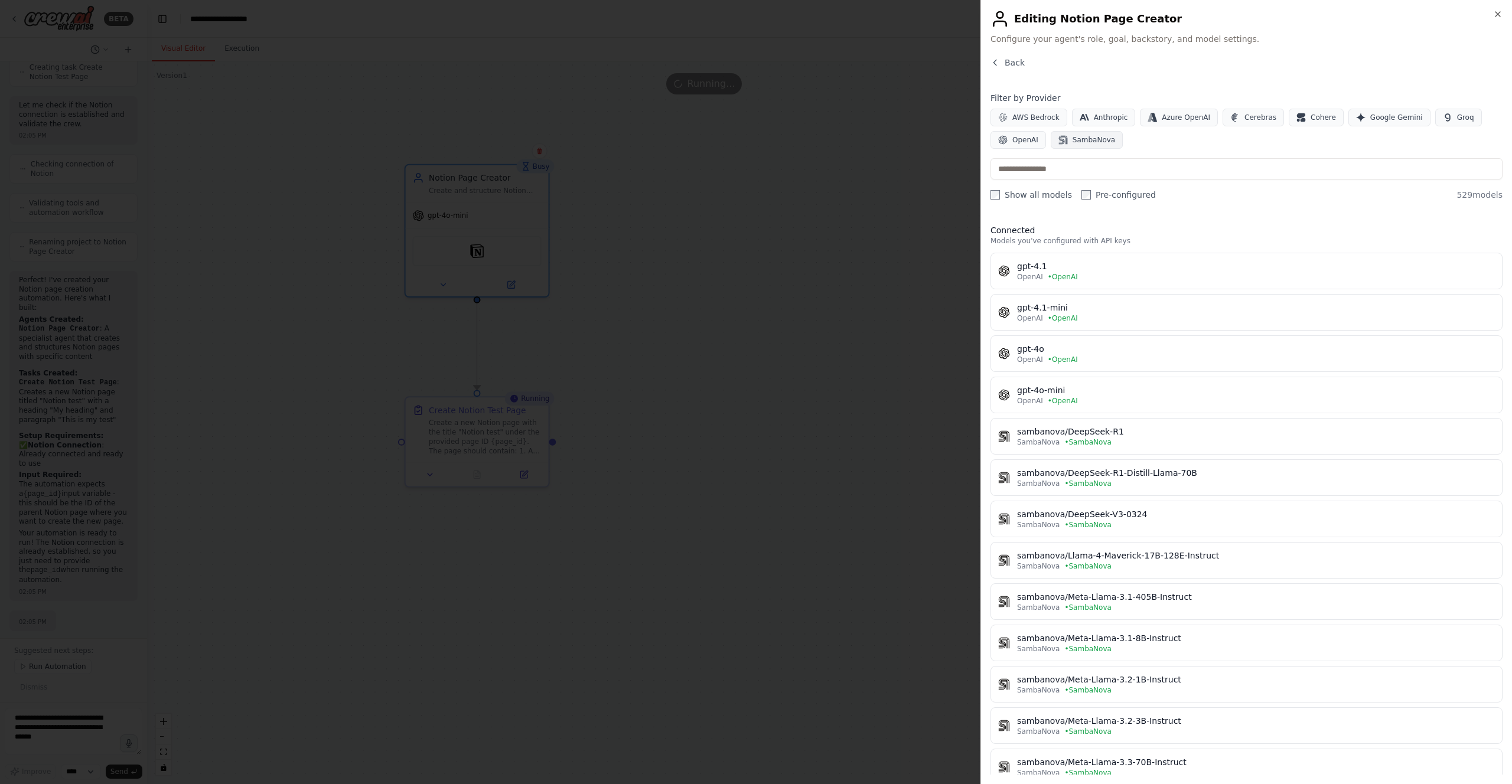
click at [1090, 139] on span "SambaNova" at bounding box center [1094, 140] width 43 height 9
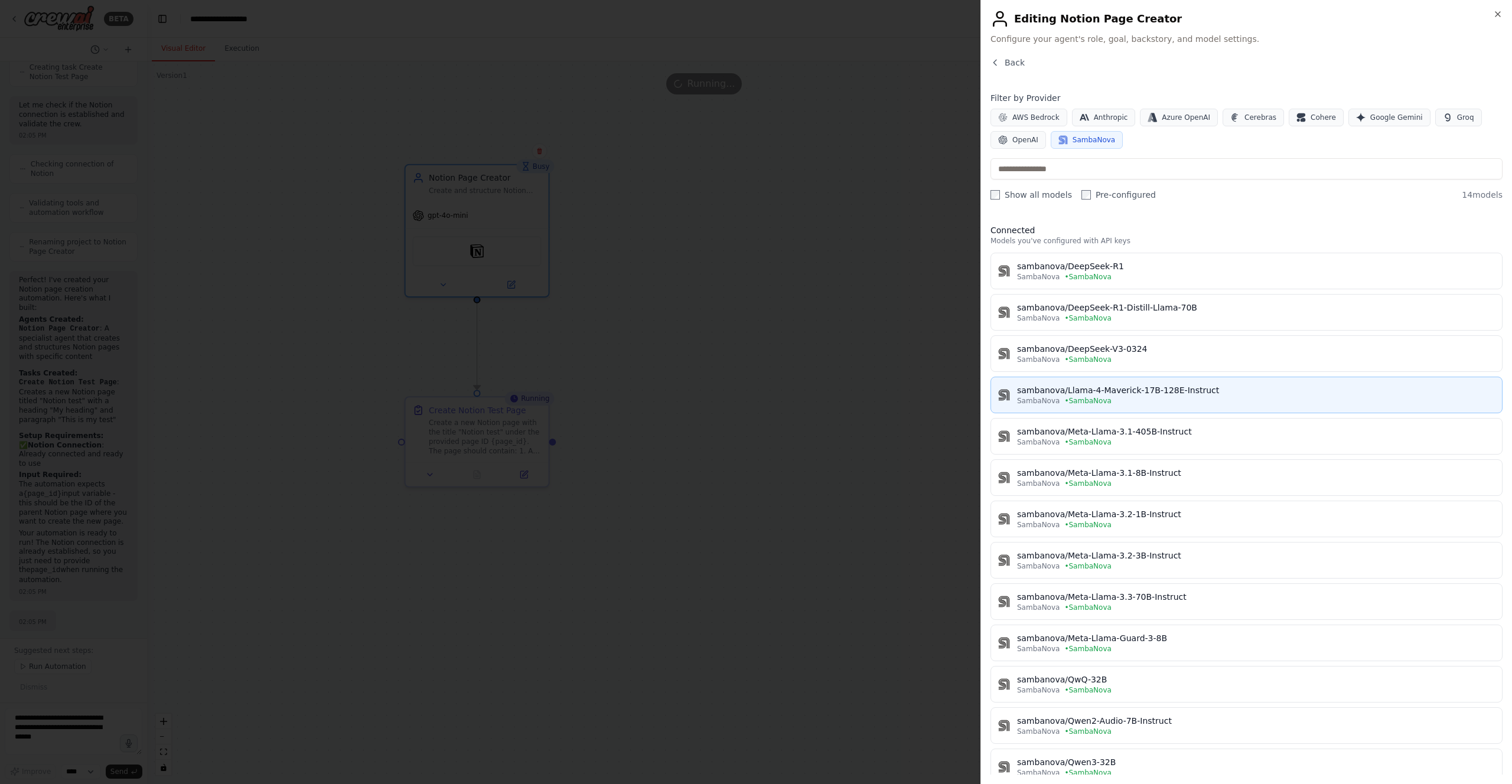
click at [1222, 397] on div "SambaNova • SambaNova" at bounding box center [1256, 401] width 478 height 9
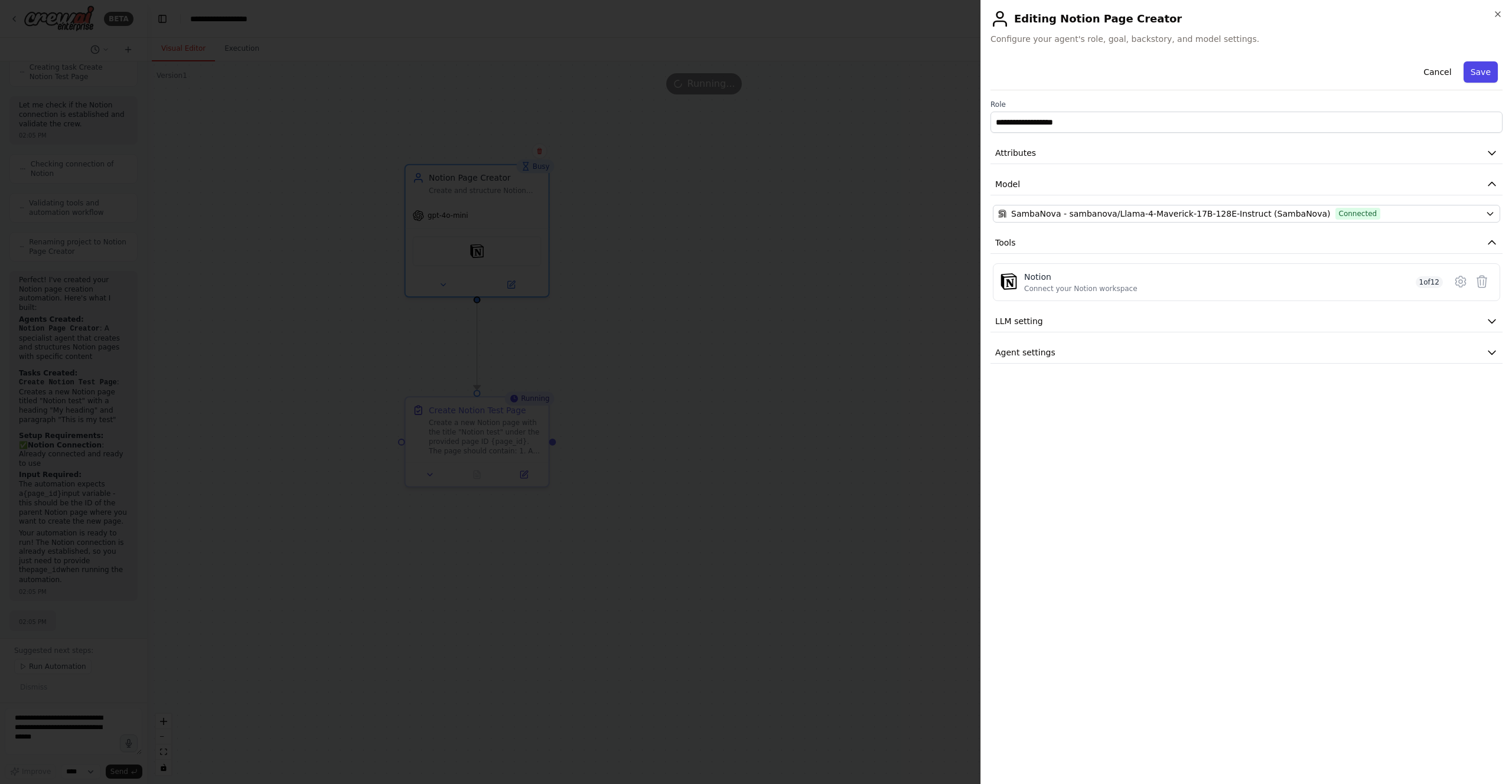
click at [1491, 68] on button "Save" at bounding box center [1481, 72] width 34 height 21
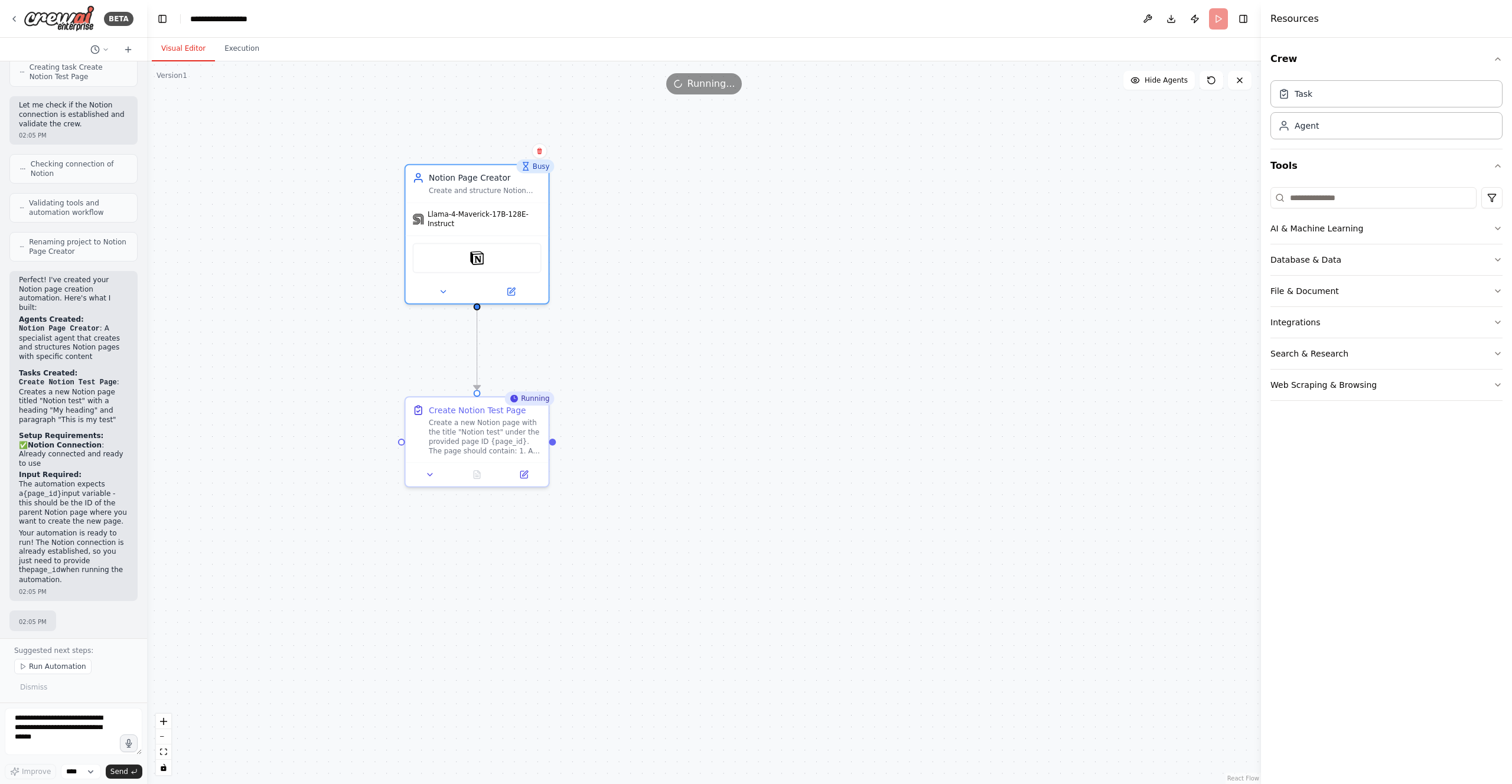
click at [826, 207] on div ".deletable-edge-delete-btn { width: 20px; height: 20px; border: 0px solid #ffff…" at bounding box center [704, 423] width 1115 height 723
click at [1222, 24] on header "**********" at bounding box center [704, 19] width 1115 height 38
click at [255, 45] on button "Execution" at bounding box center [241, 49] width 54 height 25
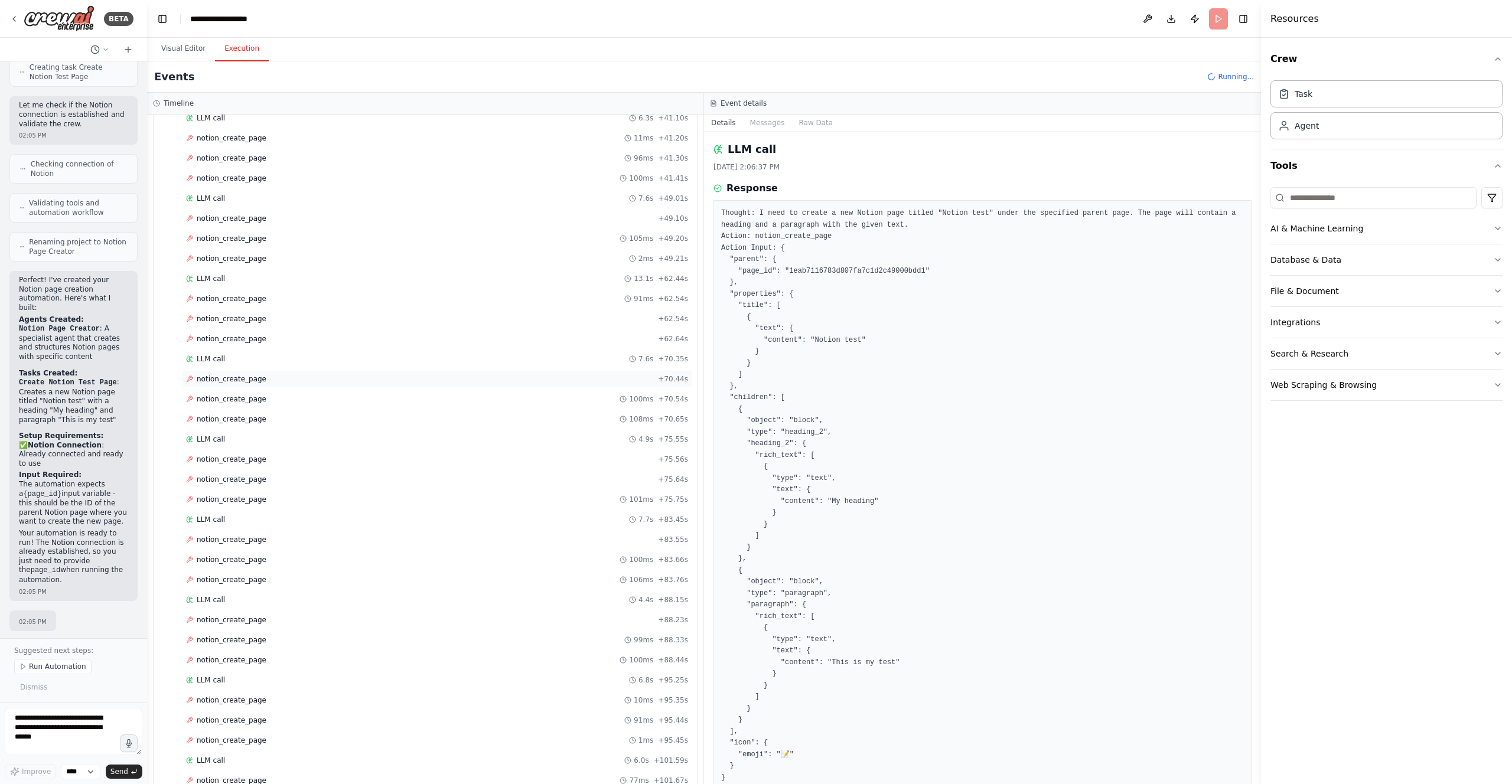
scroll to position [585, 0]
click at [1215, 16] on header "**********" at bounding box center [704, 19] width 1115 height 38
click at [397, 636] on div "LLM call 5.0s + 147.50s" at bounding box center [436, 644] width 510 height 18
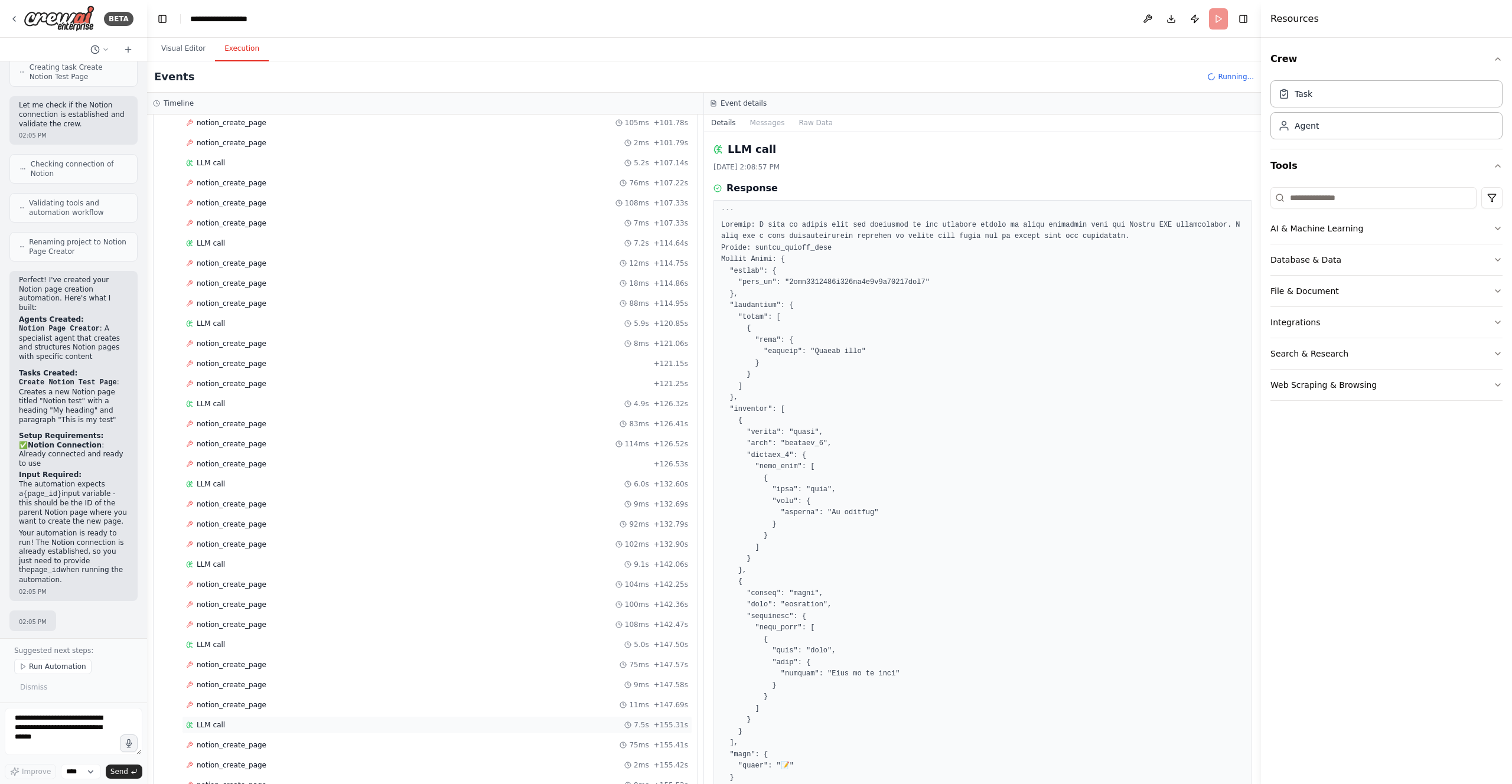
click at [384, 716] on div "LLM call 7.5s + 155.31s" at bounding box center [436, 724] width 510 height 18
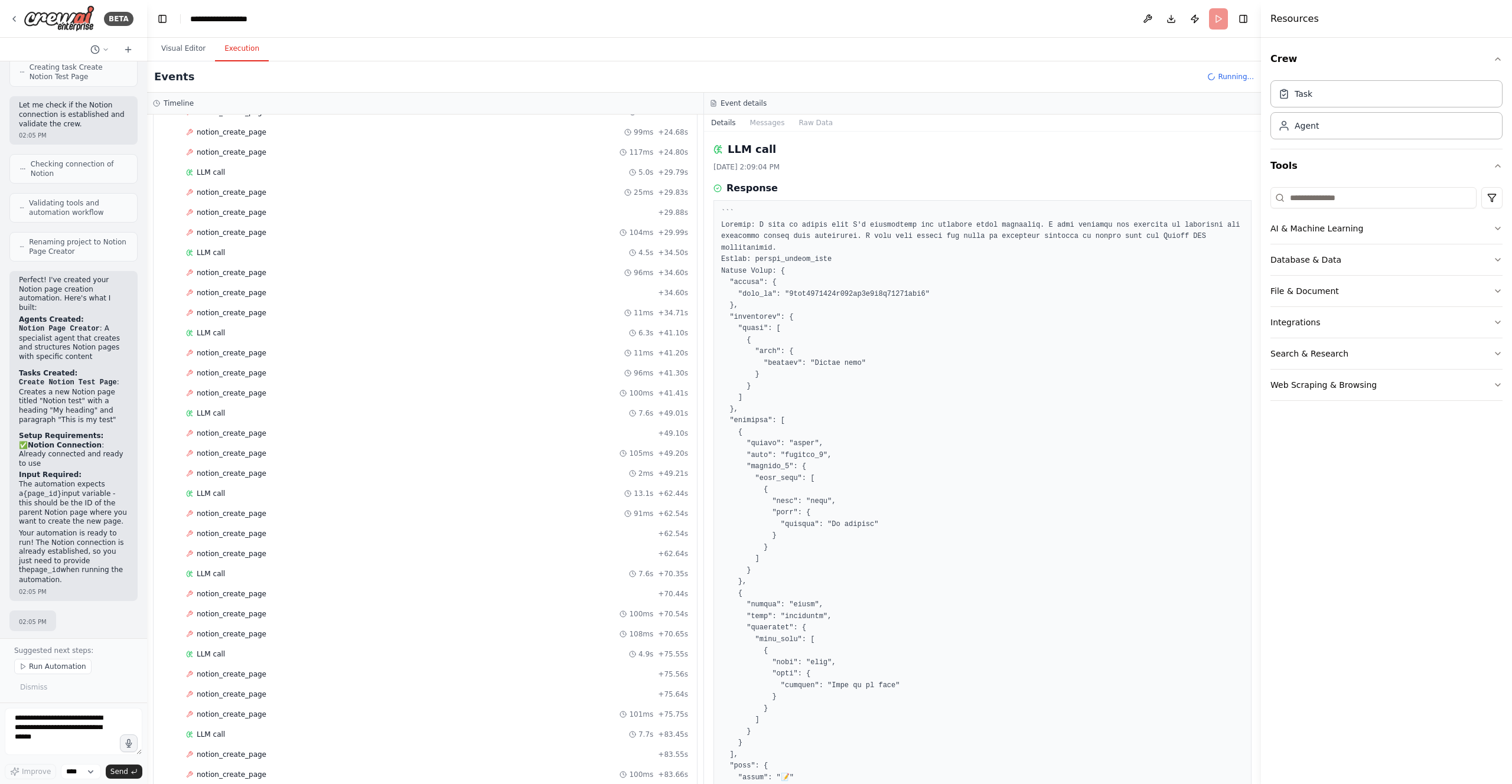
scroll to position [0, 0]
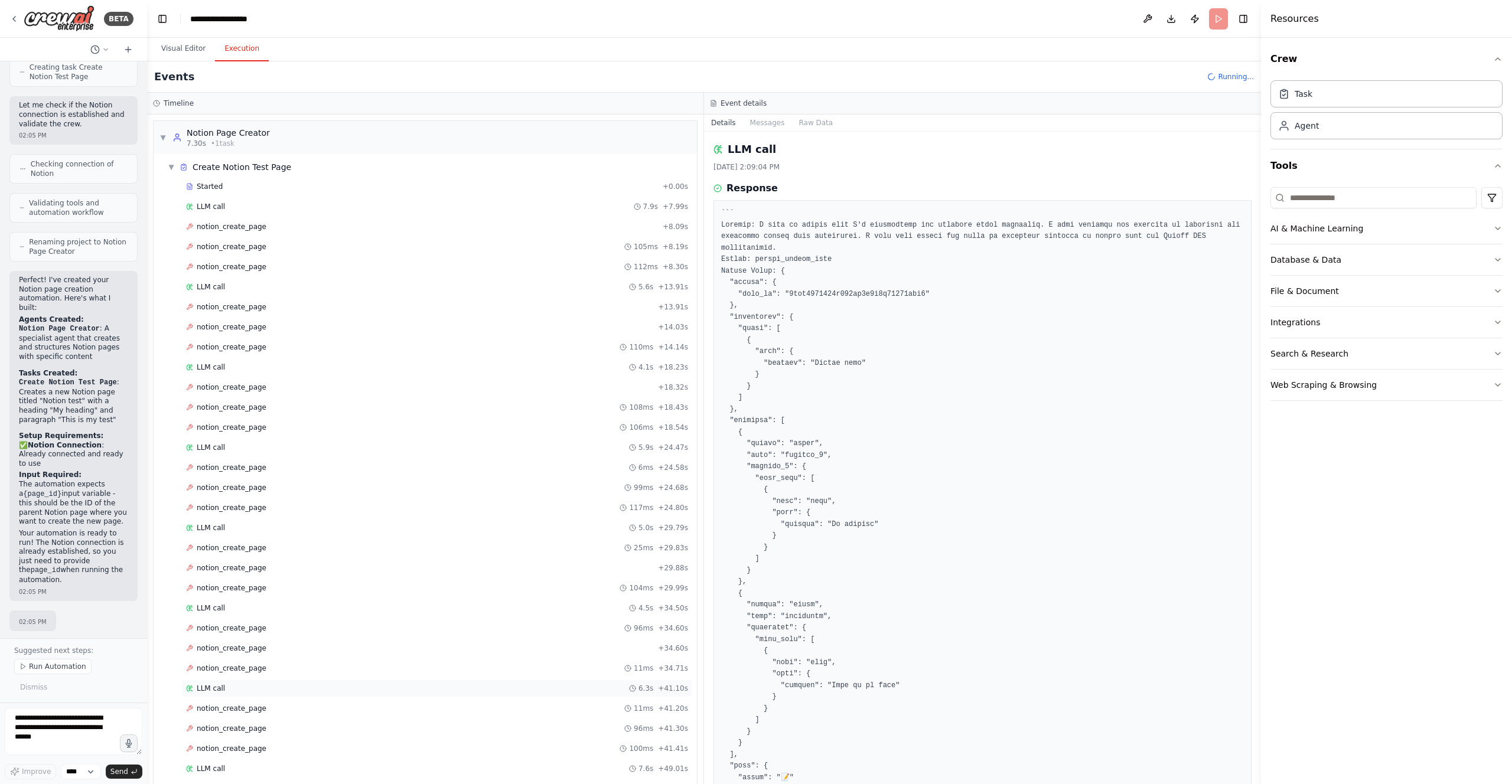
click at [387, 682] on div "LLM call 6.3s + 41.10s" at bounding box center [436, 688] width 510 height 18
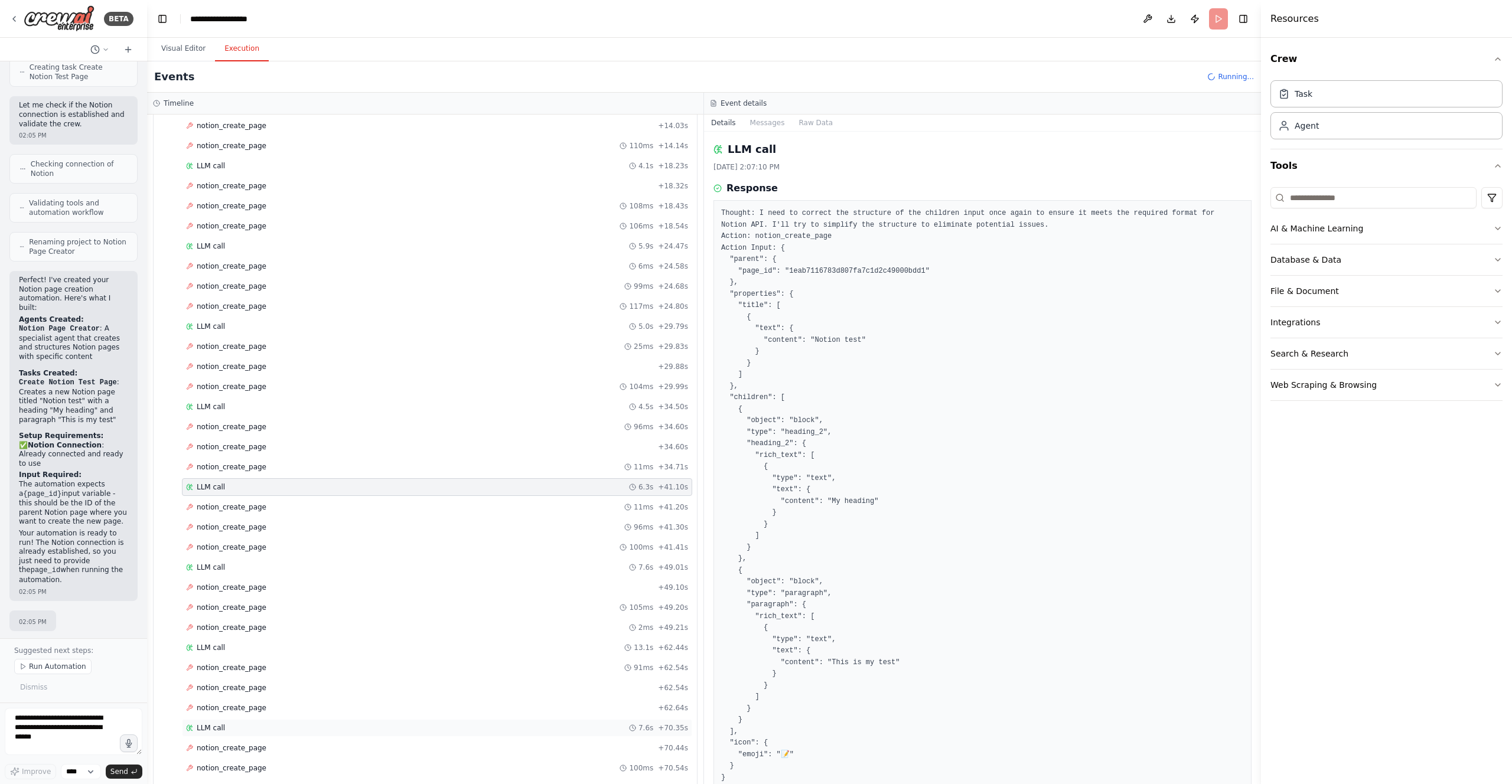
scroll to position [323, 0]
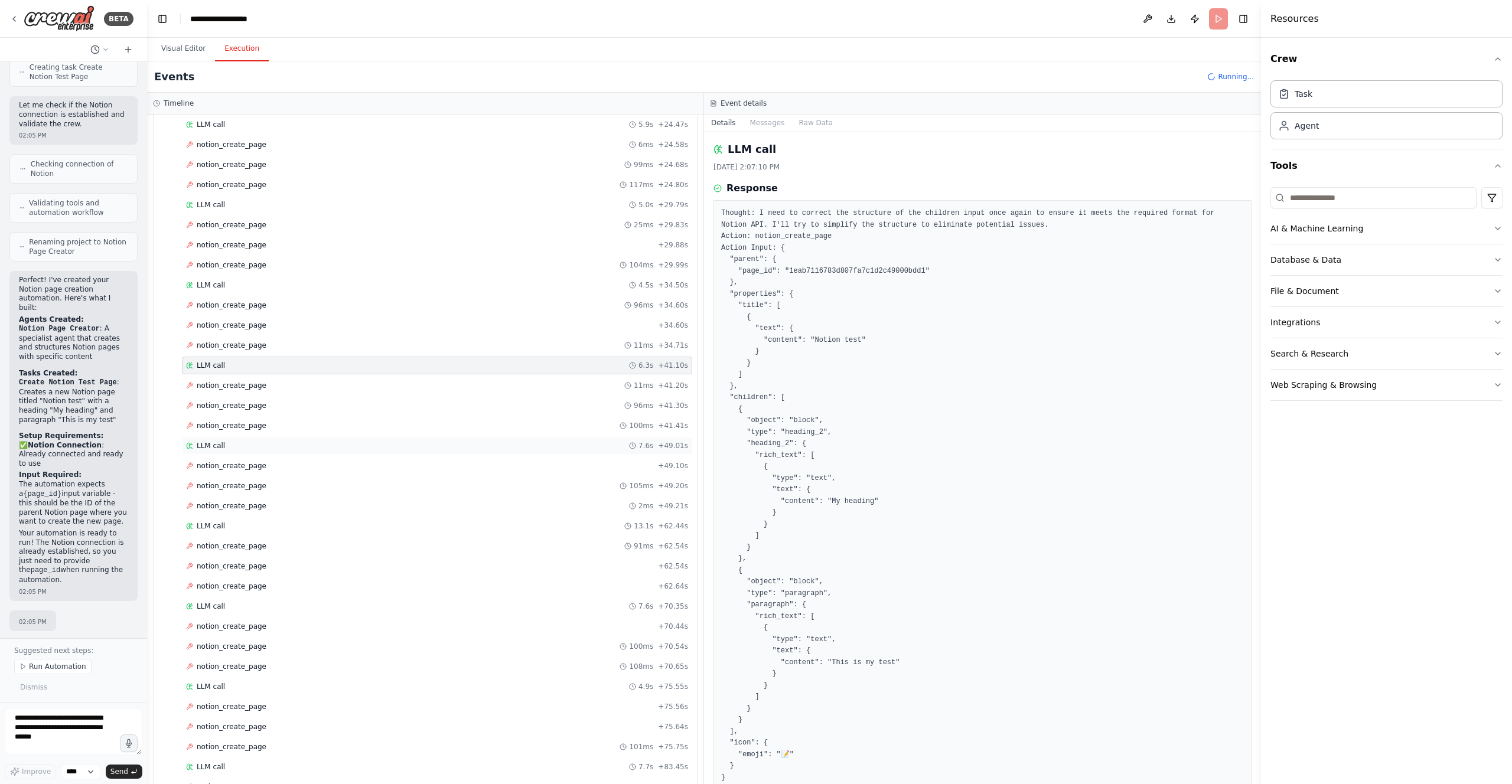
click at [303, 446] on div "LLM call 7.6s + 49.01s" at bounding box center [437, 445] width 502 height 9
click at [309, 524] on div "LLM call 13.1s + 62.44s" at bounding box center [437, 526] width 502 height 9
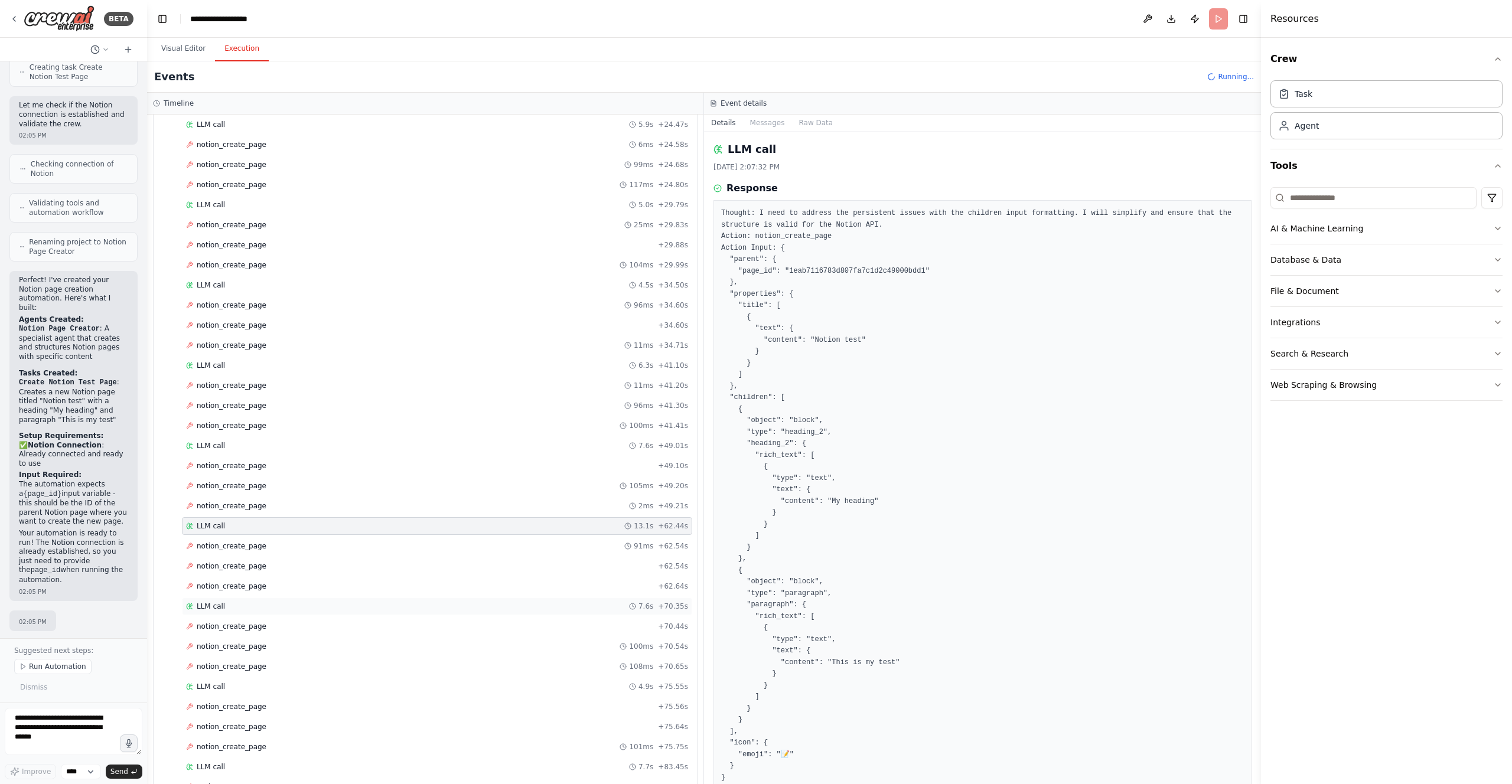
click at [288, 615] on div "LLM call 7.6s + 70.35s" at bounding box center [436, 606] width 510 height 18
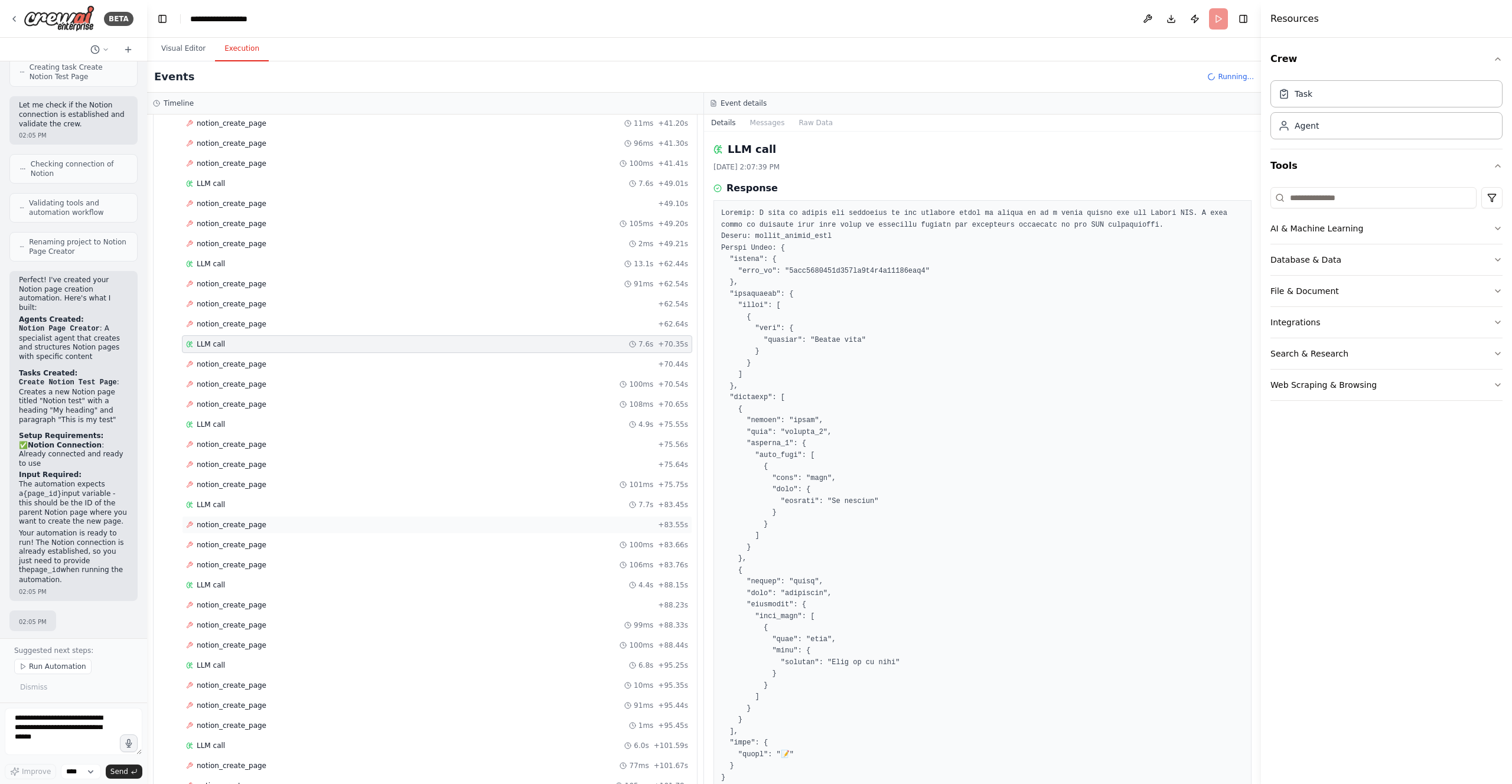
scroll to position [646, 0]
click at [257, 360] on div "LLM call 4.9s + 75.55s" at bounding box center [437, 364] width 502 height 9
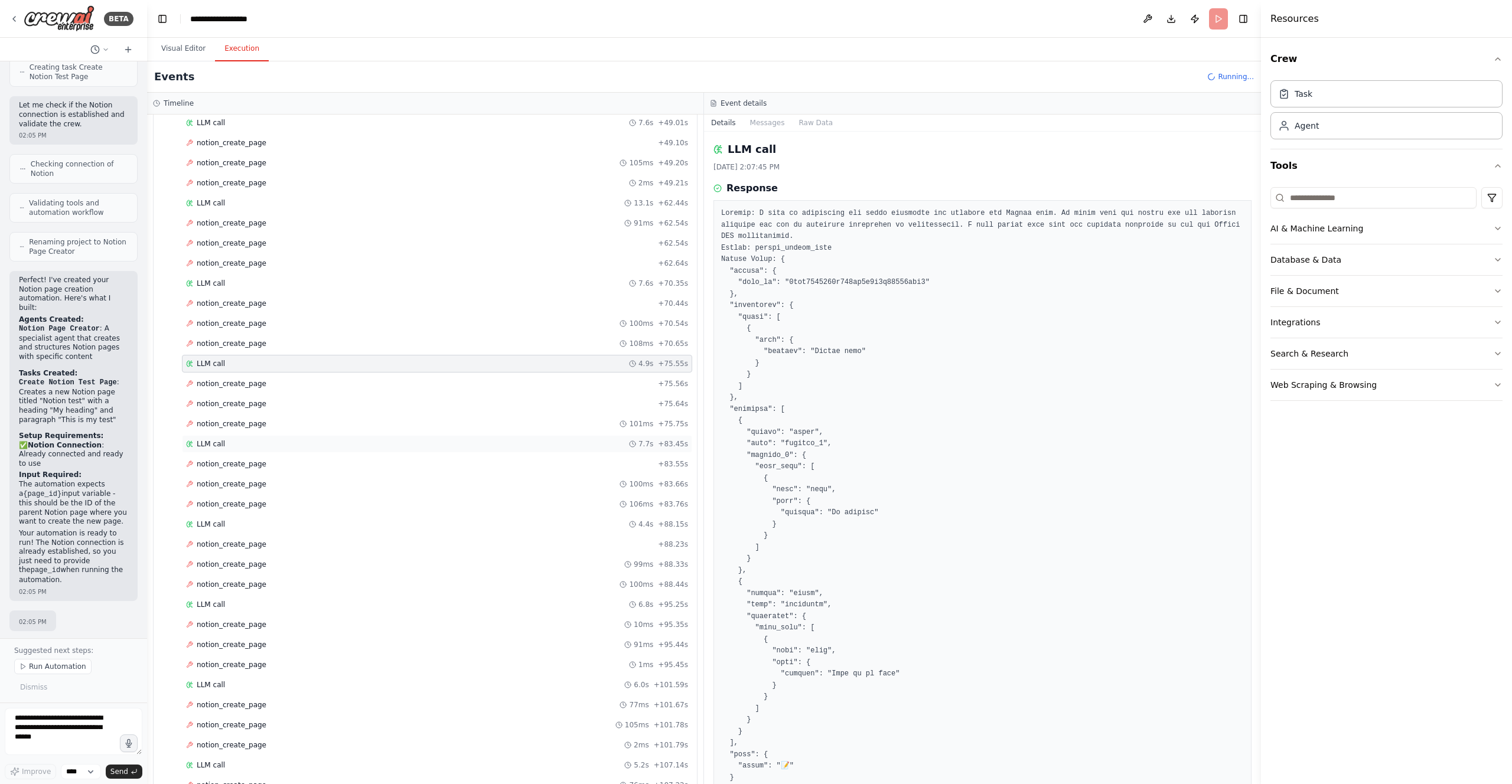
click at [272, 442] on div "LLM call 7.7s + 83.45s" at bounding box center [437, 444] width 502 height 9
click at [270, 532] on div "LLM call 4.4s + 88.15s" at bounding box center [436, 524] width 510 height 18
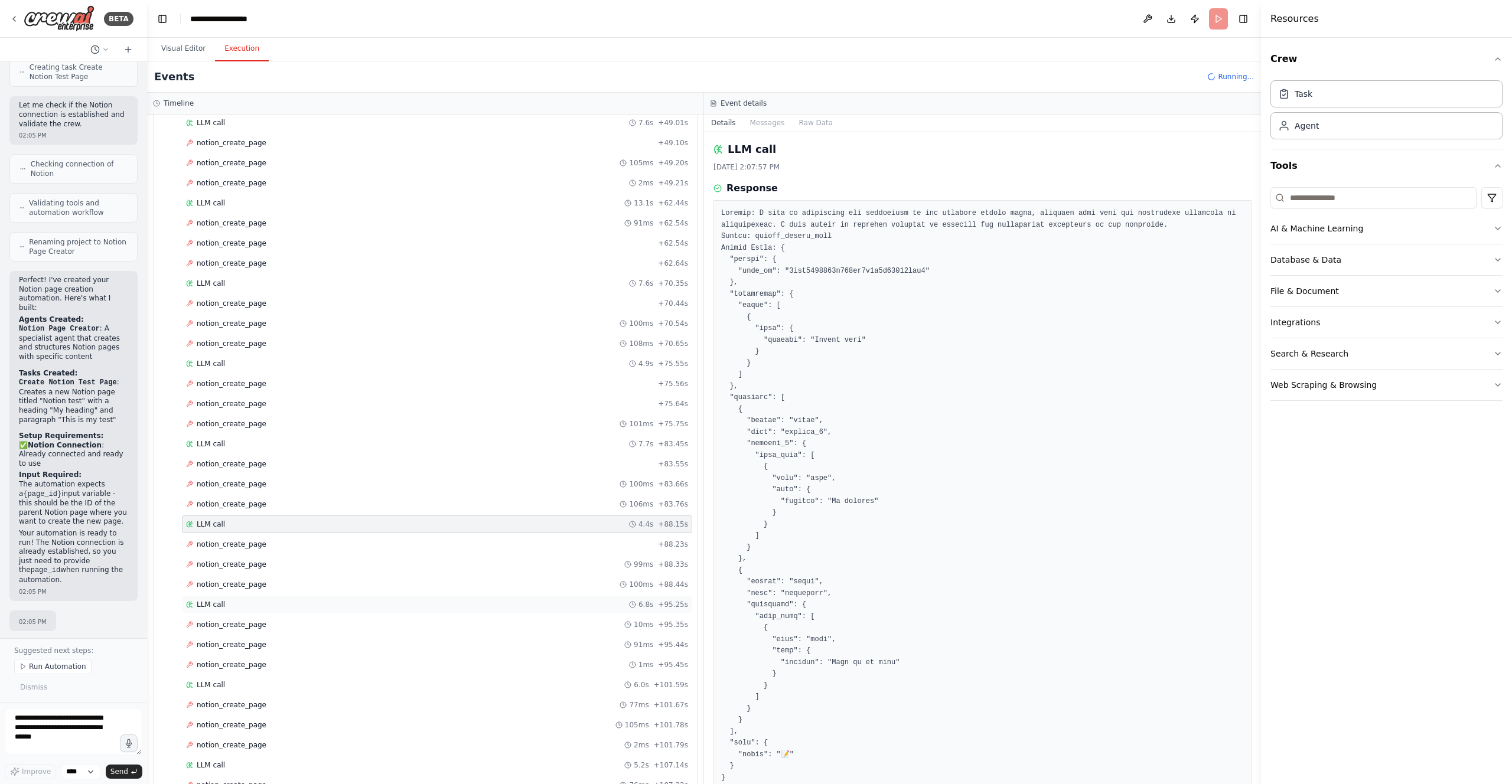
click at [262, 608] on div "LLM call 6.8s + 95.25s" at bounding box center [437, 604] width 502 height 9
click at [262, 668] on span "notion_create_page" at bounding box center [232, 665] width 70 height 9
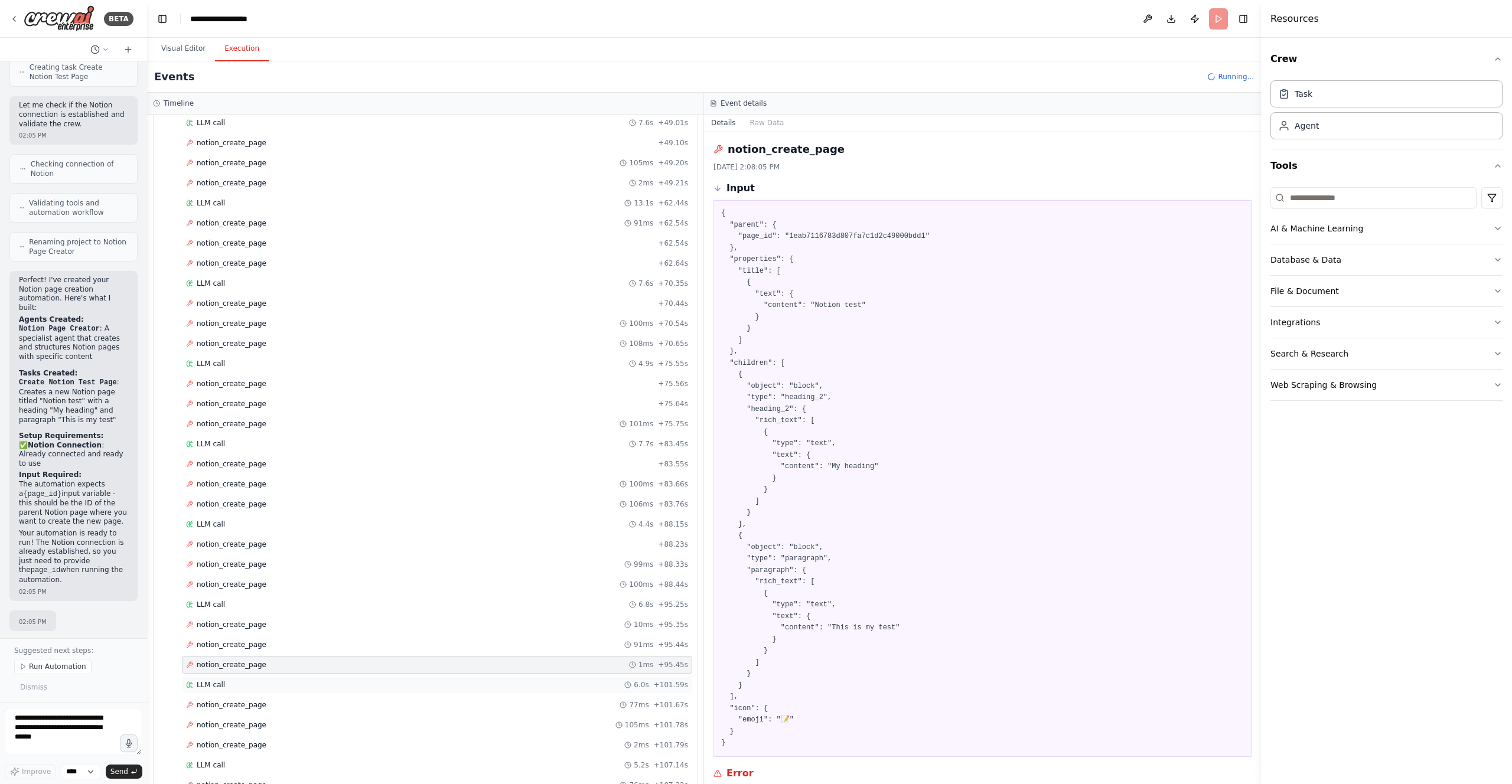
click at [384, 683] on div "LLM call 6.0s + 101.59s" at bounding box center [437, 685] width 502 height 9
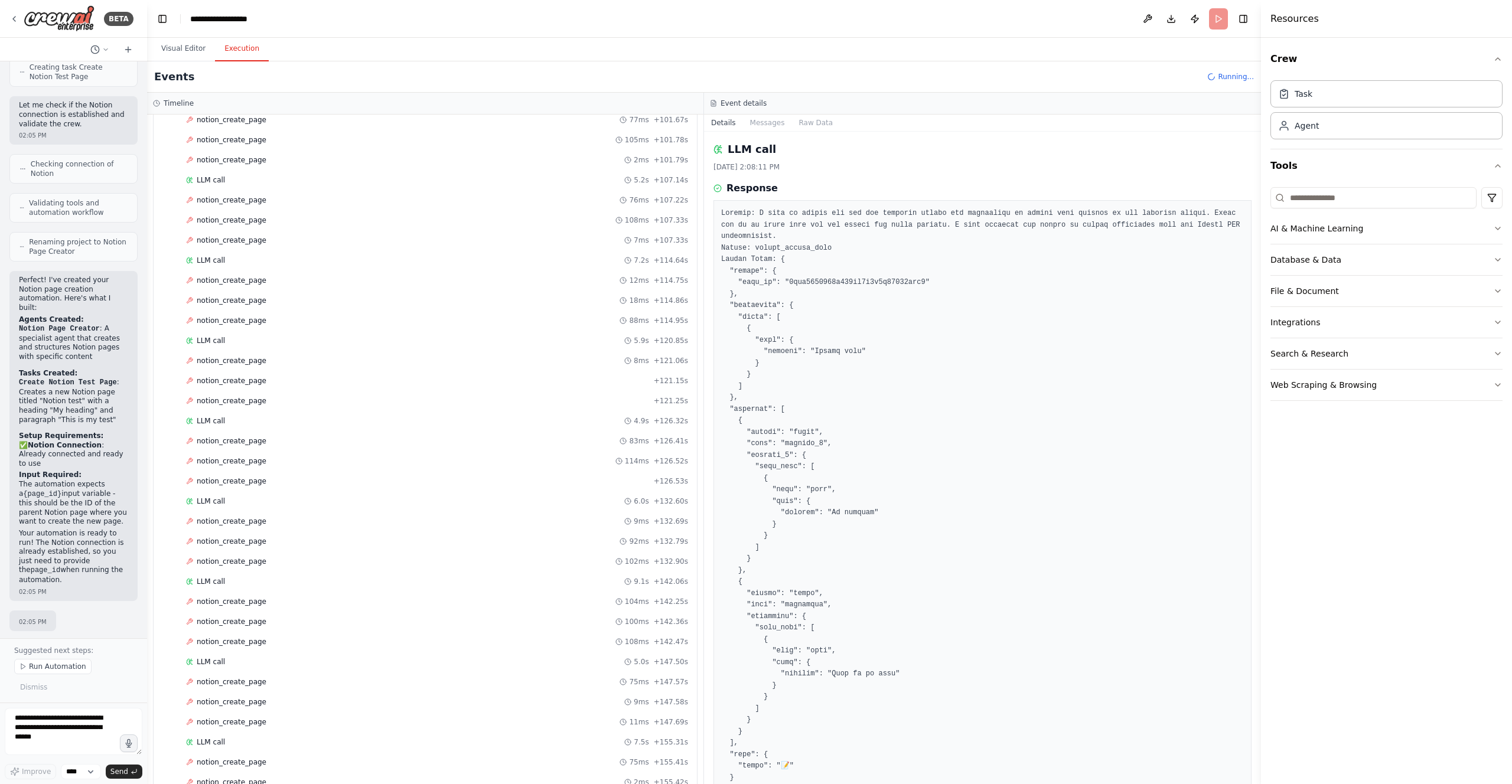
scroll to position [1151, 0]
click at [287, 263] on div "LLM call 5.2s + 107.14s" at bounding box center [437, 260] width 502 height 9
click at [271, 343] on div "LLM call 7.2s + 114.64s" at bounding box center [437, 340] width 502 height 9
click at [268, 416] on div "LLM call 5.9s + 120.85s" at bounding box center [437, 421] width 502 height 9
click at [255, 495] on div "LLM call 4.9s + 126.32s" at bounding box center [436, 501] width 510 height 18
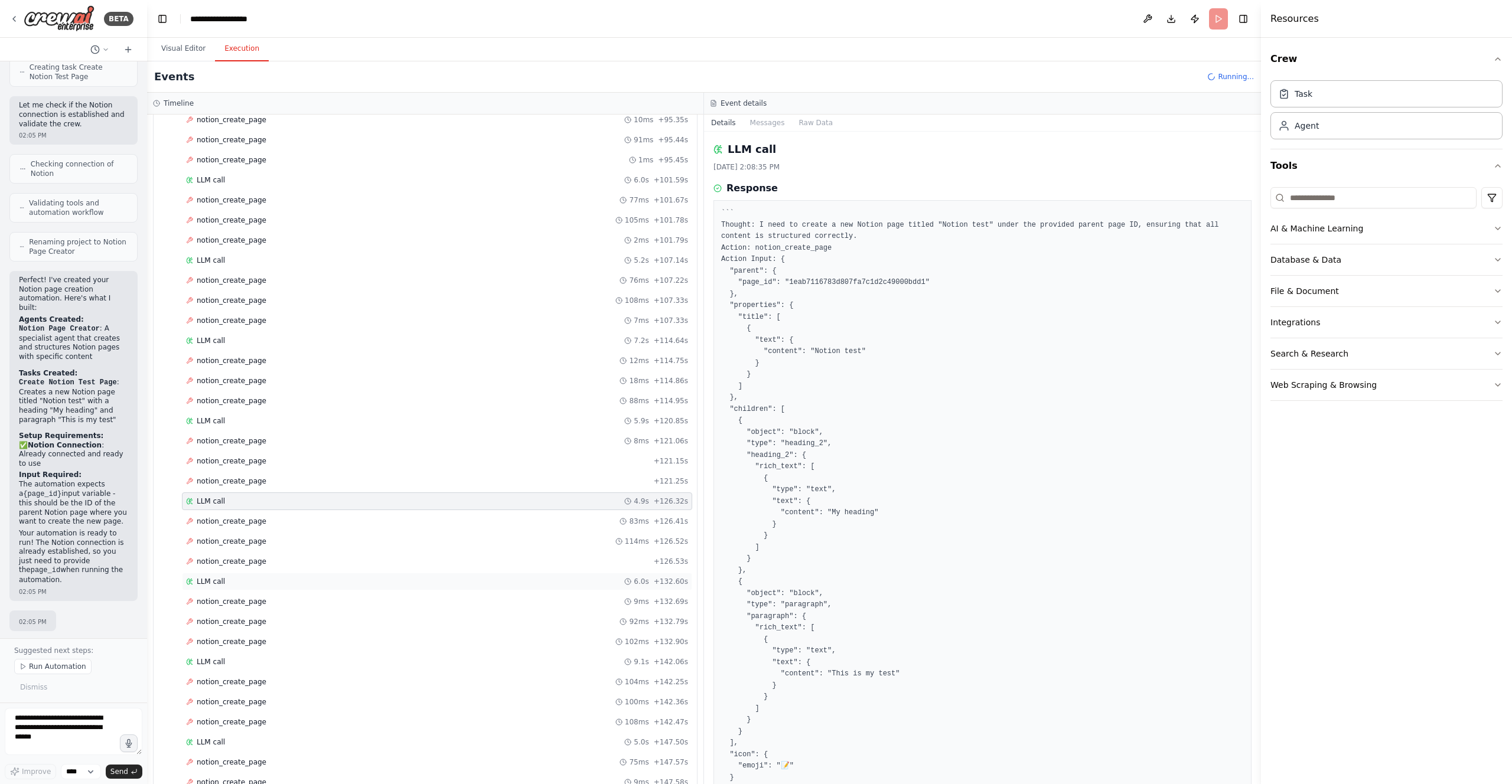
click at [247, 578] on div "LLM call 6.0s + 132.60s" at bounding box center [437, 582] width 502 height 9
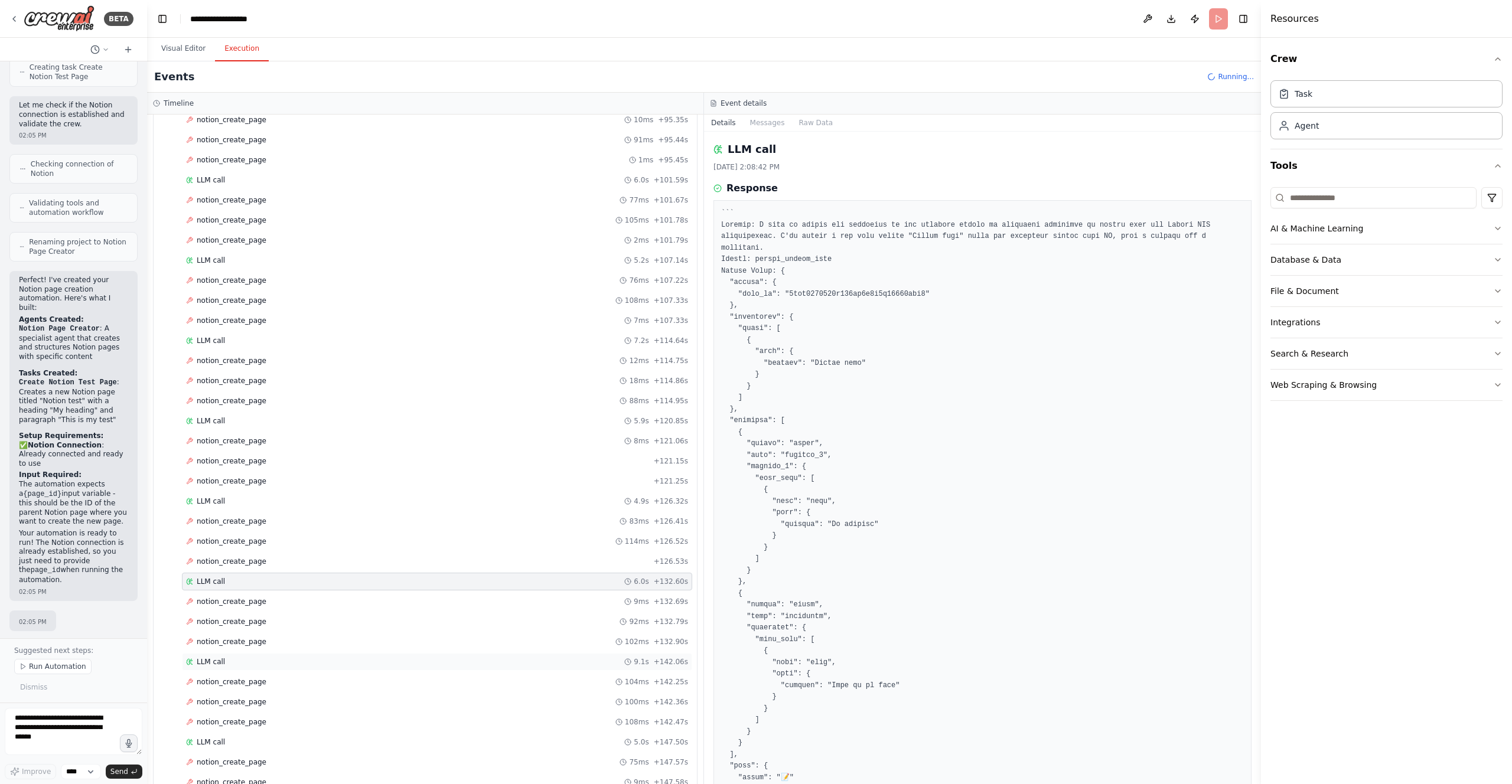
drag, startPoint x: 280, startPoint y: 650, endPoint x: 287, endPoint y: 654, distance: 8.1
click at [280, 650] on div "notion_create_page 102ms + 132.90s" at bounding box center [436, 641] width 510 height 18
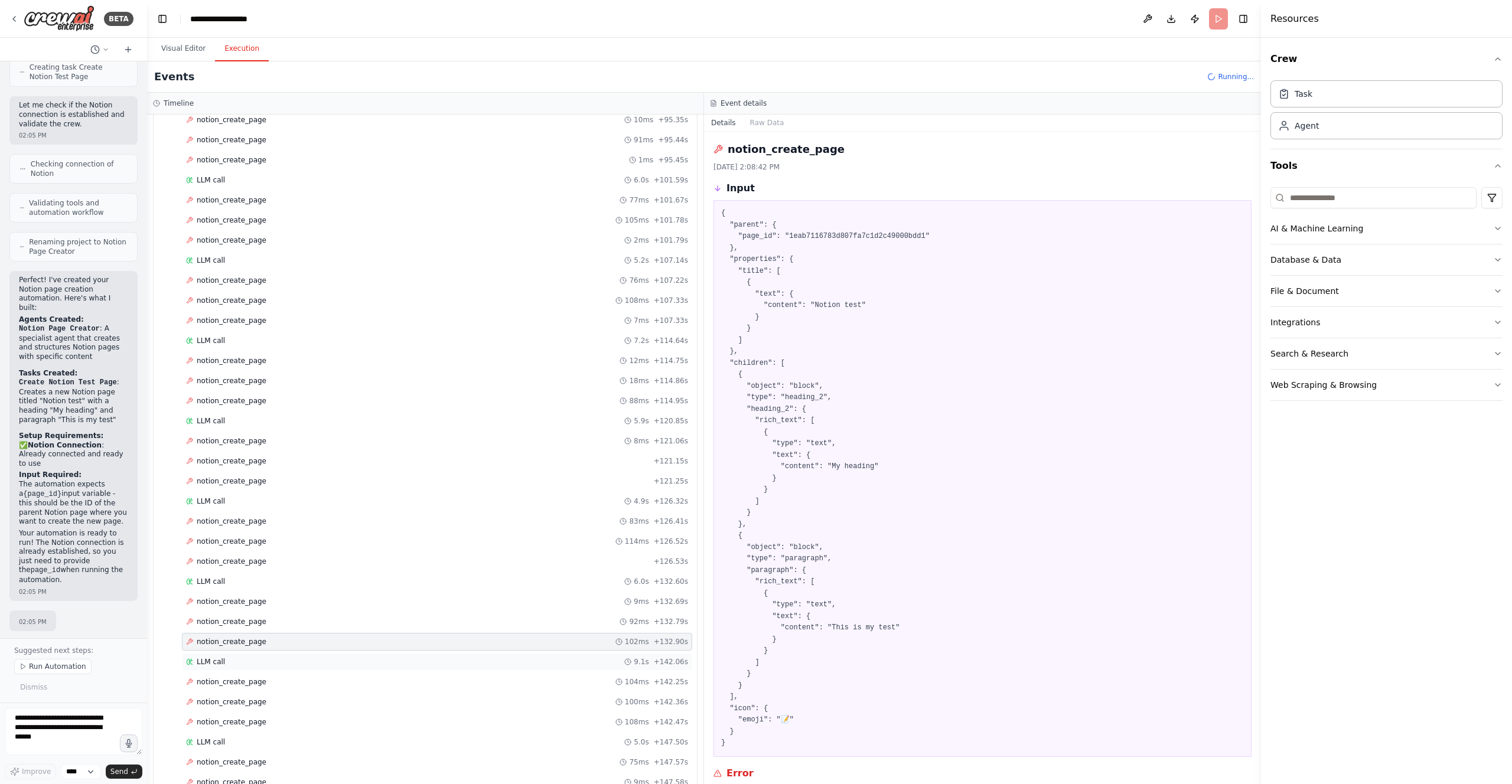
click at [313, 663] on div "LLM call 9.1s + 142.06s" at bounding box center [437, 662] width 502 height 9
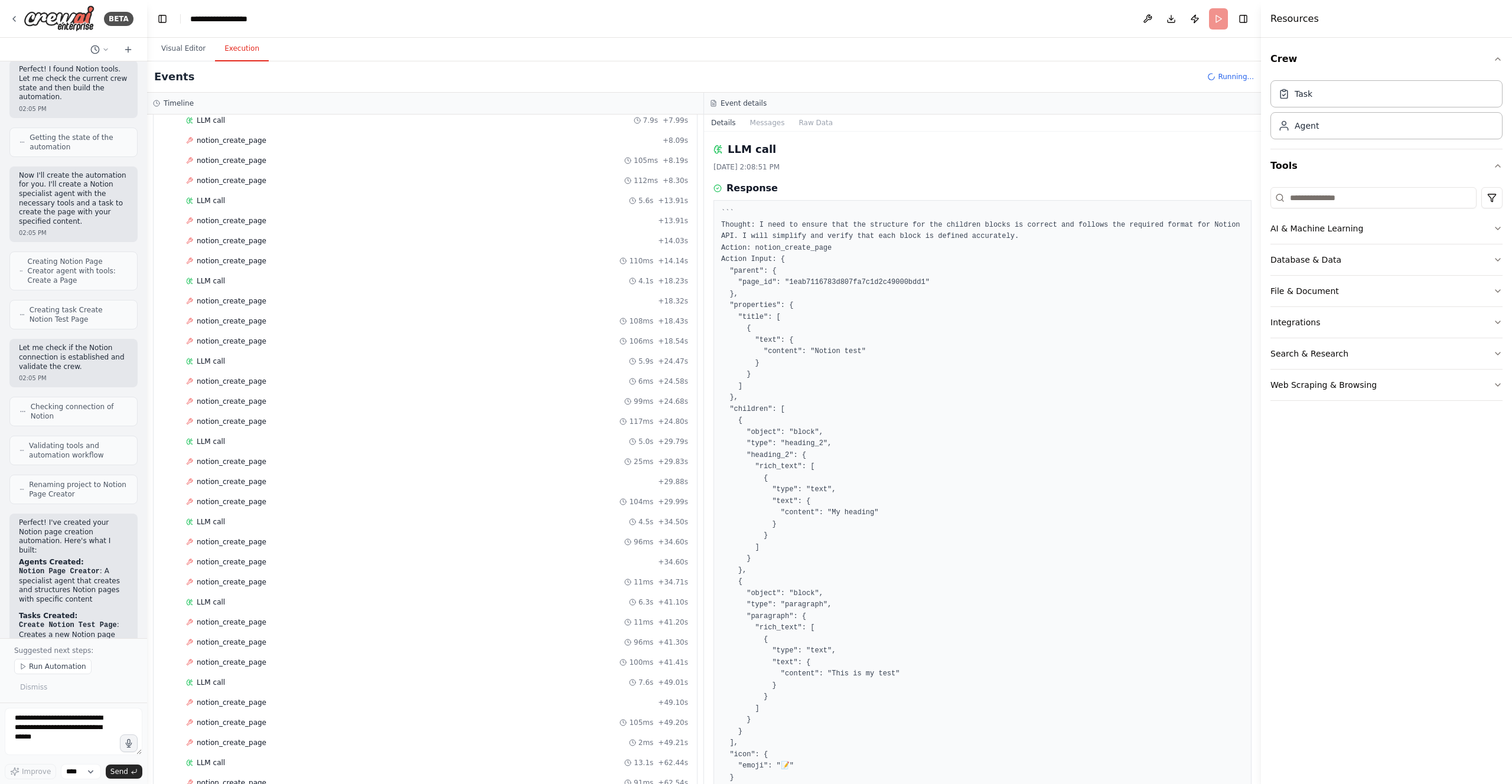
scroll to position [0, 0]
click at [182, 47] on button "Visual Editor" at bounding box center [183, 49] width 63 height 25
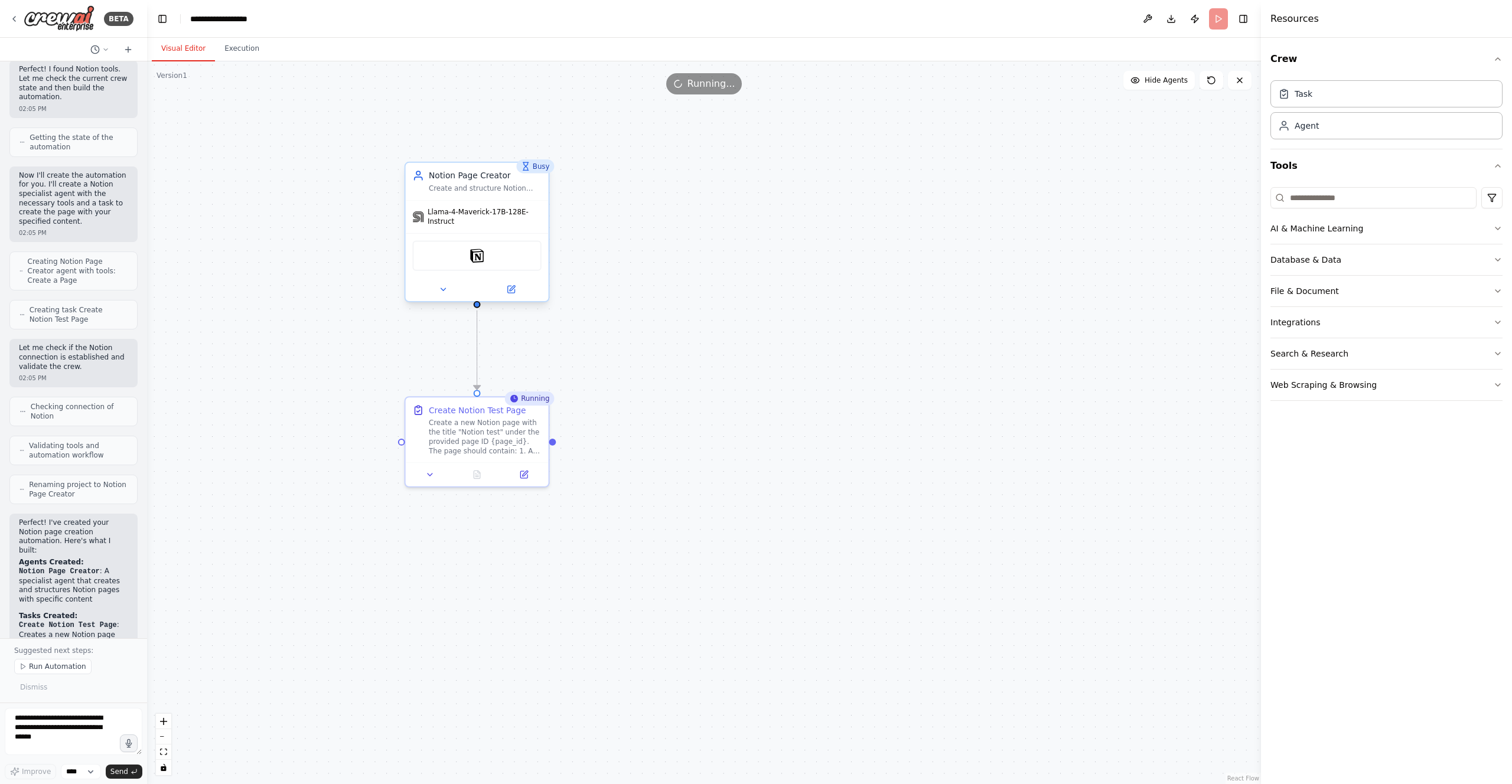
click at [526, 262] on div "Notion" at bounding box center [477, 256] width 129 height 30
click at [1379, 200] on input at bounding box center [1374, 198] width 206 height 21
type input "******"
drag, startPoint x: 1345, startPoint y: 200, endPoint x: 1248, endPoint y: 183, distance: 98.5
click at [1248, 183] on div "BETA Hello! I'm the CrewAI assistant. What kind of automation do you want to bu…" at bounding box center [756, 392] width 1512 height 784
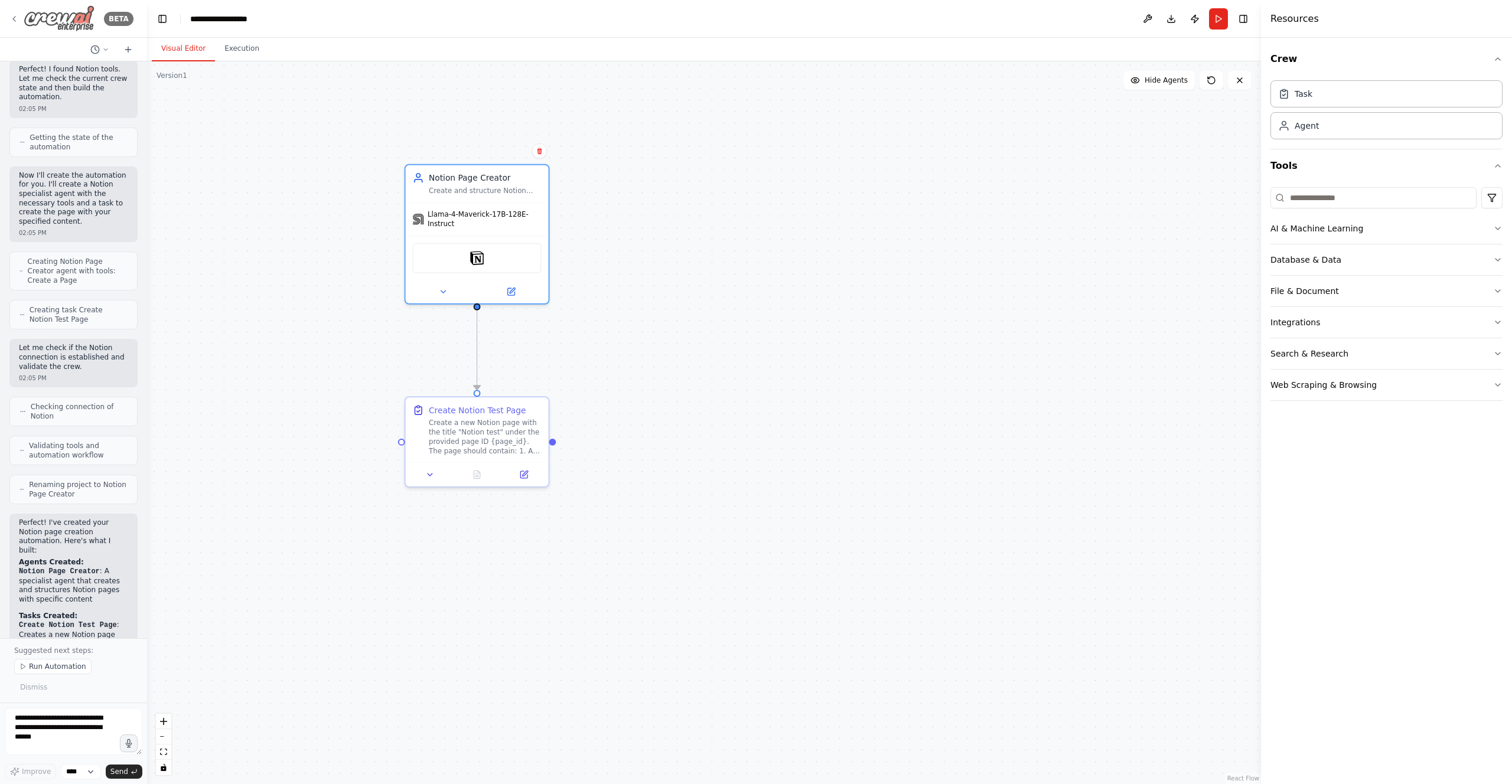
click at [18, 18] on icon at bounding box center [14, 19] width 9 height 9
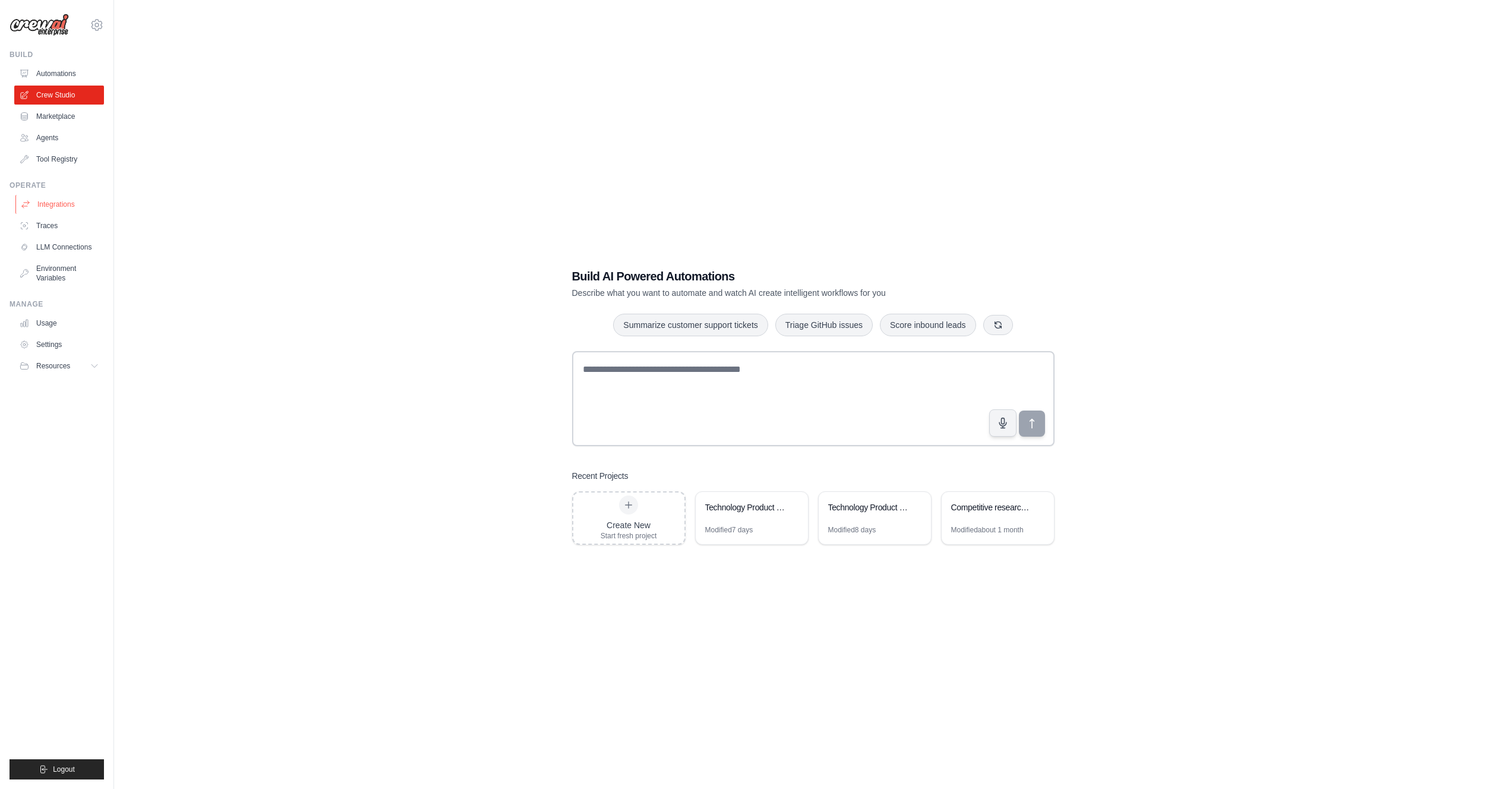
click at [62, 204] on link "Integrations" at bounding box center [60, 205] width 89 height 19
click at [766, 528] on div "Modified 7 days" at bounding box center [752, 535] width 112 height 19
click at [764, 507] on div "Technology Product Research Automation" at bounding box center [746, 507] width 82 height 11
click at [832, 670] on div "Build AI Powered Automations Describe what you want to automate and watch AI cr…" at bounding box center [813, 405] width 1360 height 789
click at [875, 525] on div "Modified 8 days" at bounding box center [852, 530] width 49 height 10
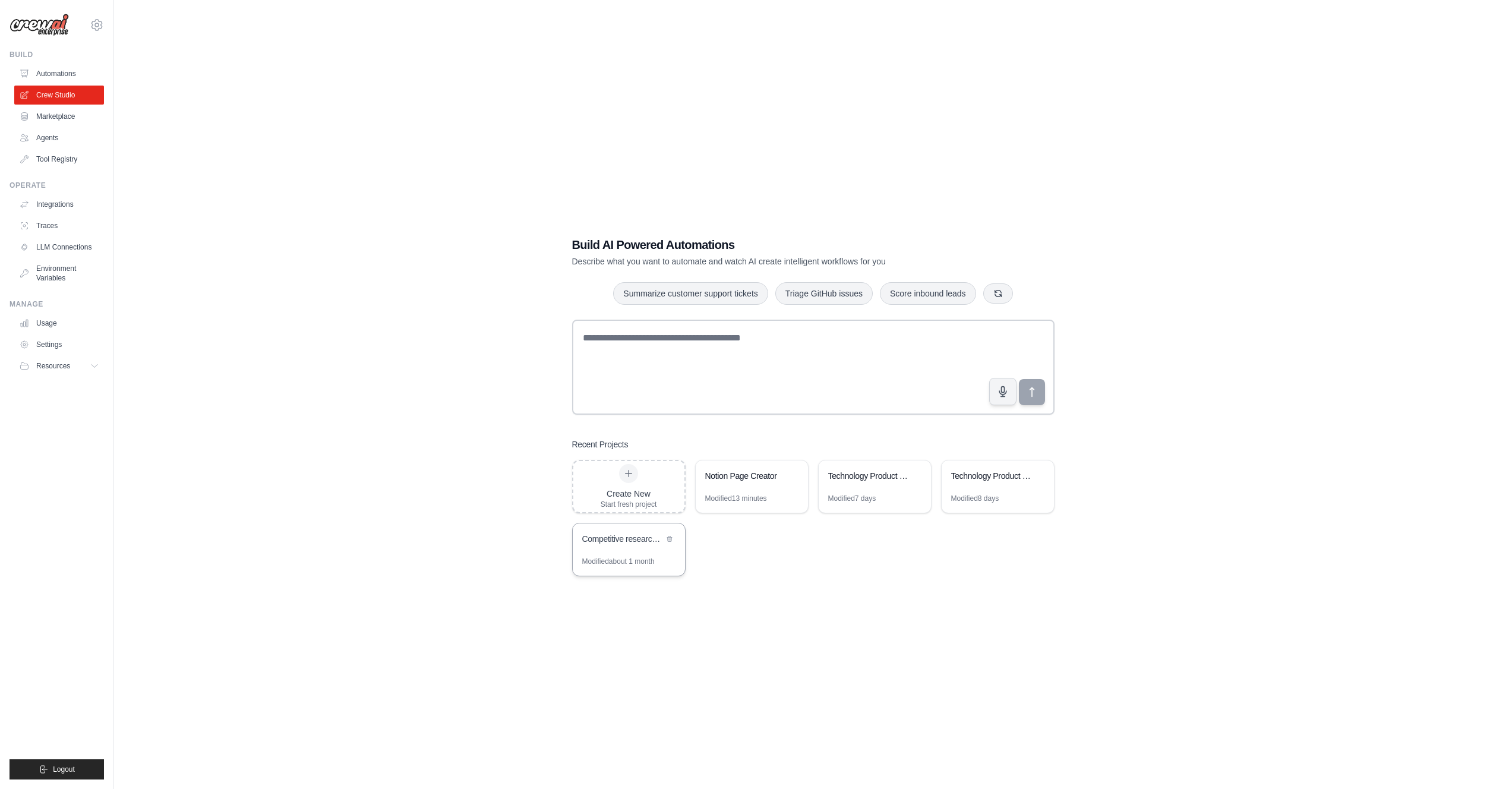
click at [633, 538] on div "Competitive research and analysis" at bounding box center [623, 539] width 82 height 11
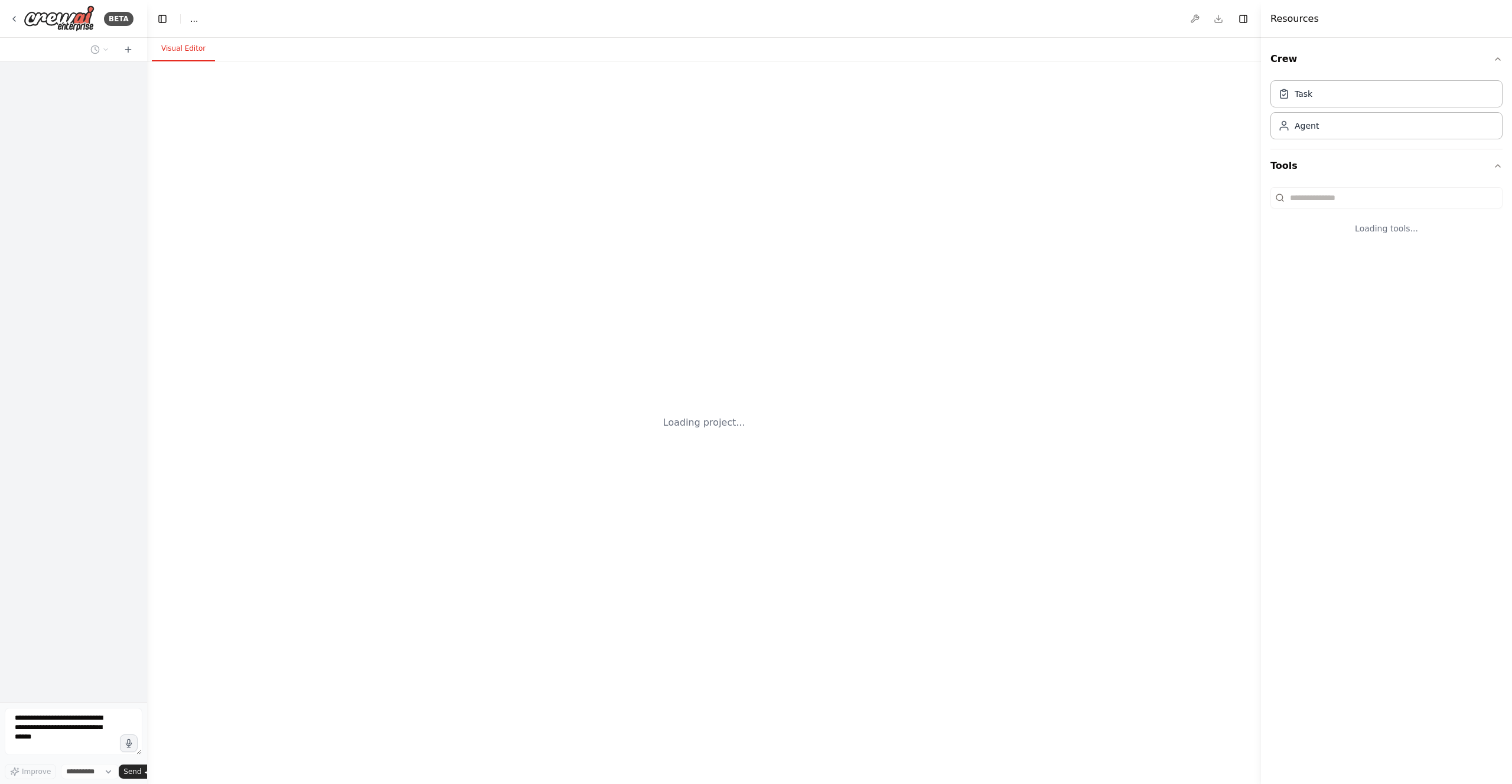
select select "****"
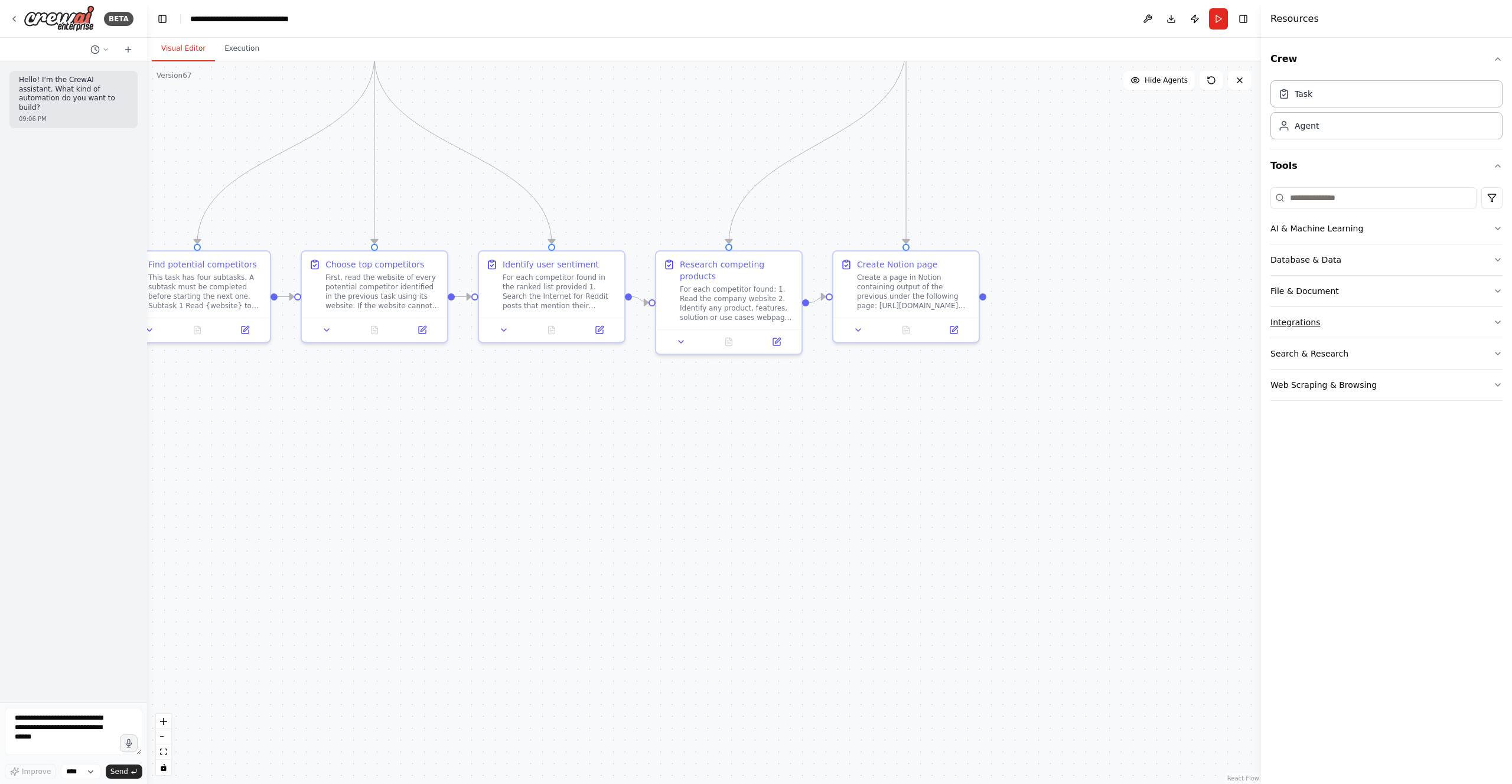
click at [1401, 320] on button "Integrations" at bounding box center [1386, 322] width 232 height 30
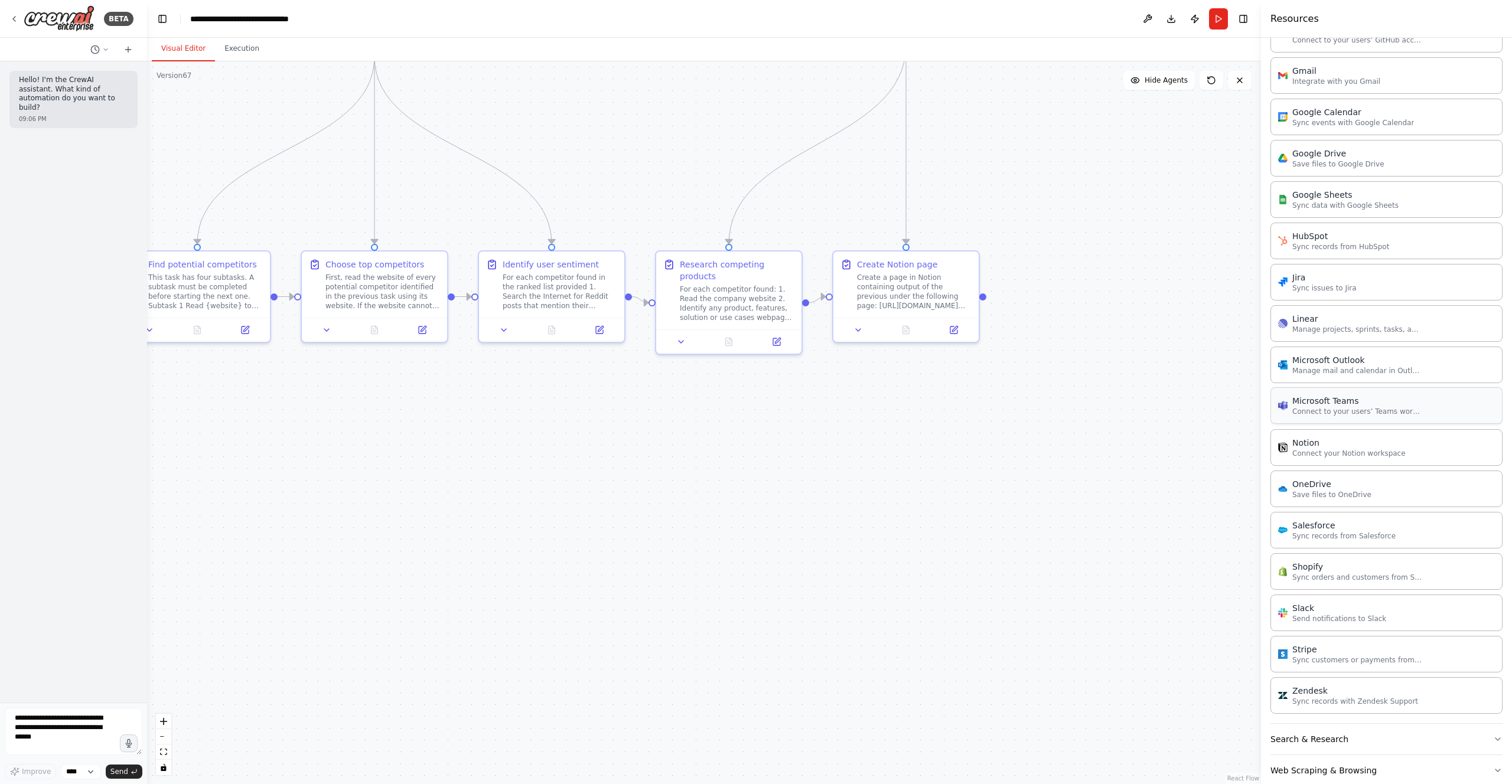
scroll to position [514, 0]
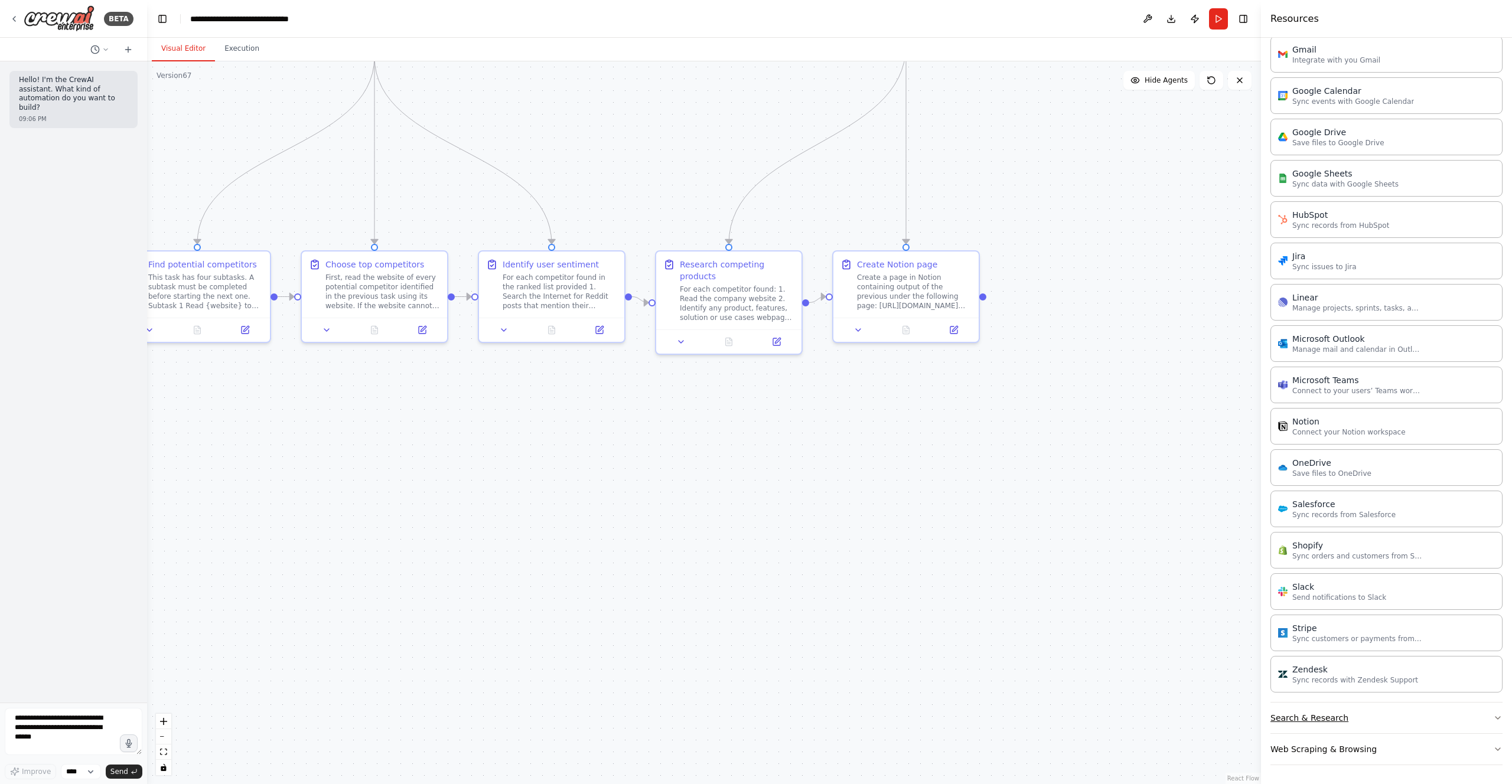
click at [1374, 721] on button "Search & Research" at bounding box center [1386, 718] width 232 height 30
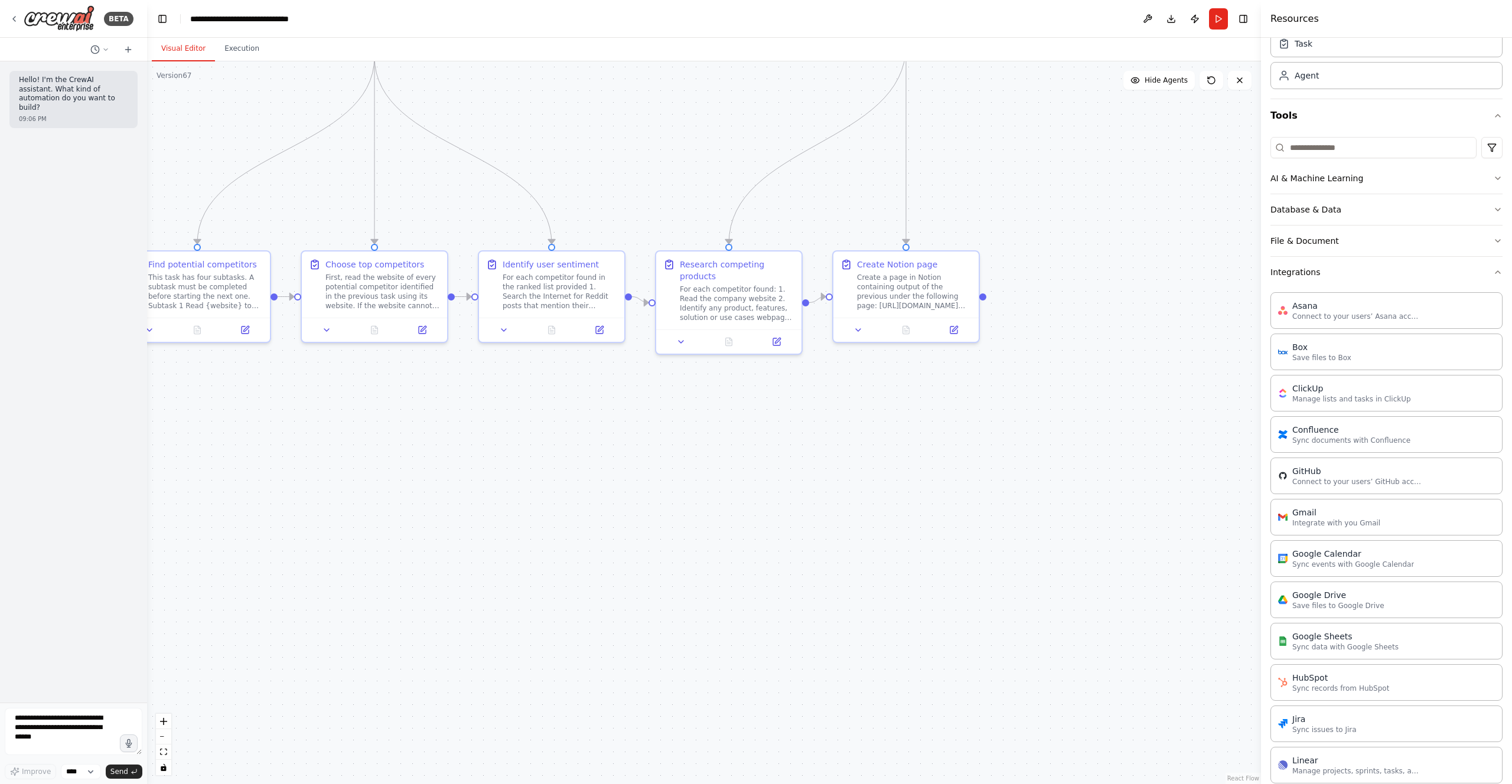
scroll to position [0, 0]
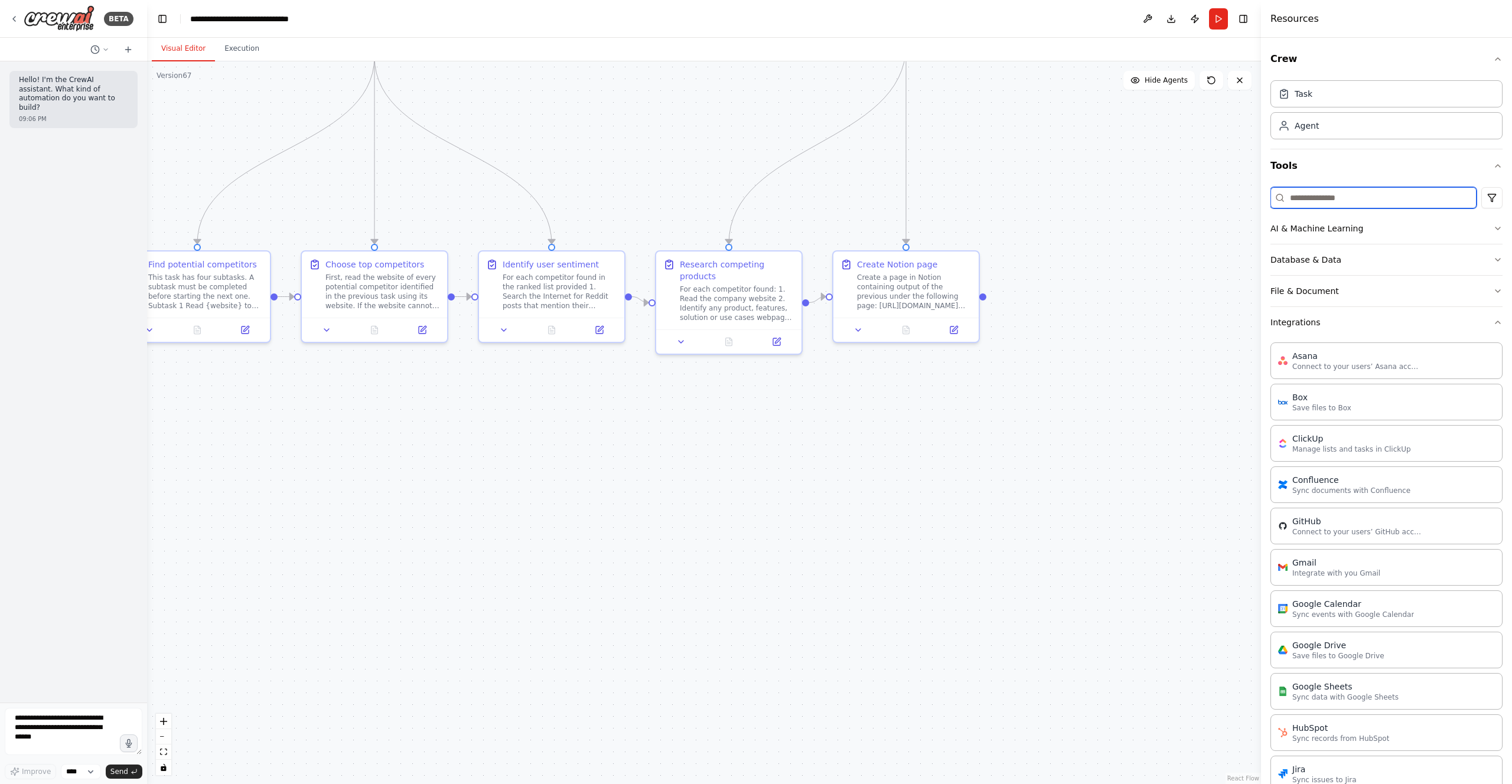
click at [1361, 200] on input at bounding box center [1374, 198] width 206 height 21
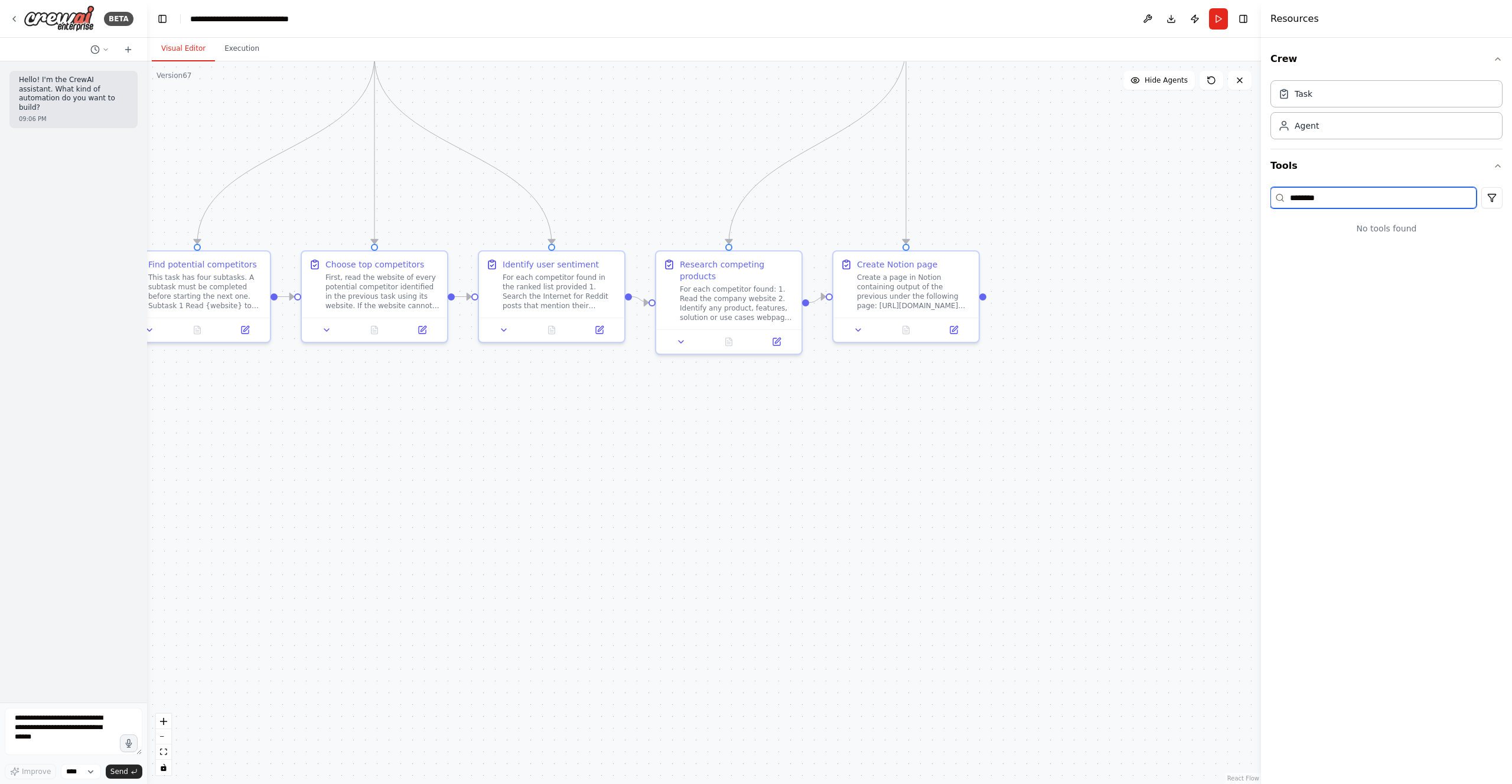
type input "********"
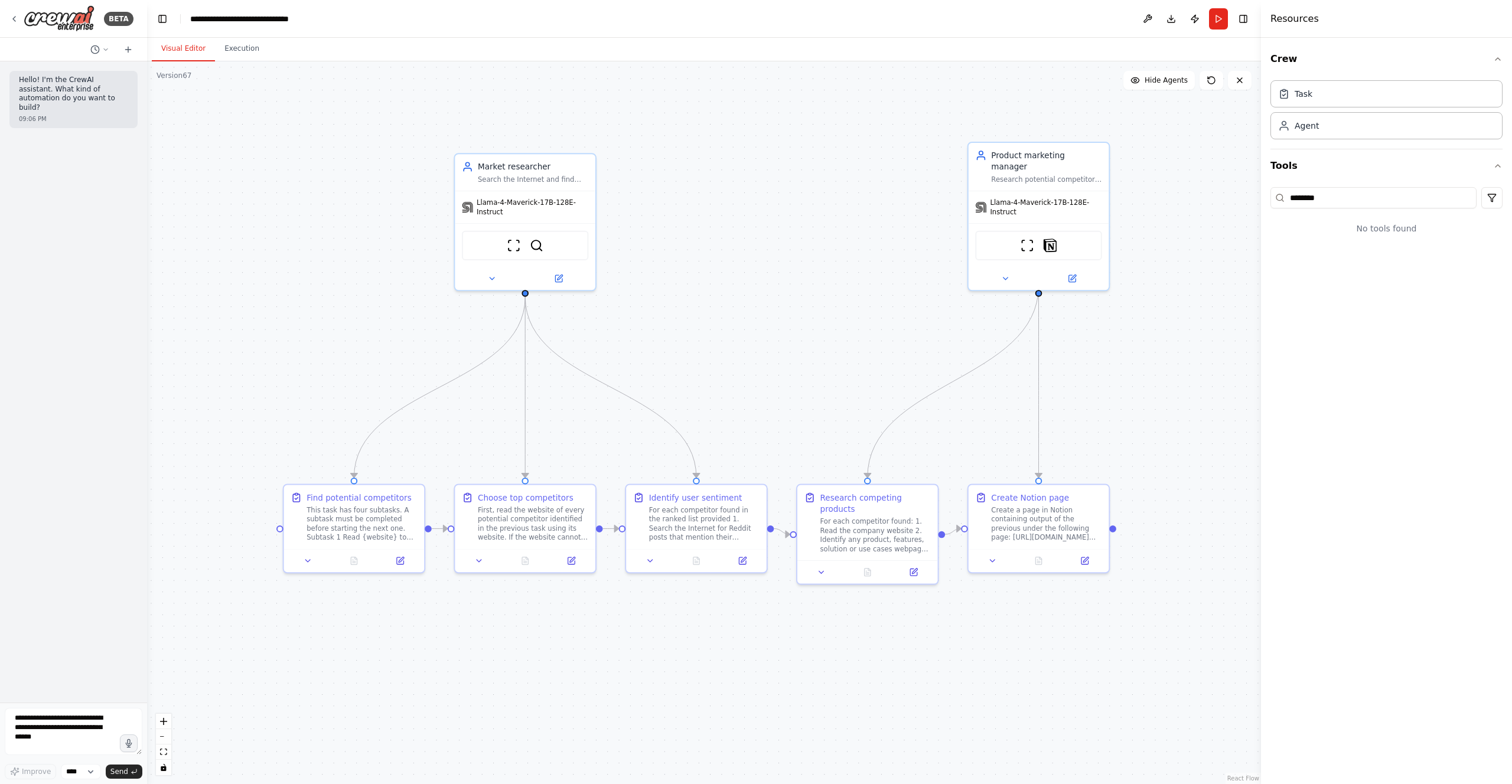
drag, startPoint x: 367, startPoint y: 504, endPoint x: 453, endPoint y: 699, distance: 213.1
